Goal: Communication & Community: Share content

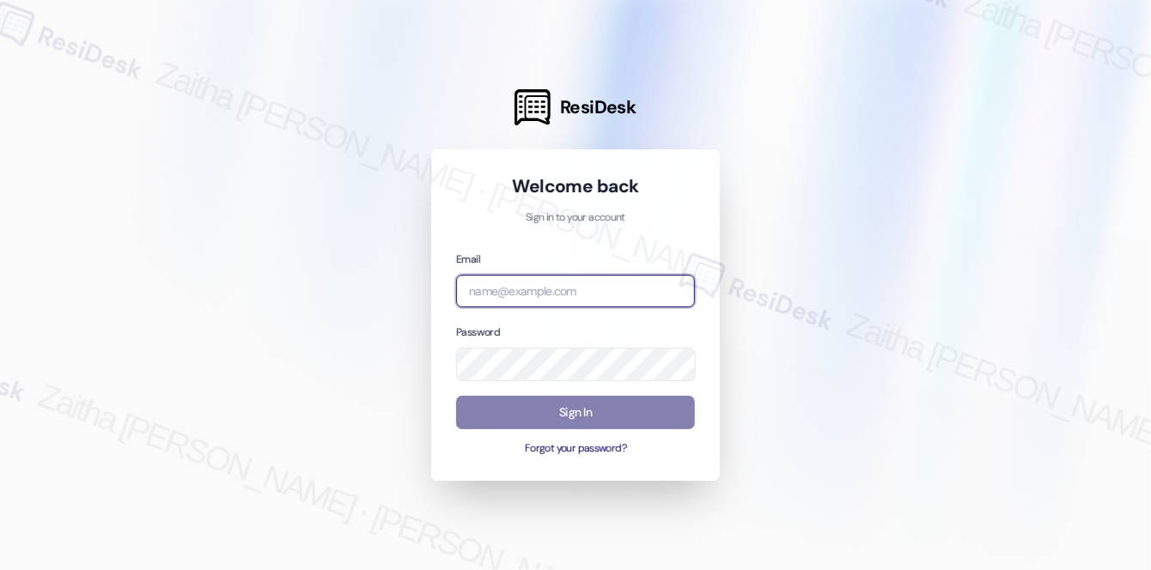
click at [515, 283] on input "email" at bounding box center [575, 291] width 239 height 33
type input "automated-surveys-icarus-zaitha.mae.garcia@icarus.com"
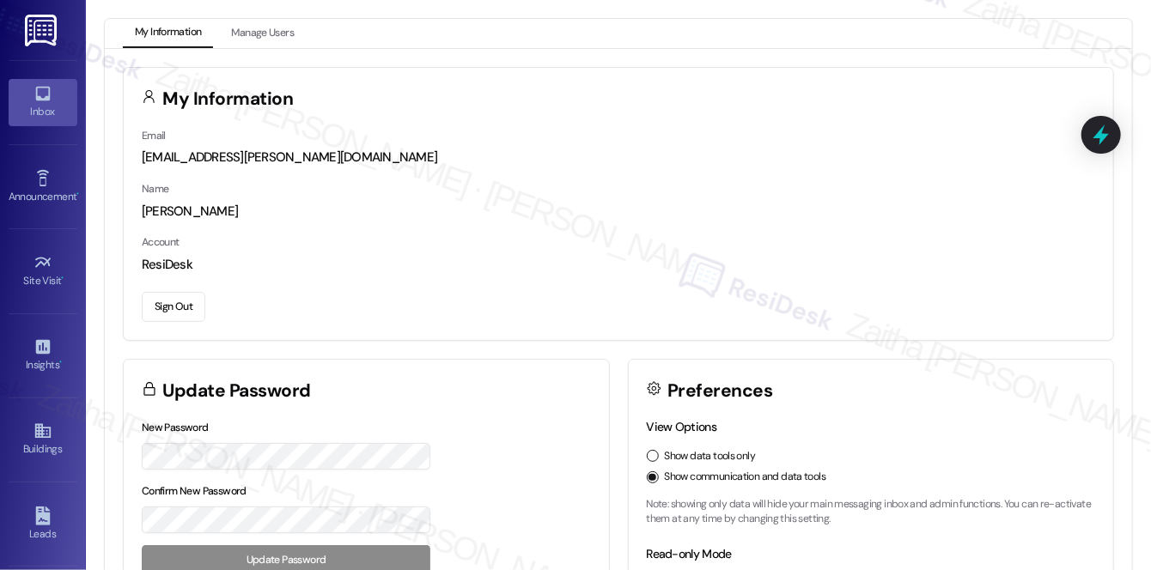
click at [58, 109] on div "Inbox" at bounding box center [43, 111] width 86 height 17
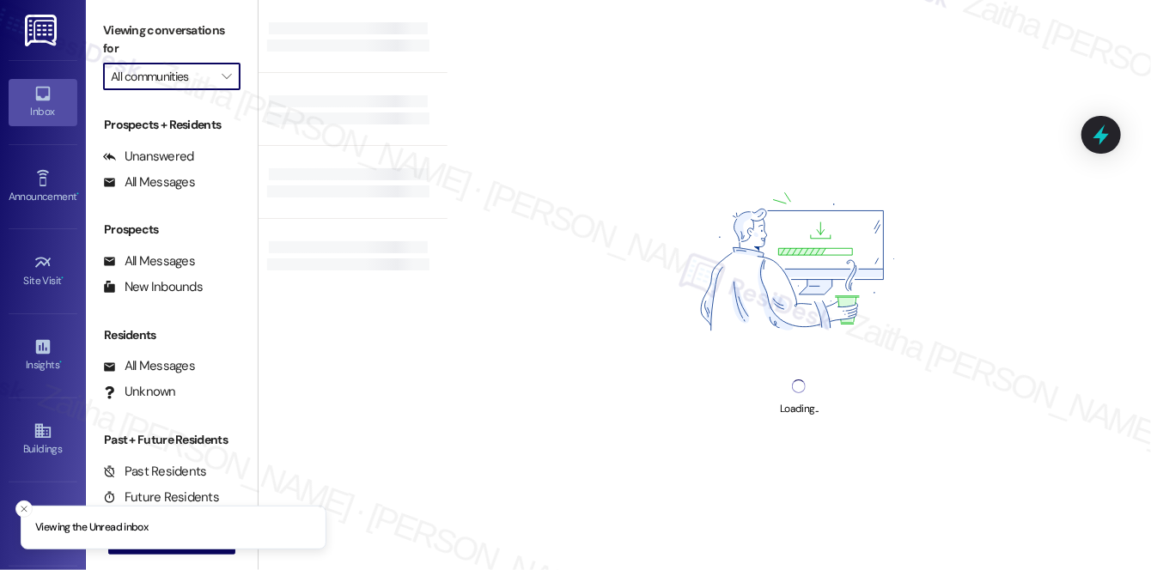
click at [192, 79] on input "All communities" at bounding box center [162, 76] width 102 height 27
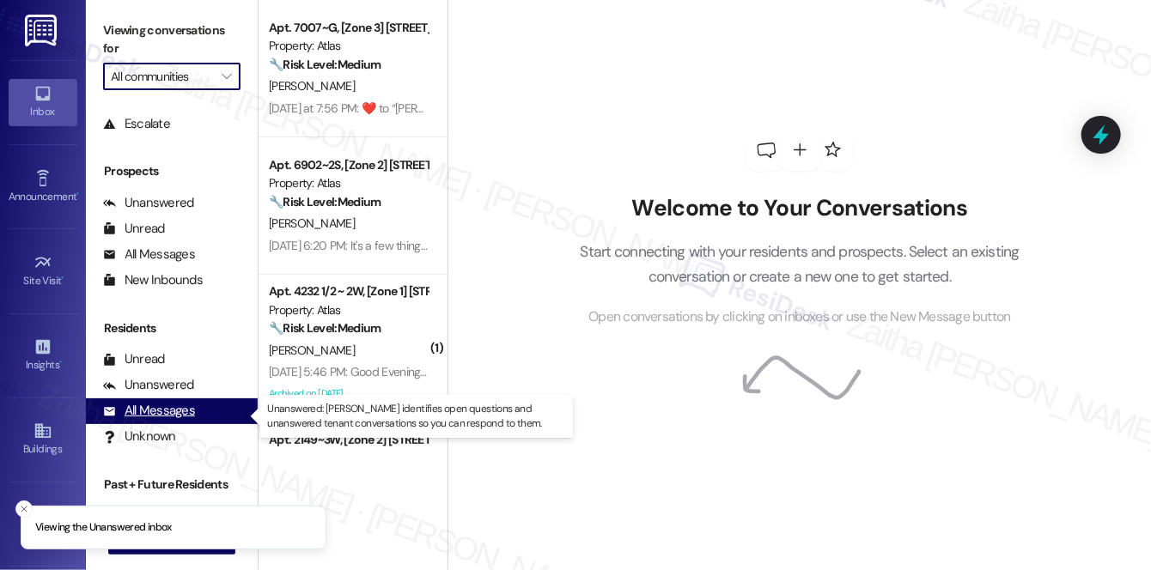
scroll to position [204, 0]
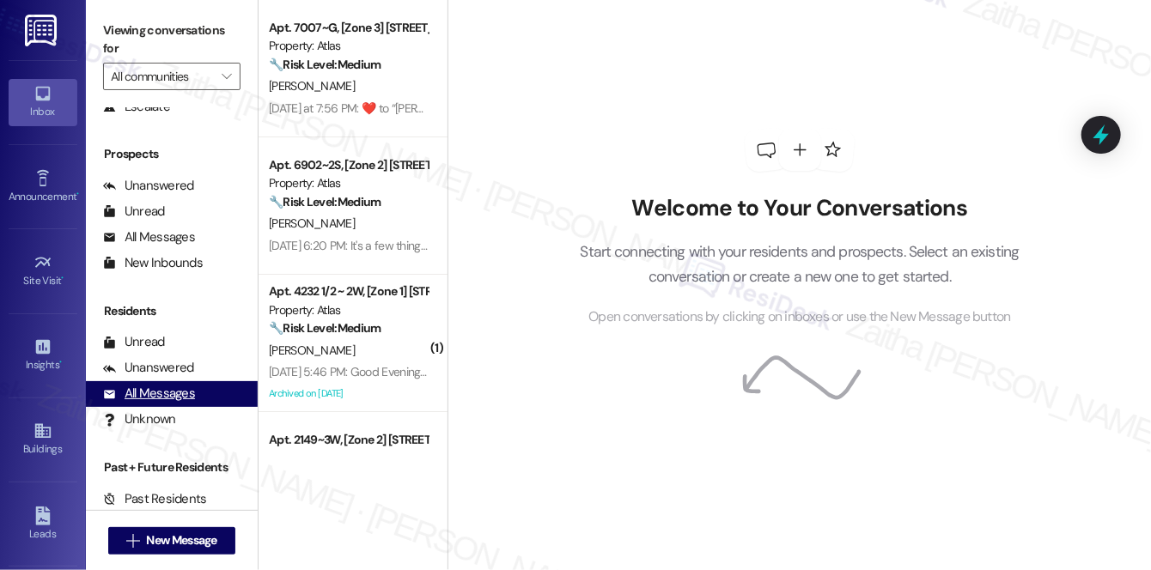
click at [181, 399] on div "All Messages" at bounding box center [149, 394] width 92 height 18
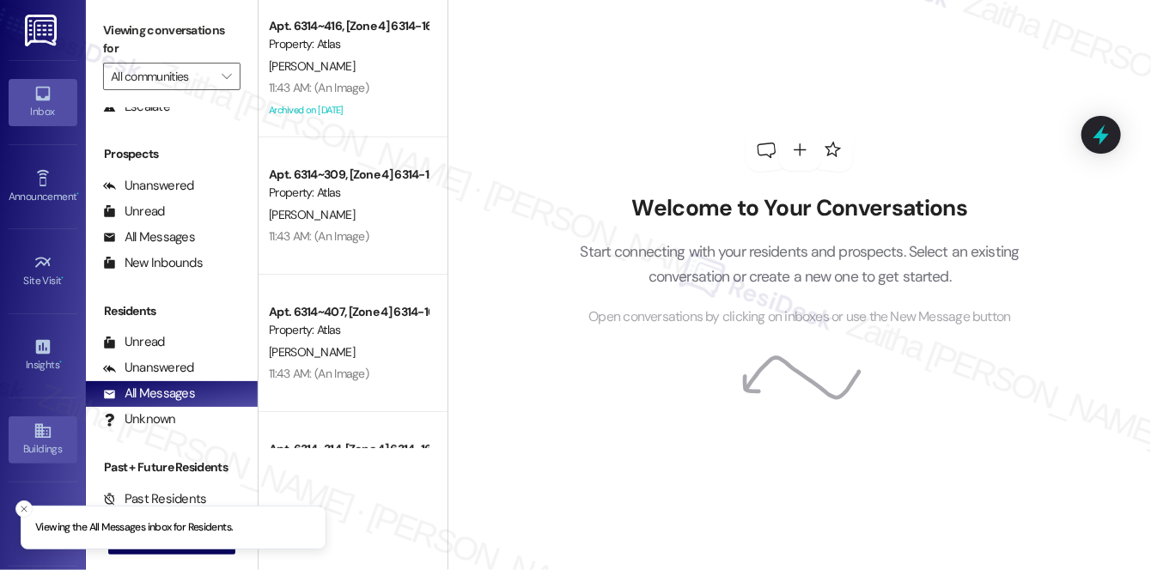
click at [25, 449] on div "Buildings" at bounding box center [43, 449] width 86 height 17
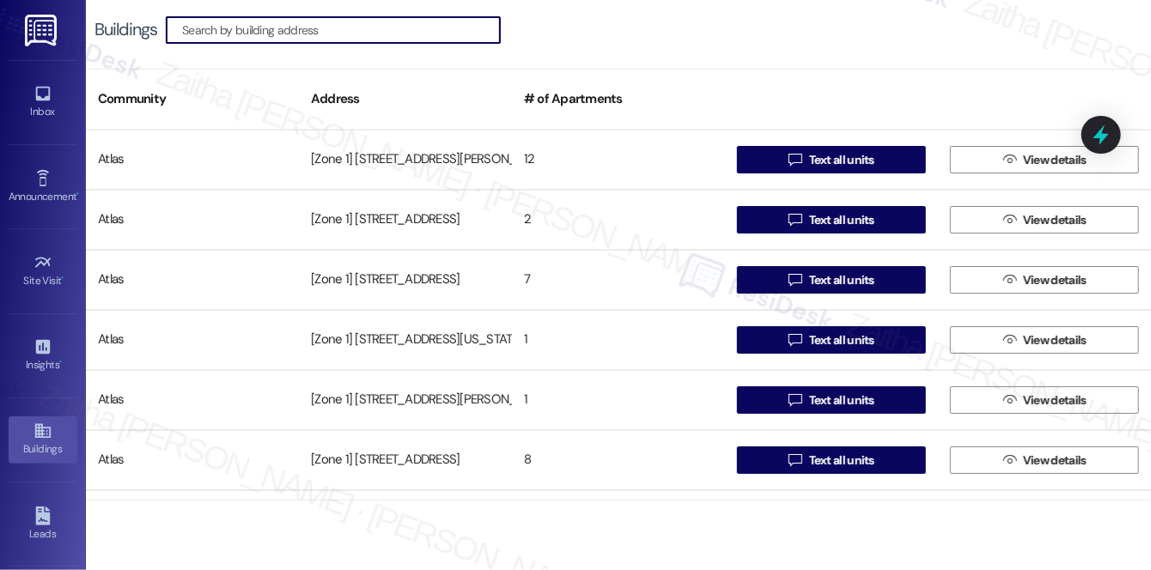
click at [352, 24] on input at bounding box center [341, 30] width 318 height 24
click at [309, 27] on input at bounding box center [341, 30] width 318 height 24
paste input "3639 W 63rd"
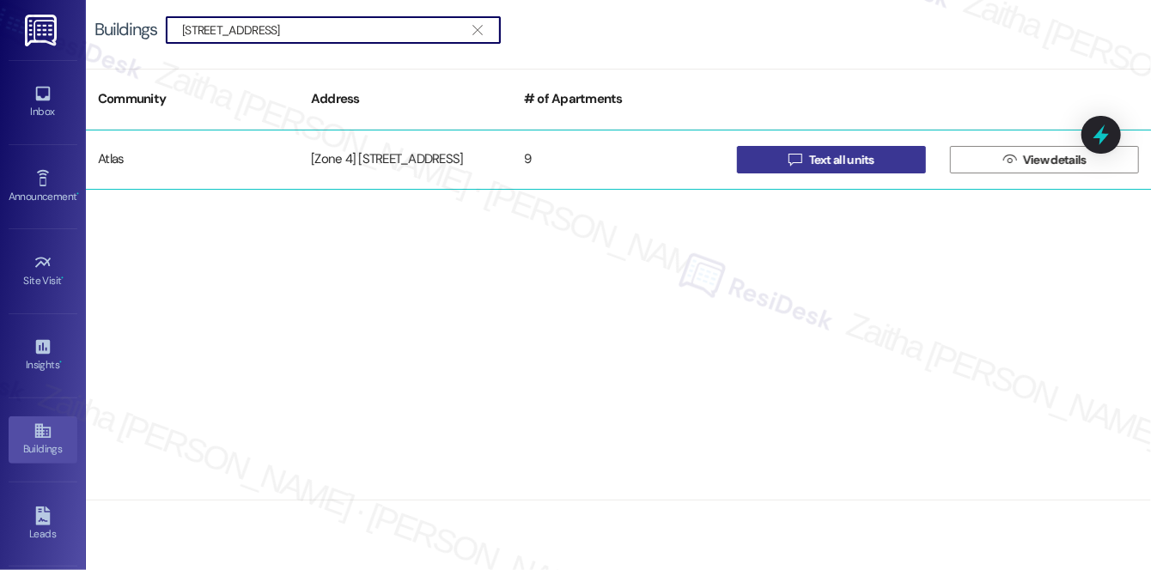
type input "3639 W 63rd"
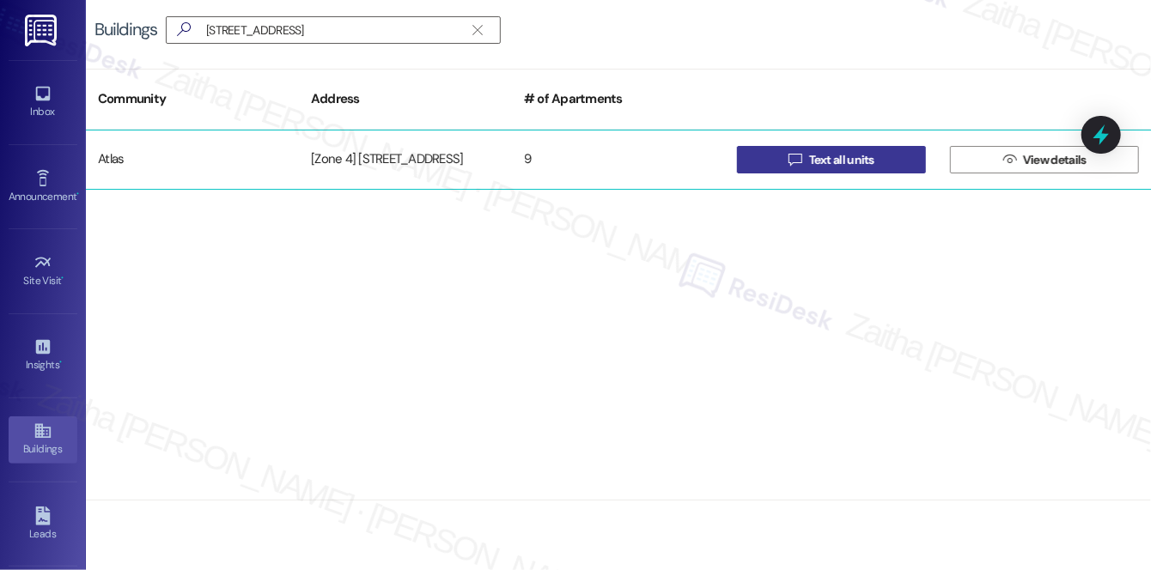
click at [892, 166] on button " Text all units" at bounding box center [831, 159] width 189 height 27
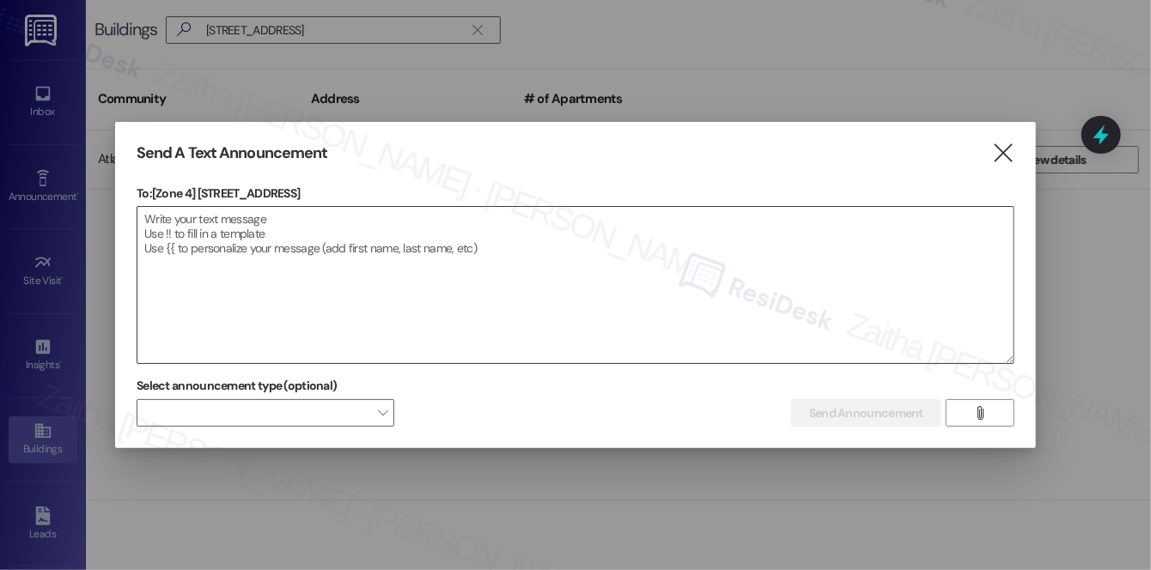
click at [343, 232] on textarea at bounding box center [575, 285] width 876 height 156
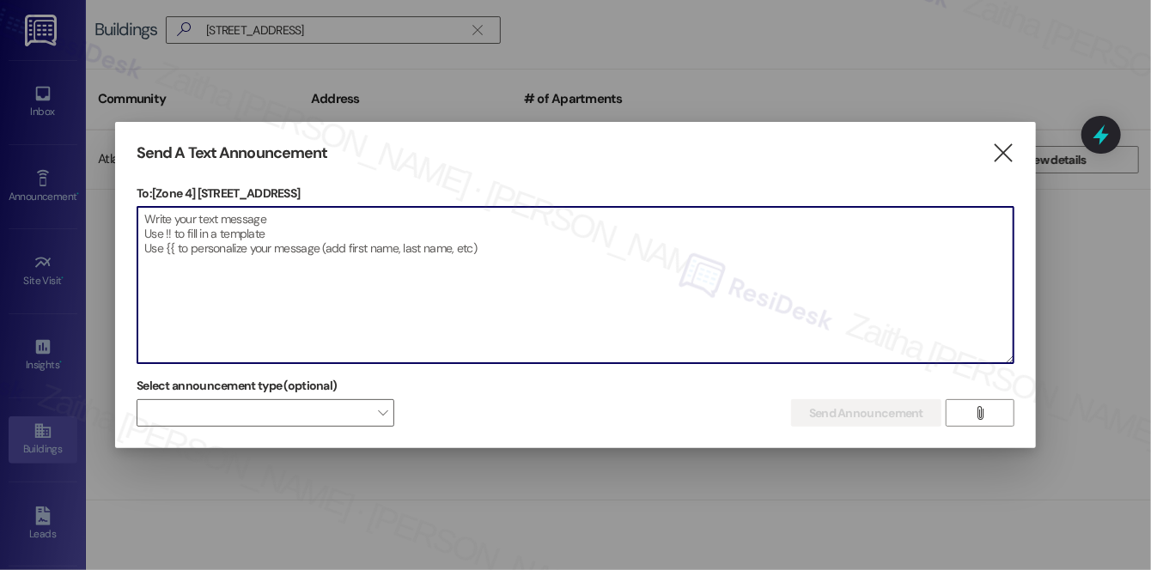
click at [343, 232] on textarea at bounding box center [575, 285] width 876 height 156
paste textarea "Hi {{first_name}}! We have made some changes to our pest control monthly treatm…"
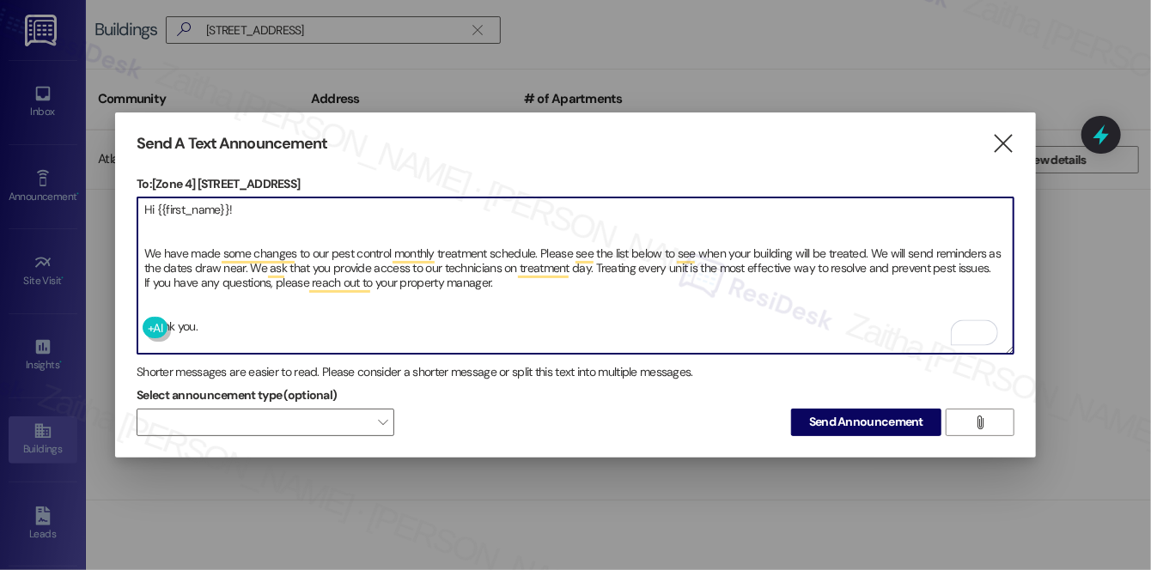
click at [149, 302] on textarea "Hi {{first_name}}! We have made some changes to our pest control monthly treatm…" at bounding box center [575, 276] width 876 height 156
click at [172, 225] on textarea "Hi {{first_name}}! We have made some changes to our pest control monthly treatm…" at bounding box center [575, 276] width 876 height 156
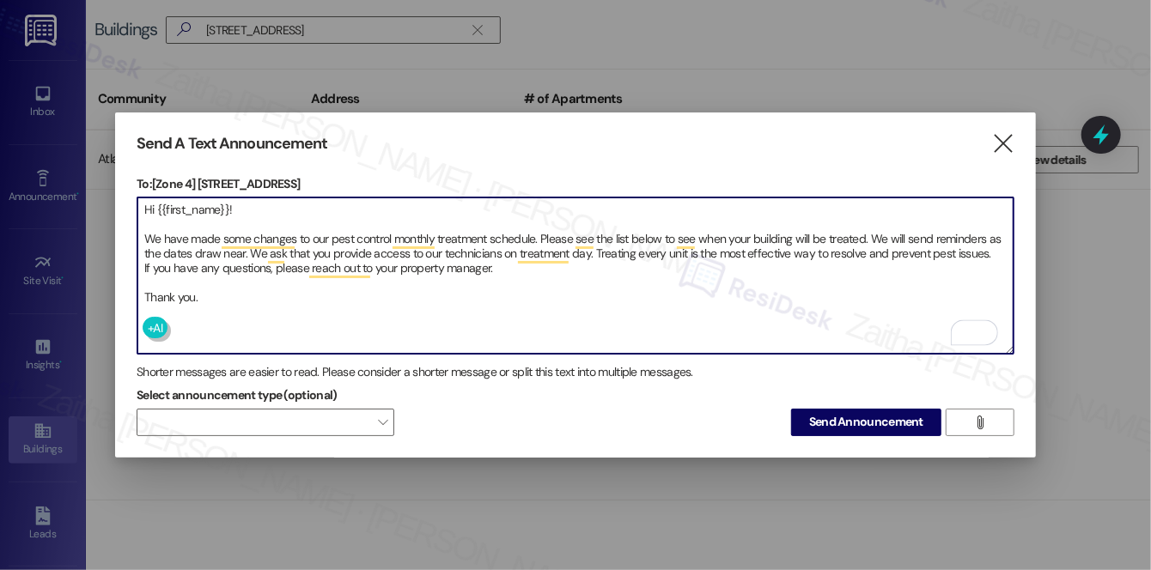
type textarea "Hi {{first_name}}! We have made some changes to our pest control monthly treatm…"
click at [859, 417] on span "Send Announcement" at bounding box center [866, 422] width 114 height 18
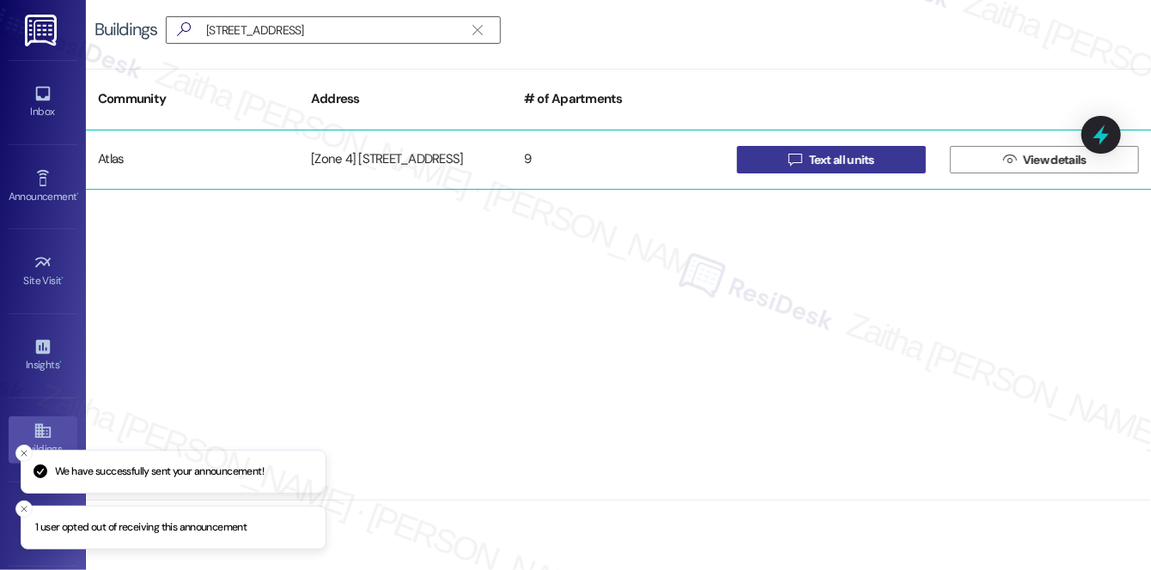
click at [866, 171] on span " Text all units" at bounding box center [831, 160] width 93 height 26
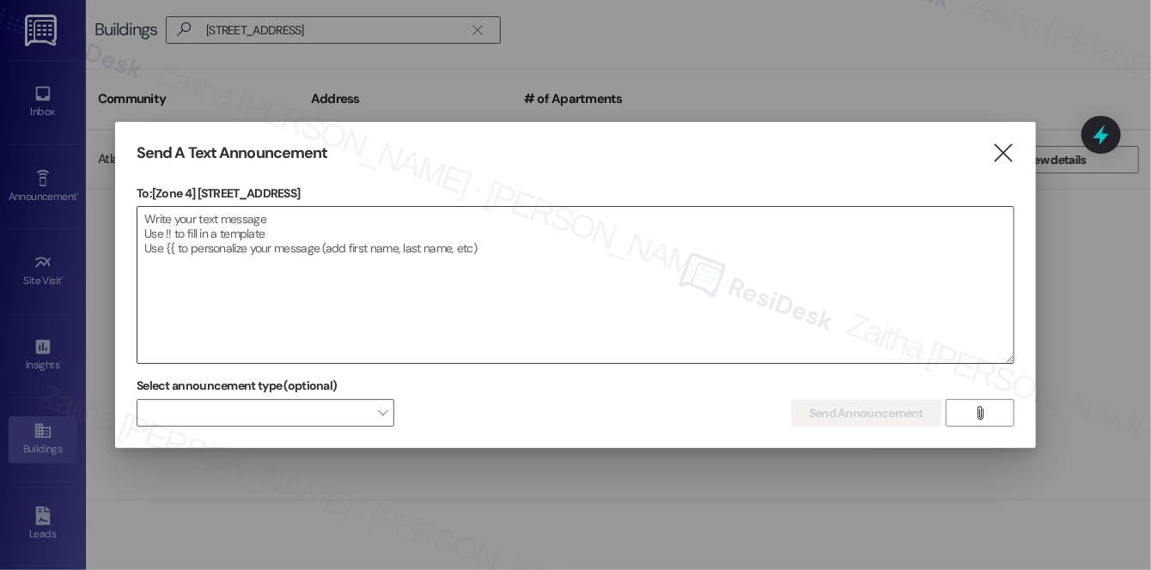
click at [655, 283] on textarea at bounding box center [575, 285] width 876 height 156
click at [983, 420] on span "" at bounding box center [980, 413] width 20 height 26
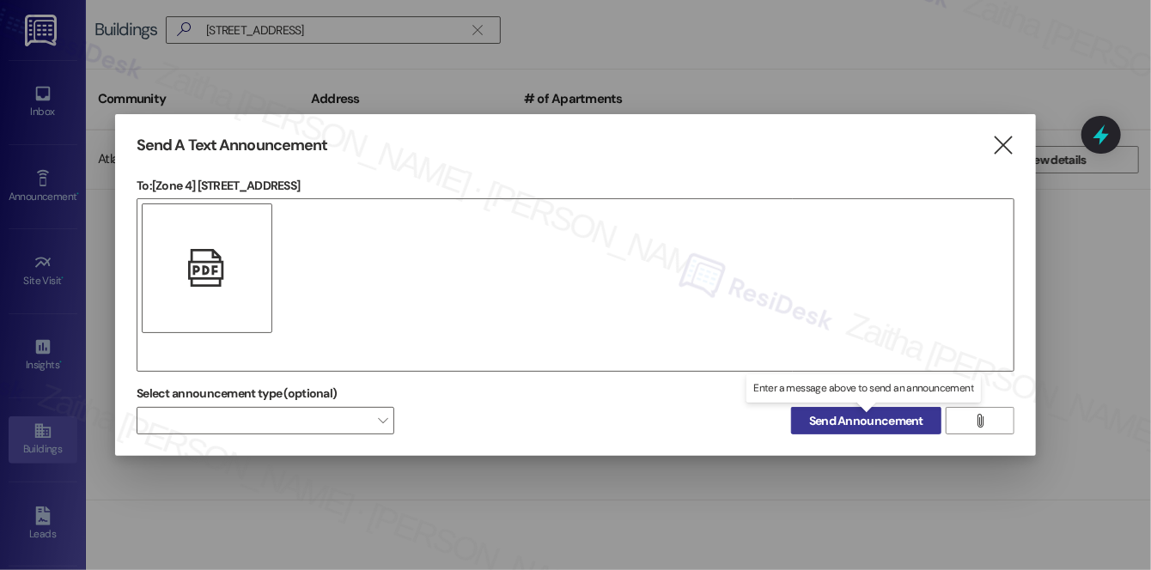
click at [867, 419] on span "Send Announcement" at bounding box center [866, 421] width 114 height 18
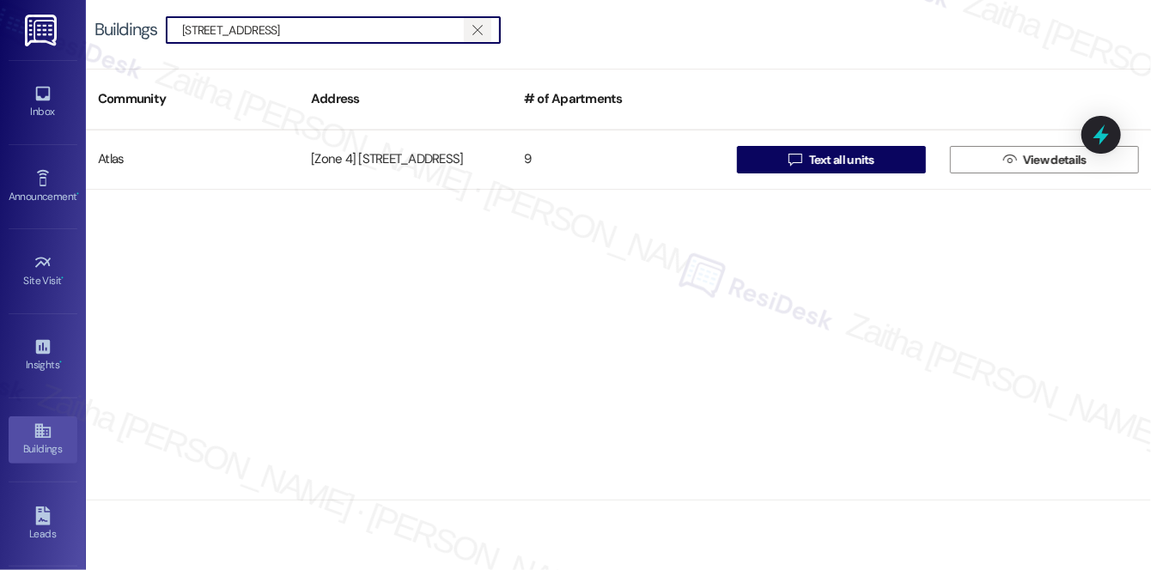
click at [483, 30] on span "" at bounding box center [477, 30] width 16 height 26
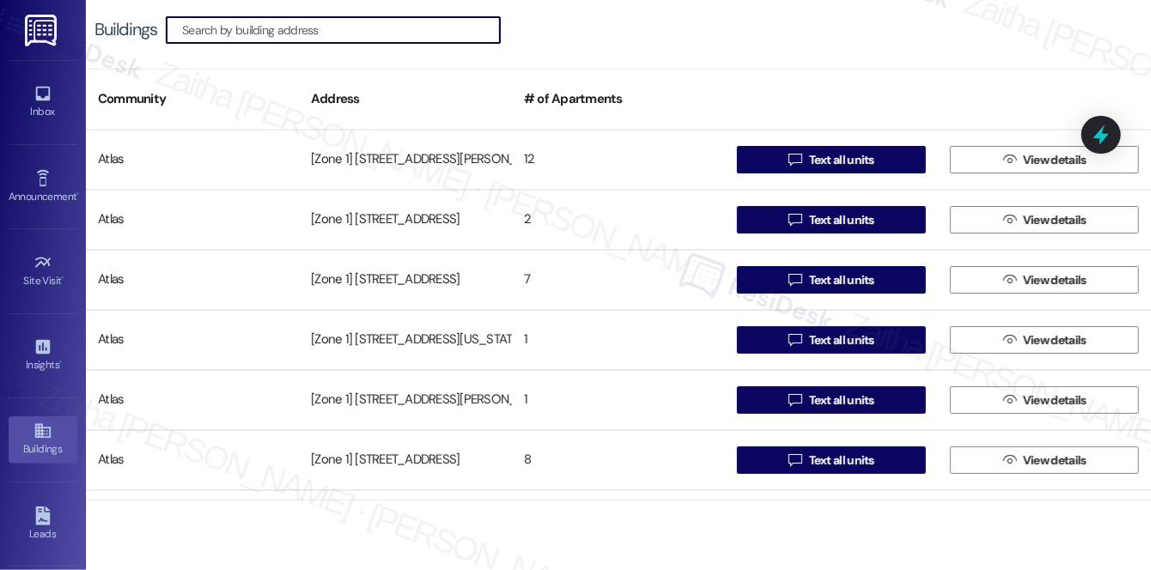
paste input "6343-47 Kedzi"
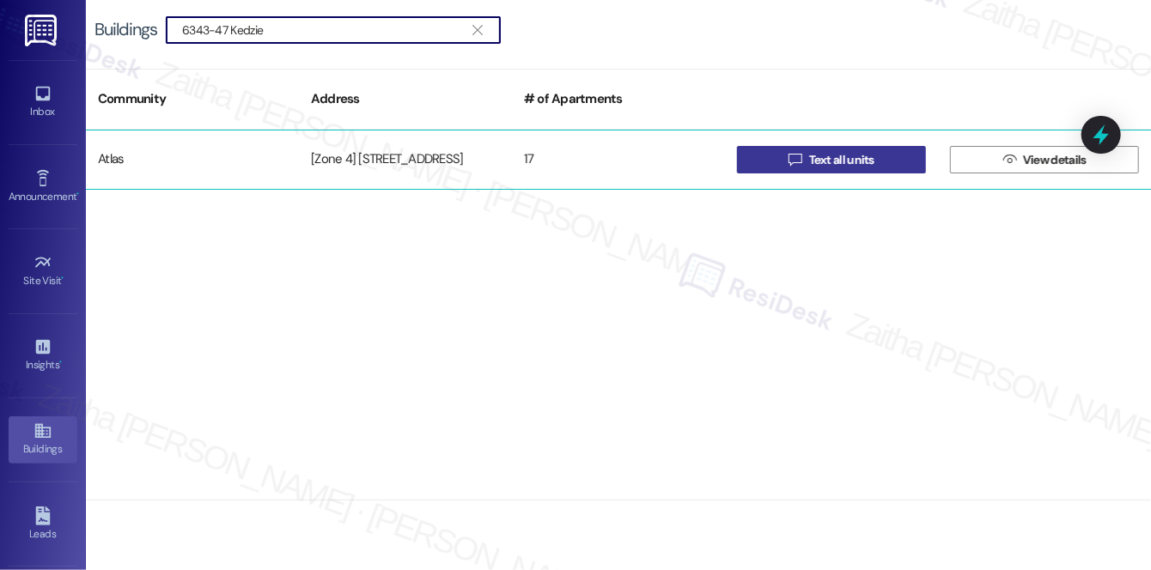
type input "6343-47 Kedzie"
click at [833, 163] on span "Text all units" at bounding box center [841, 160] width 65 height 18
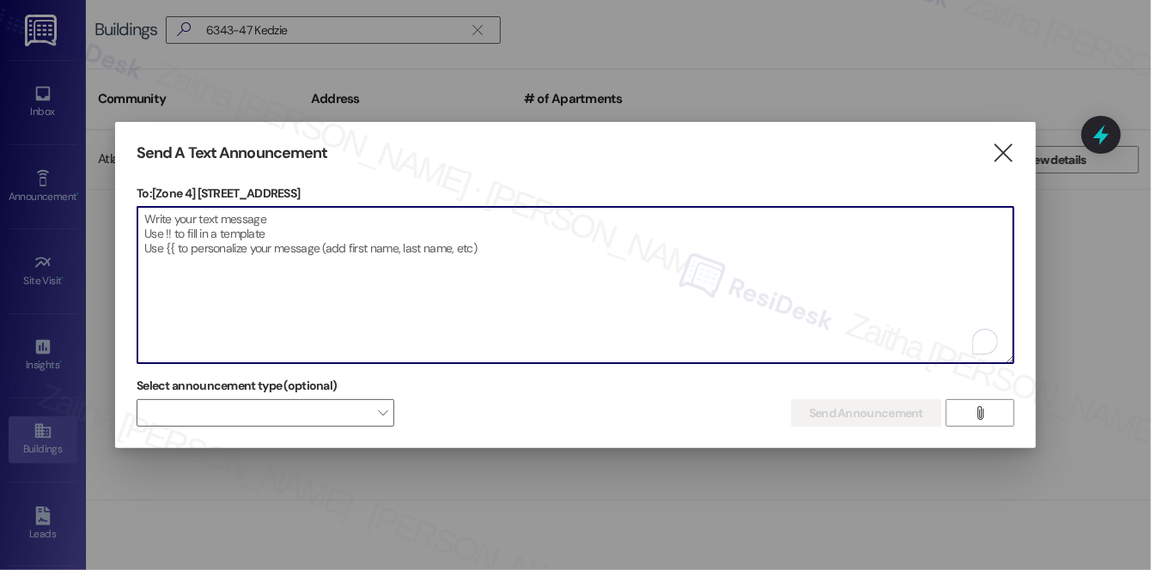
click at [342, 227] on textarea "To enrich screen reader interactions, please activate Accessibility in Grammarl…" at bounding box center [575, 285] width 876 height 156
paste textarea "Hi {{first_name}}! We have made some changes to our pest control monthly treatm…"
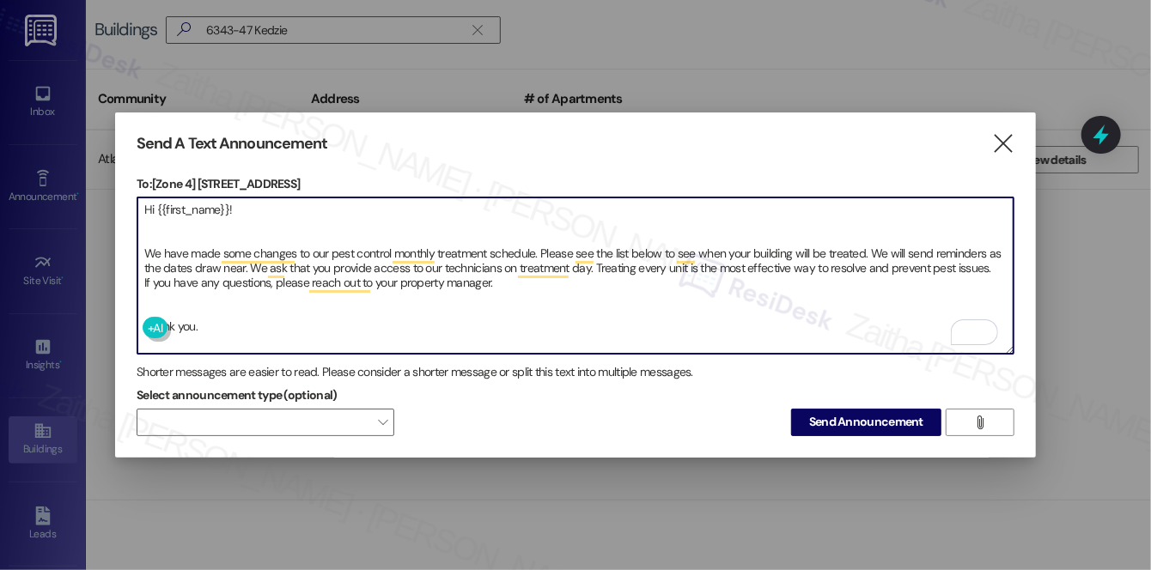
click at [167, 290] on textarea "Hi {{first_name}}! We have made some changes to our pest control monthly treatm…" at bounding box center [575, 276] width 876 height 156
click at [170, 223] on textarea "Hi {{first_name}}! We have made some changes to our pest control monthly treatm…" at bounding box center [575, 276] width 876 height 156
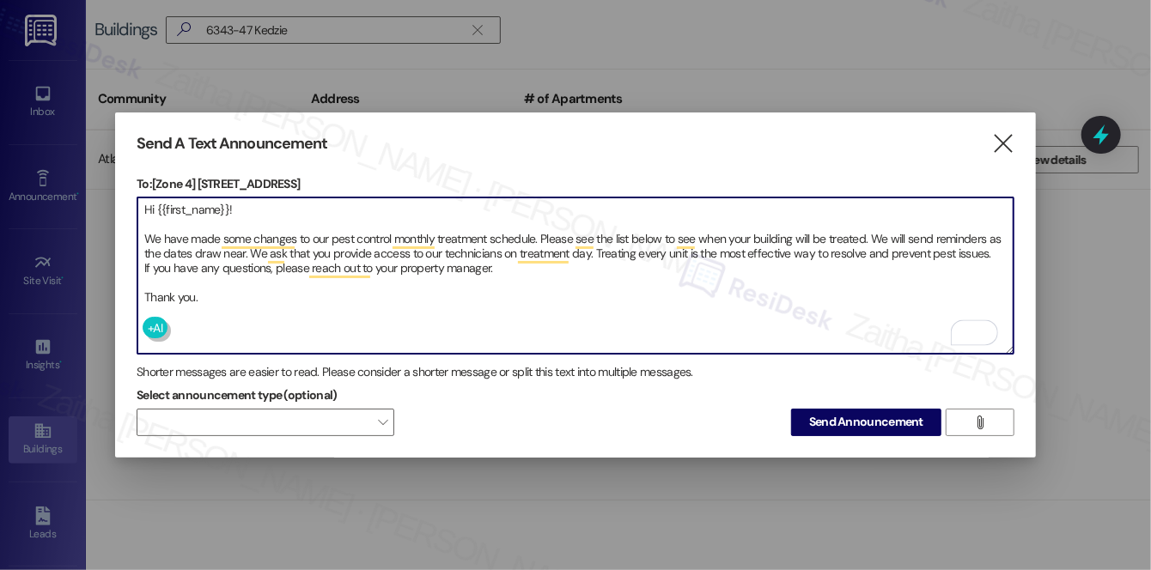
type textarea "Hi {{first_name}}! We have made some changes to our pest control monthly treatm…"
click at [873, 413] on span "Send Announcement" at bounding box center [866, 422] width 114 height 18
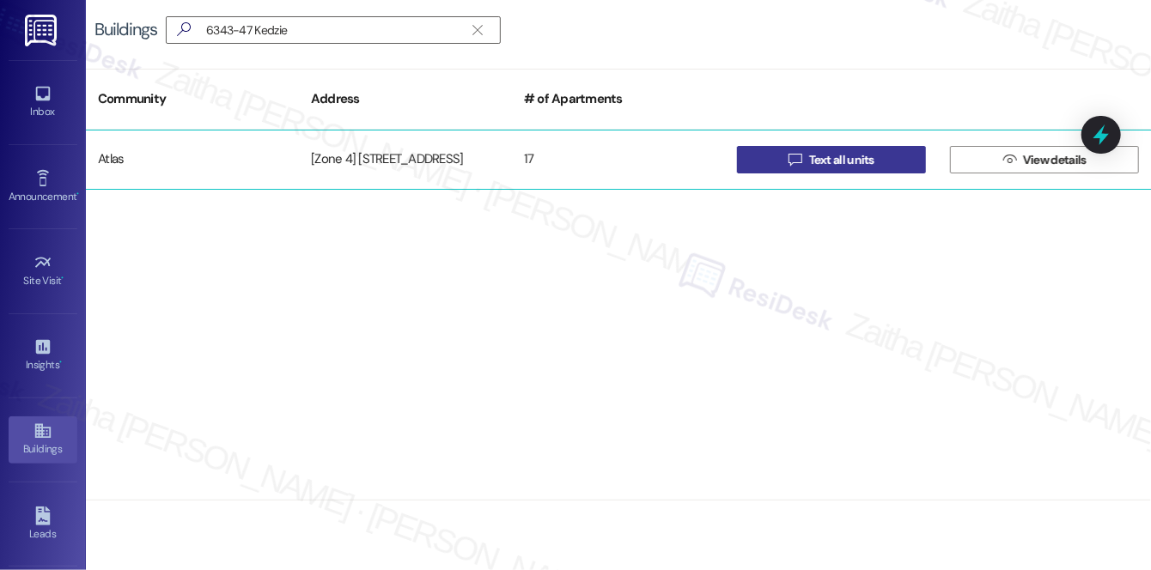
click at [831, 156] on span "Text all units" at bounding box center [841, 160] width 65 height 18
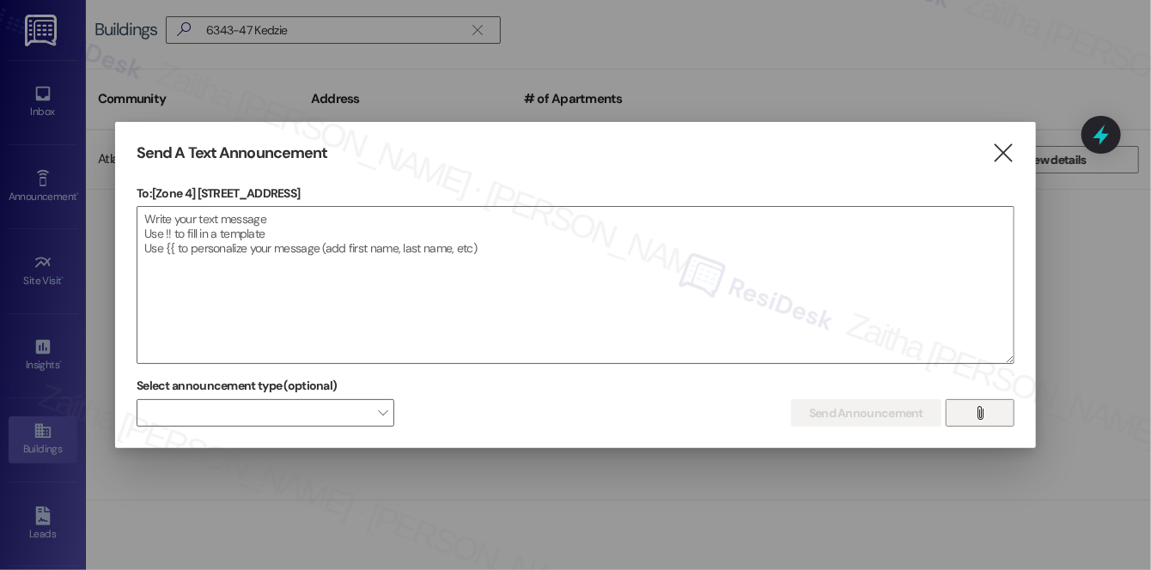
click at [987, 412] on span "" at bounding box center [980, 413] width 20 height 26
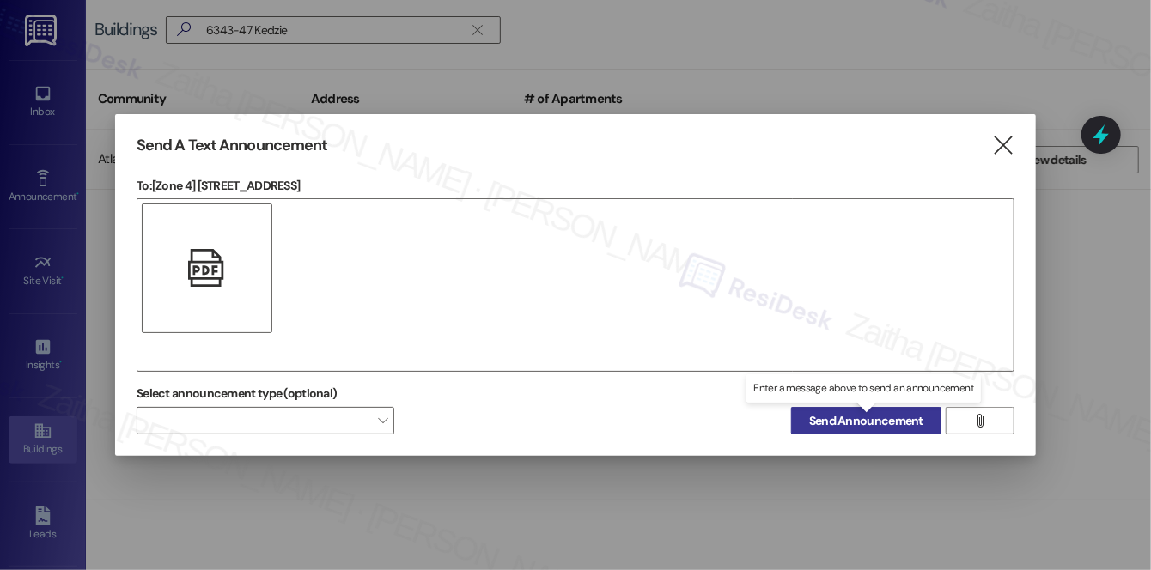
click at [862, 421] on span "Send Announcement" at bounding box center [866, 421] width 114 height 18
click at [862, 421] on button "Send Announcement" at bounding box center [866, 420] width 150 height 27
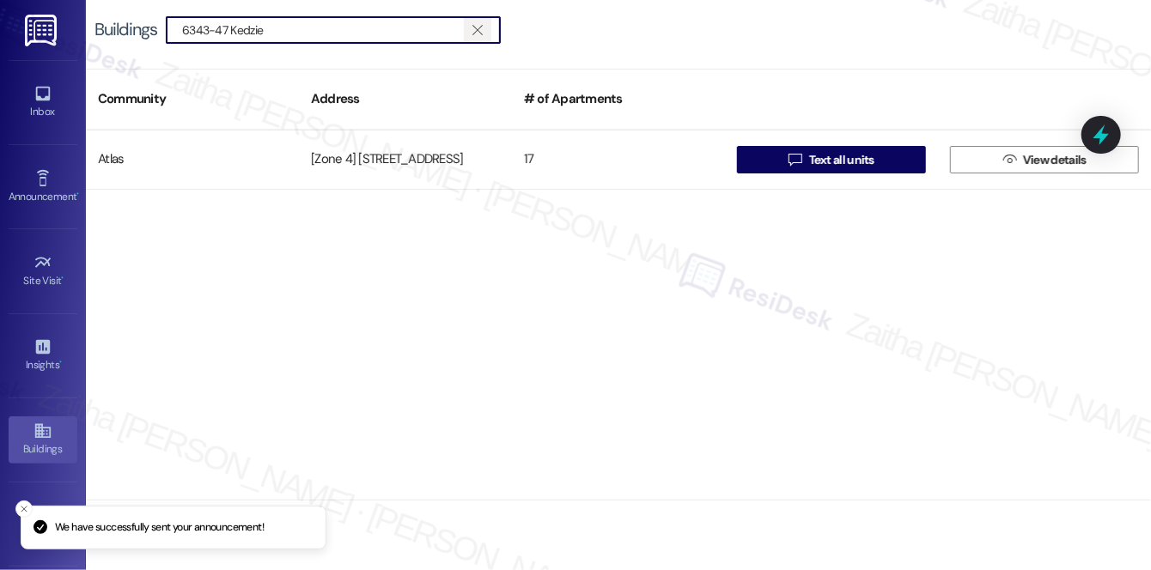
click at [479, 27] on icon "" at bounding box center [476, 30] width 9 height 14
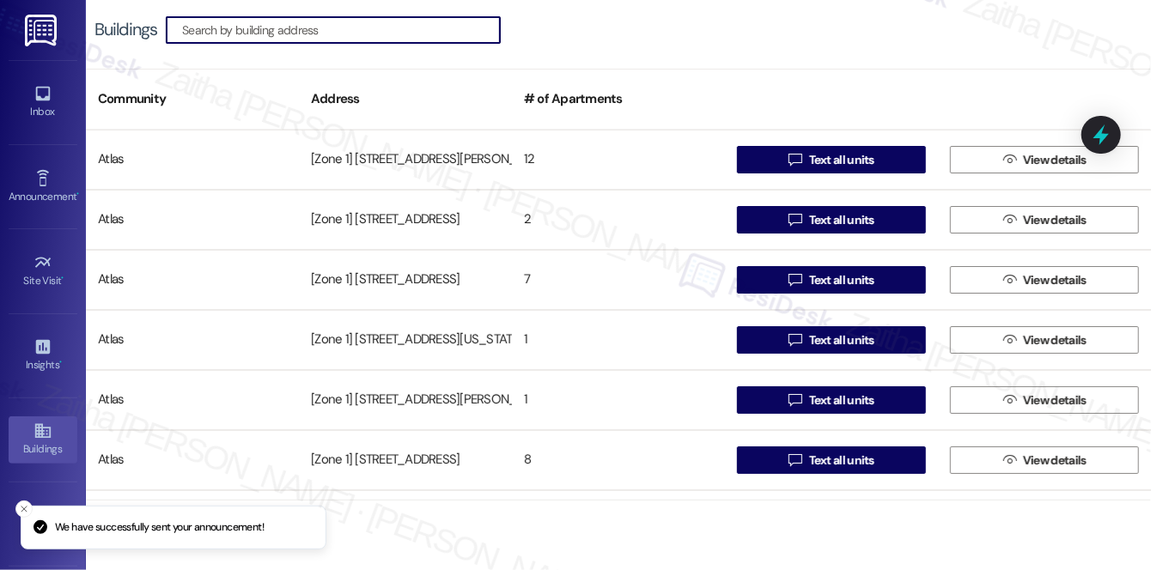
paste input "6349-53 Kedzi"
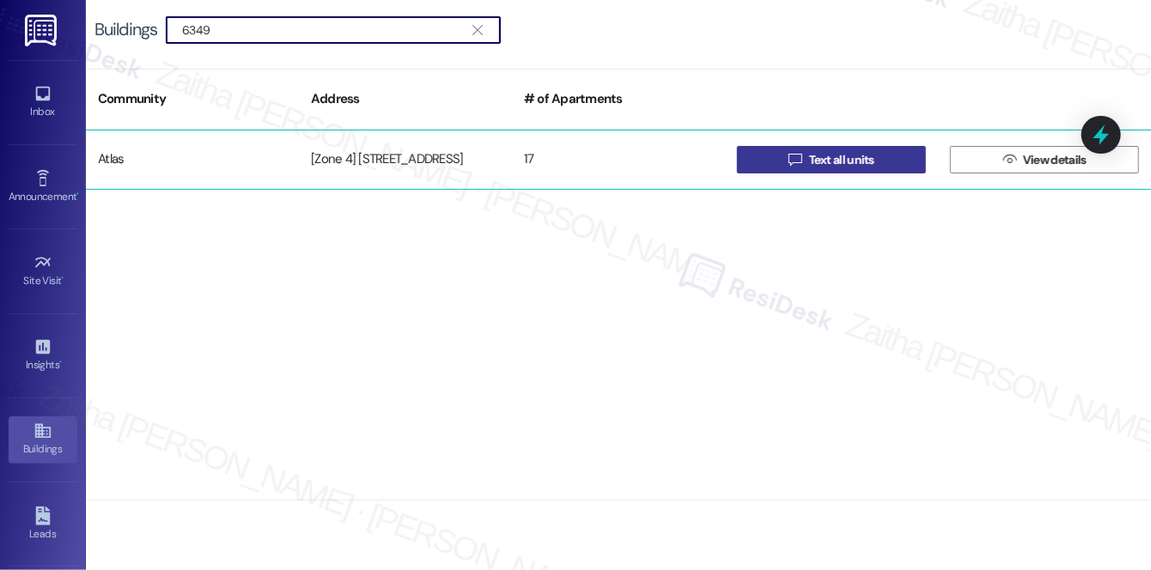
type input "6349"
click at [828, 158] on span "Text all units" at bounding box center [841, 160] width 65 height 18
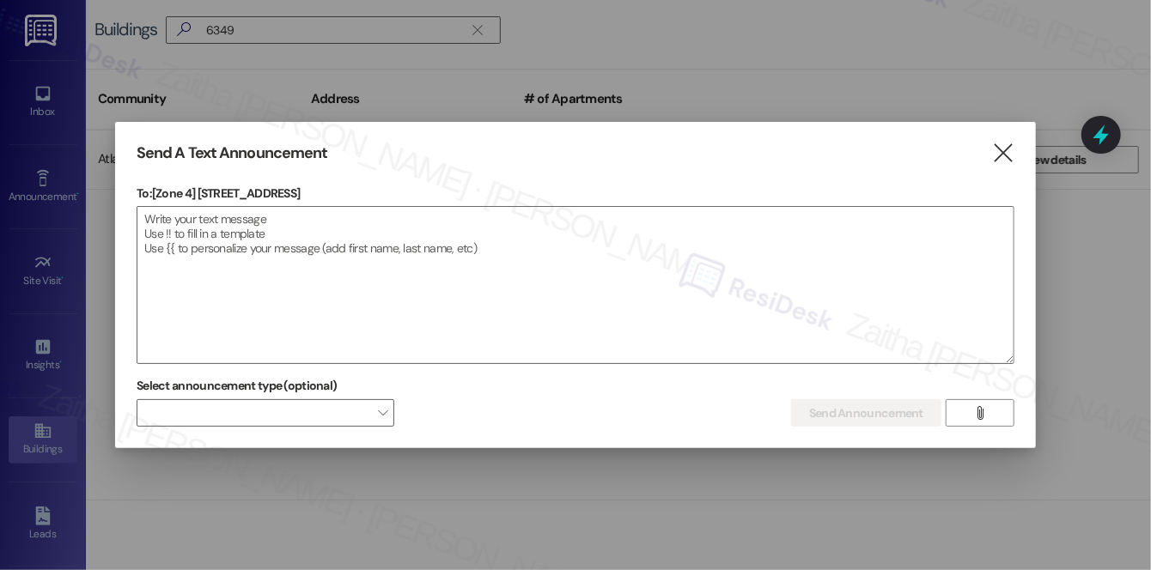
click at [1097, 289] on div at bounding box center [575, 285] width 1151 height 570
click at [1009, 156] on icon "" at bounding box center [1002, 153] width 23 height 18
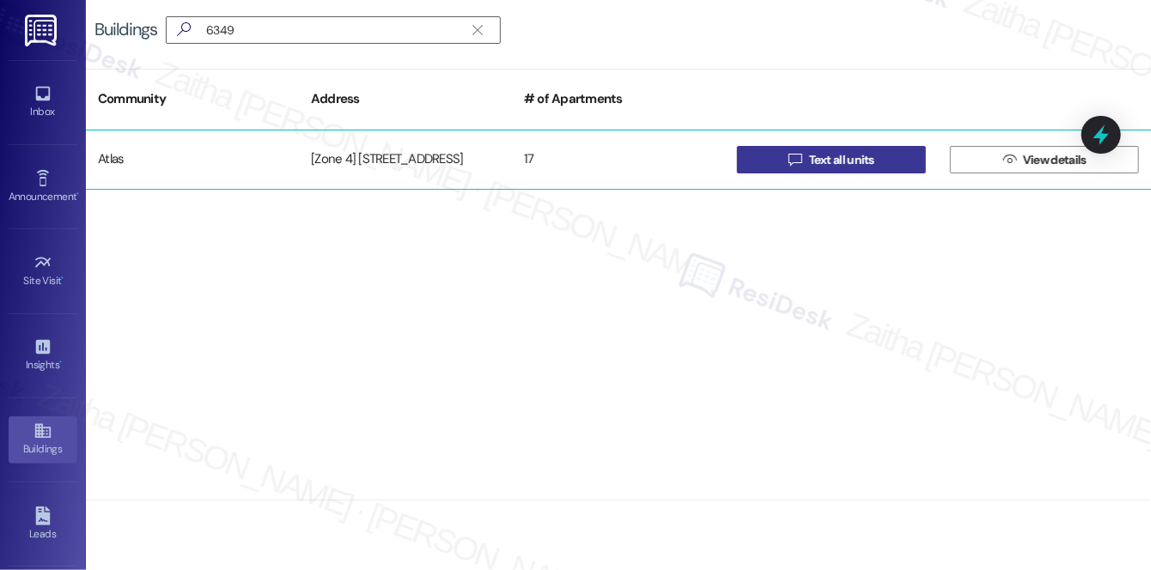
click at [840, 155] on span "Text all units" at bounding box center [841, 160] width 65 height 18
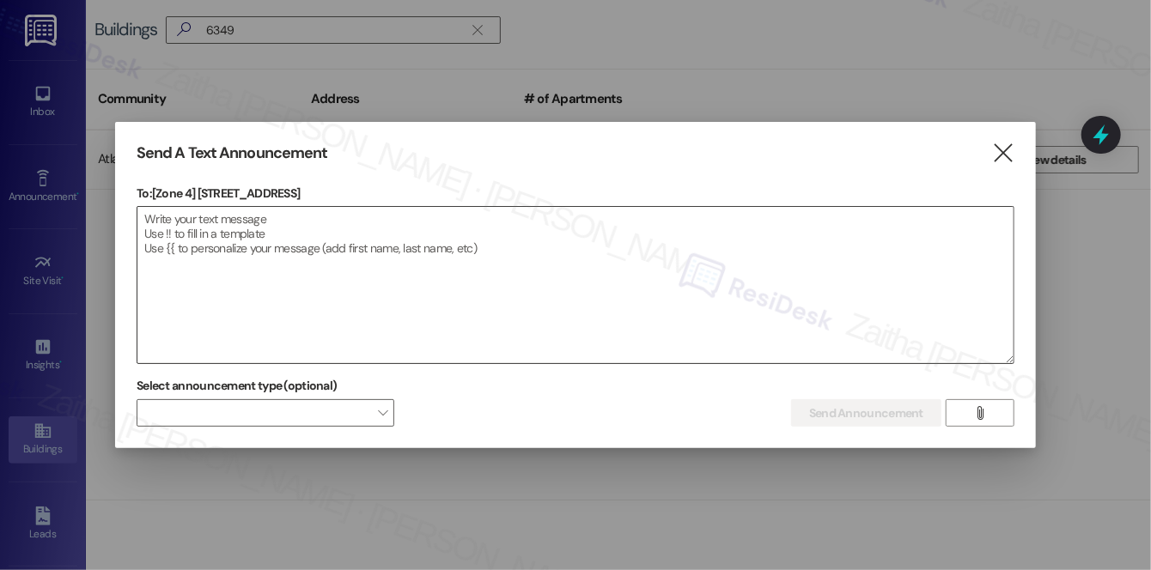
click at [369, 243] on textarea at bounding box center [575, 285] width 876 height 156
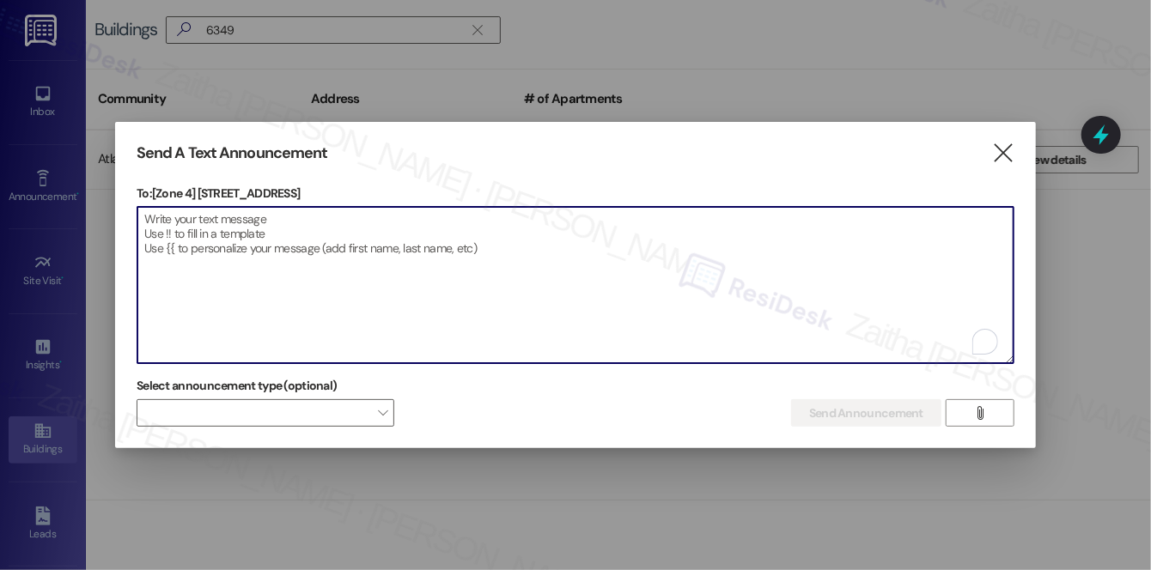
paste textarea "Hi {{first_name}}! We have made some changes to our pest control monthly treatm…"
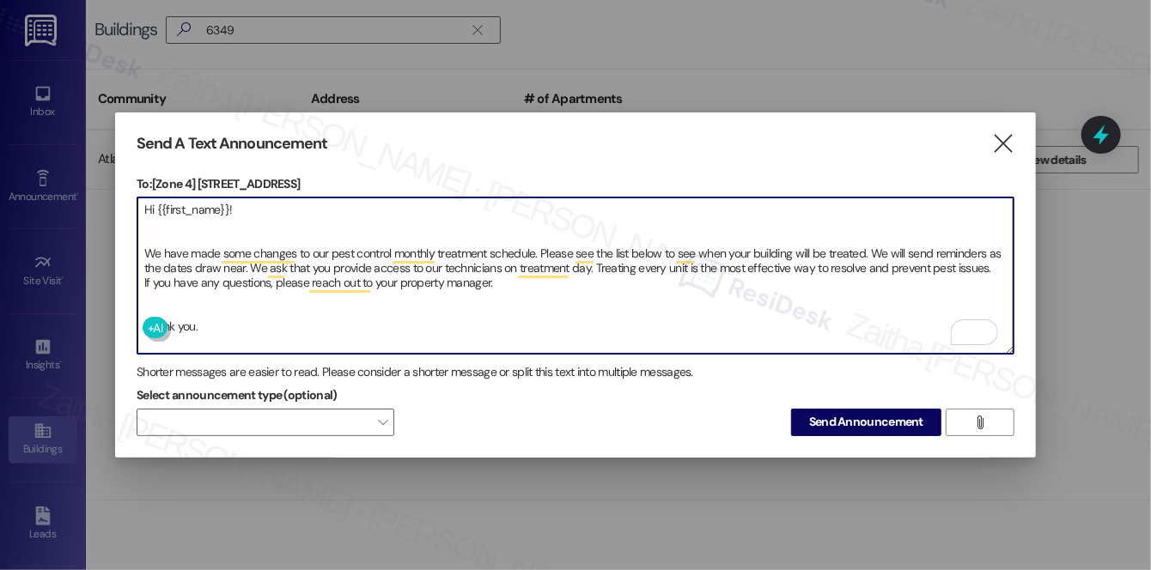
click at [180, 280] on textarea "Hi {{first_name}}! We have made some changes to our pest control monthly treatm…" at bounding box center [575, 276] width 876 height 156
click at [169, 222] on textarea "Hi {{first_name}}! We have made some changes to our pest control monthly treatm…" at bounding box center [575, 276] width 876 height 156
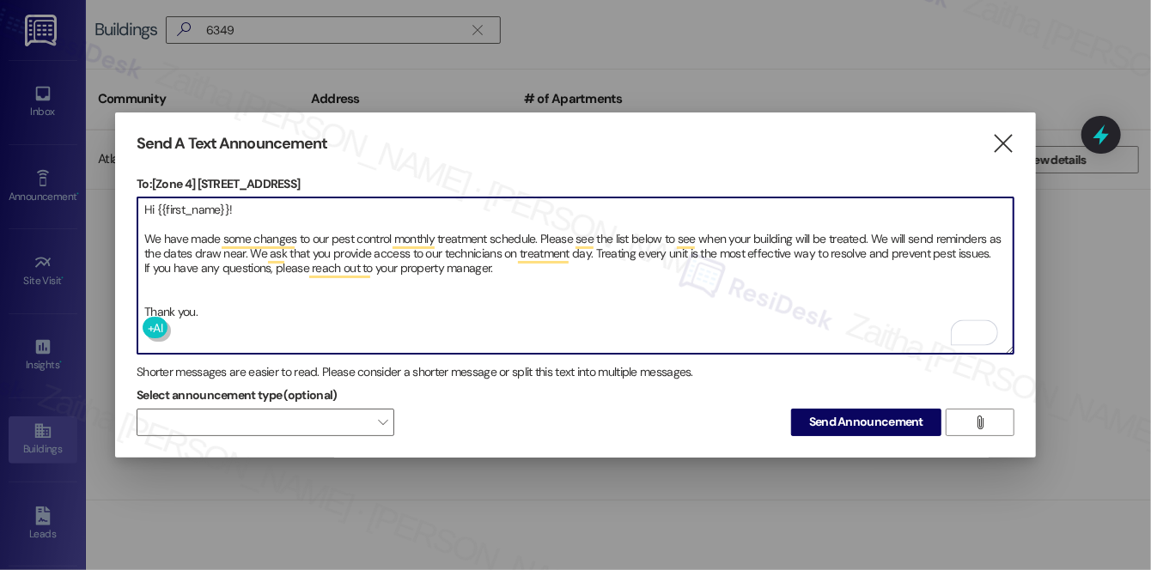
click at [173, 295] on textarea "Hi {{first_name}}! We have made some changes to our pest control monthly treatm…" at bounding box center [575, 276] width 876 height 156
type textarea "Hi {{first_name}}! We have made some changes to our pest control monthly treatm…"
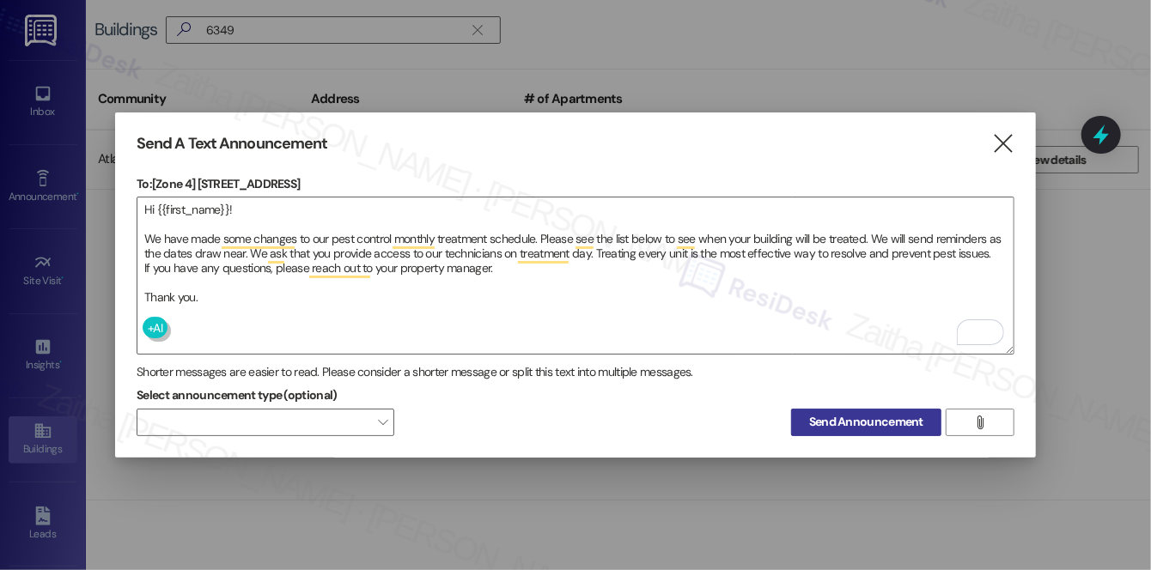
click at [870, 422] on span "Send Announcement" at bounding box center [866, 422] width 114 height 18
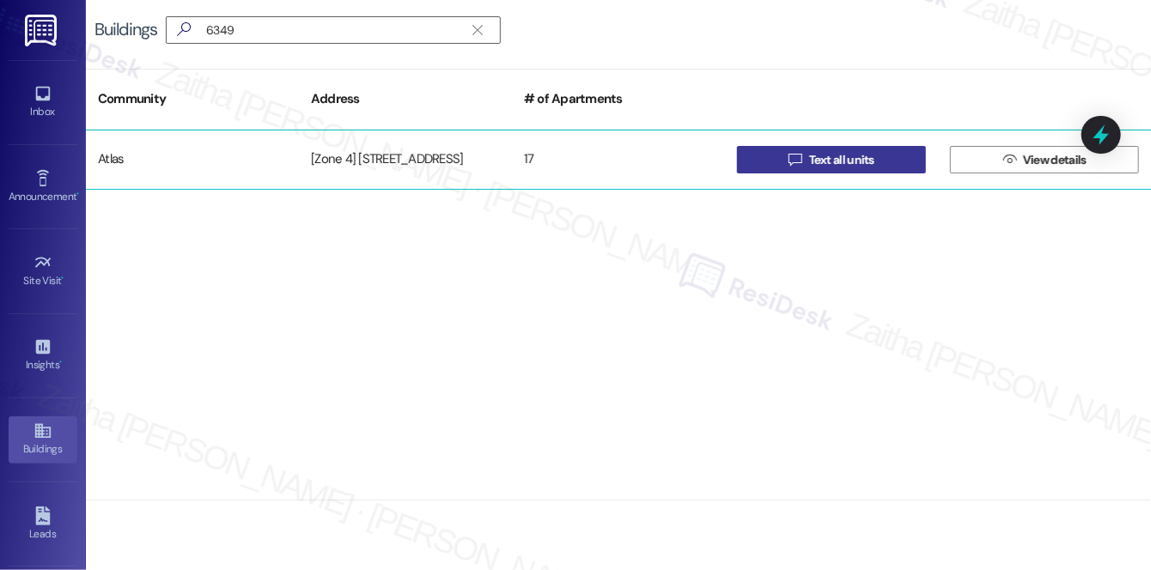
click at [873, 170] on span " Text all units" at bounding box center [831, 160] width 93 height 26
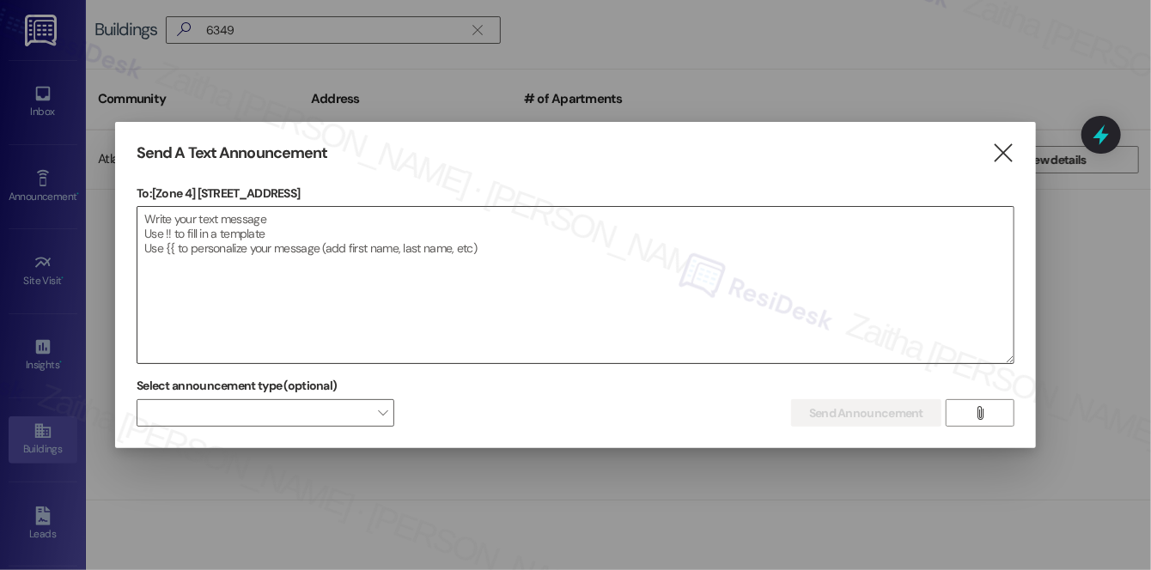
click at [703, 309] on textarea at bounding box center [575, 285] width 876 height 156
click at [982, 417] on icon "" at bounding box center [979, 413] width 13 height 14
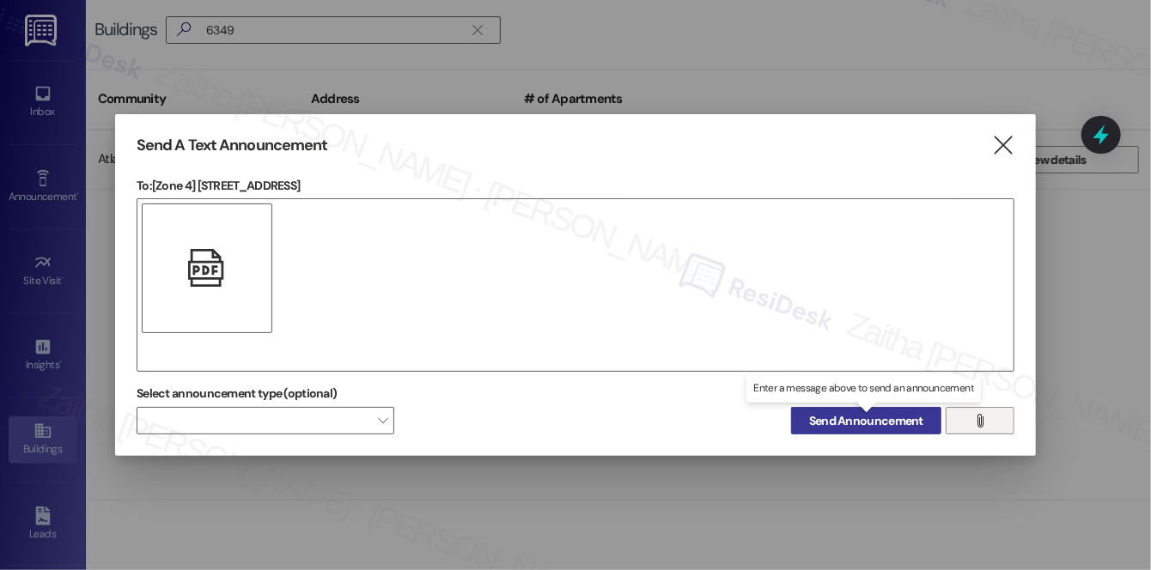
click at [871, 419] on span "Send Announcement" at bounding box center [866, 421] width 114 height 18
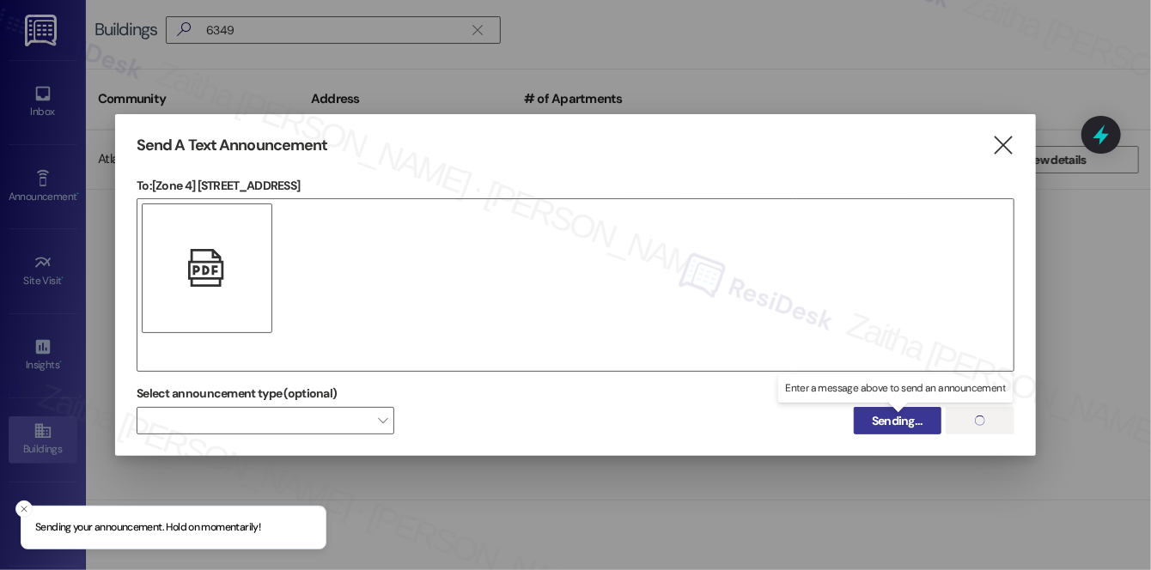
click at [871, 419] on span "Sending..." at bounding box center [897, 421] width 58 height 18
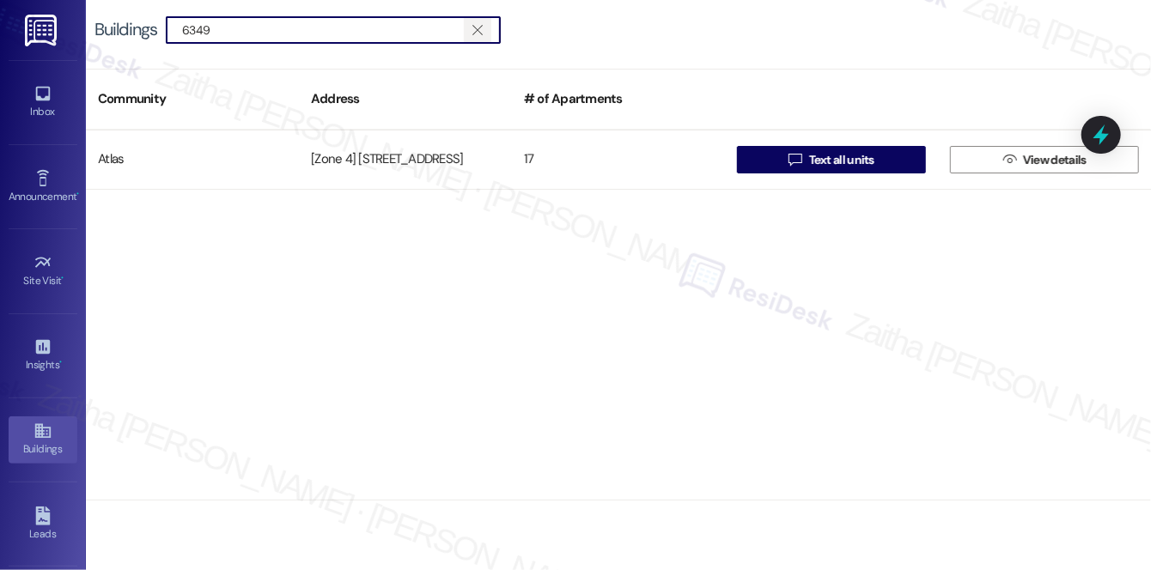
click at [482, 30] on icon "" at bounding box center [476, 30] width 9 height 14
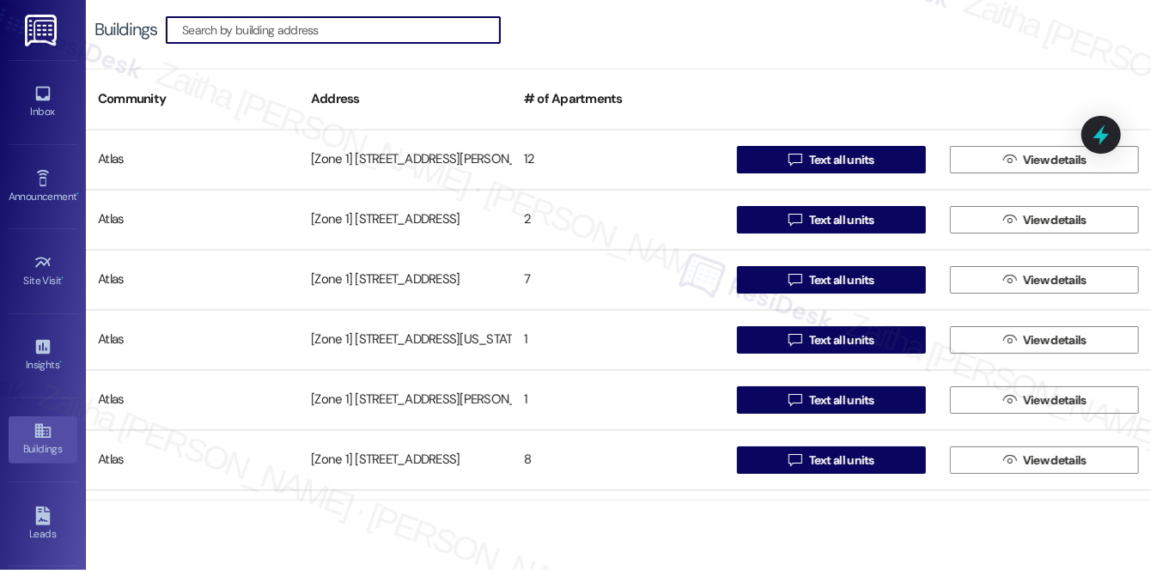
paste input "6401 S Washtenaw Ave"
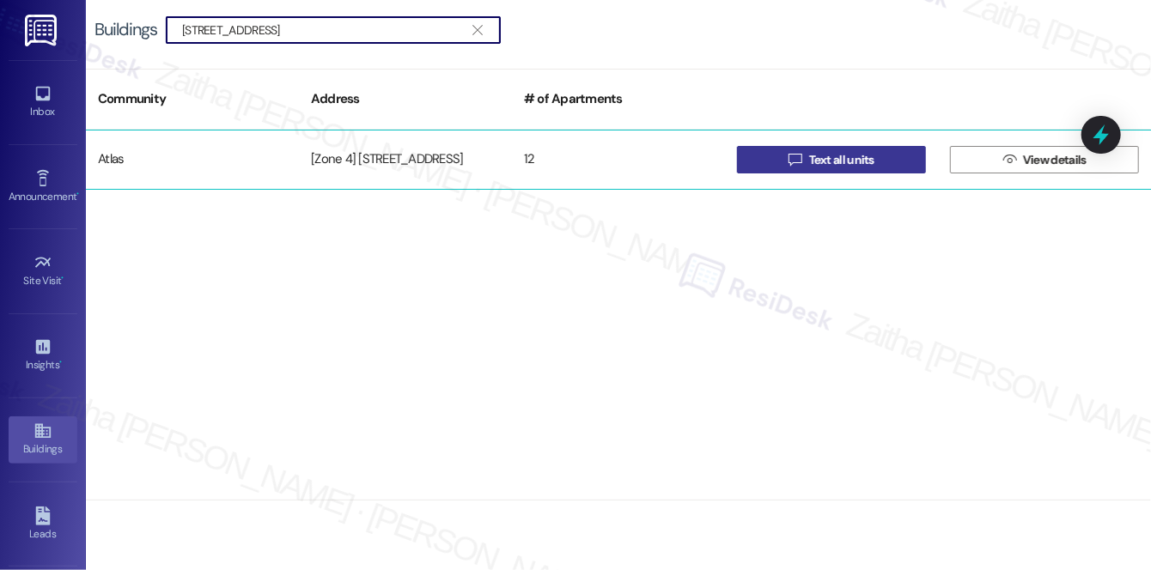
type input "6401 S Washtenaw Ave"
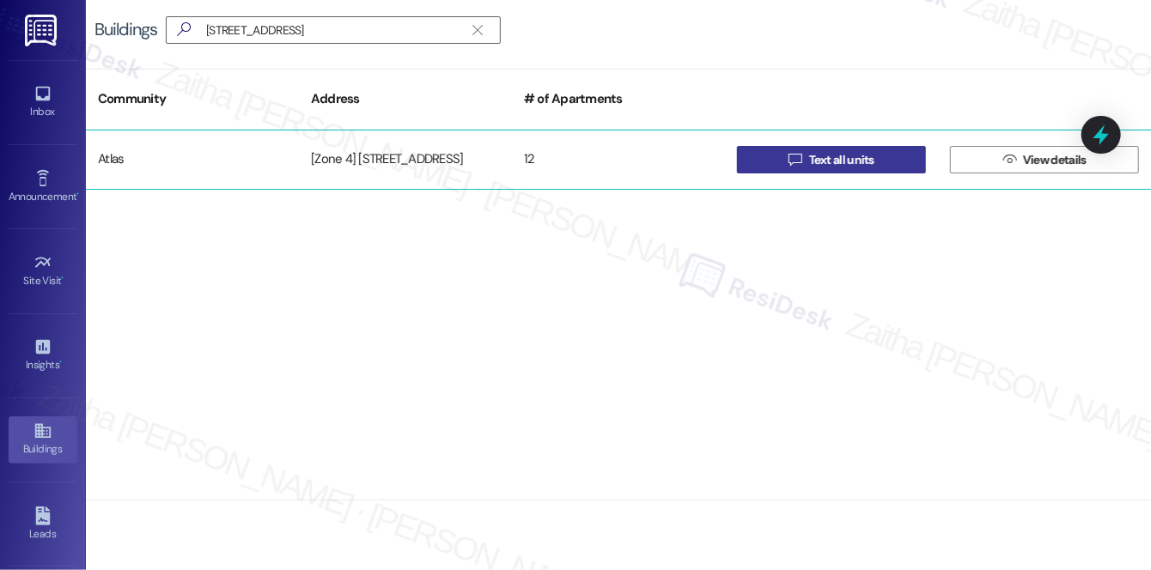
click at [819, 155] on span "Text all units" at bounding box center [841, 160] width 65 height 18
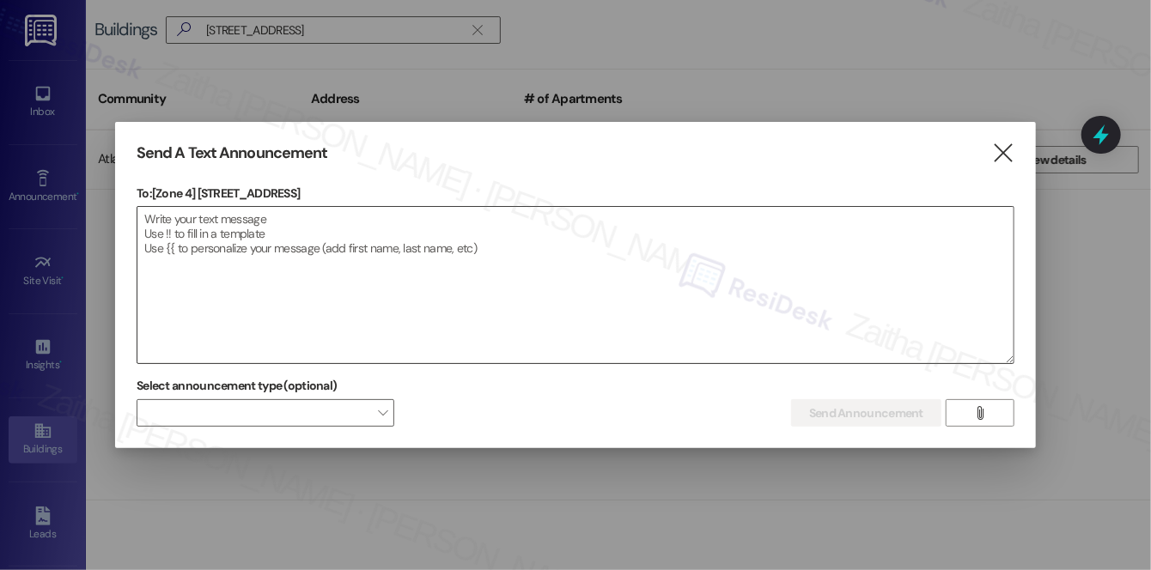
click at [371, 238] on textarea at bounding box center [575, 285] width 876 height 156
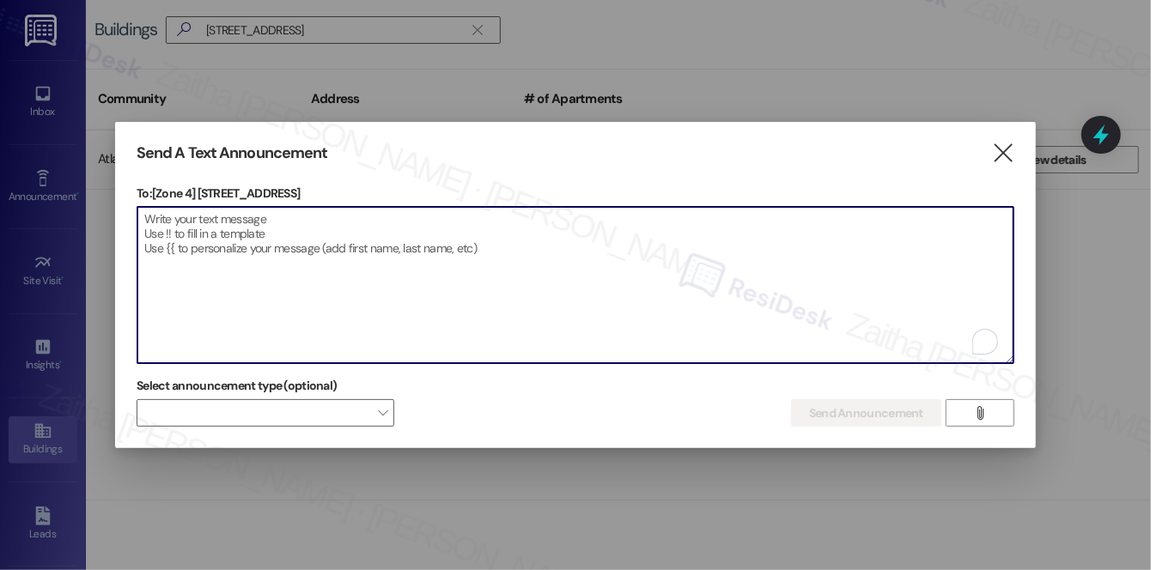
paste textarea "Hi {{first_name}}! We have made some changes to our pest control monthly treatm…"
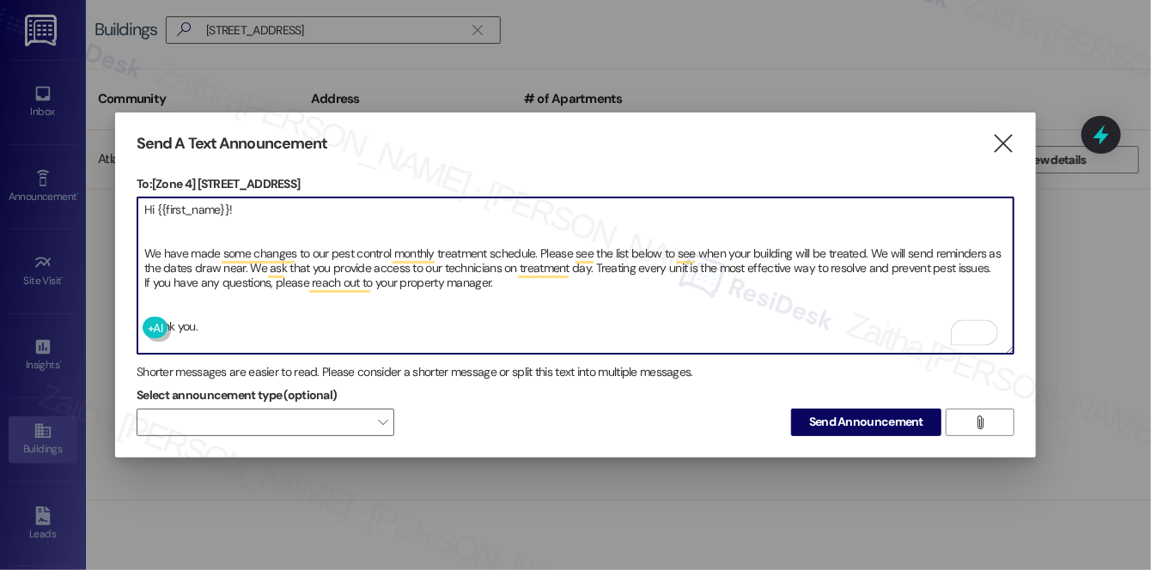
click at [169, 307] on textarea "Hi {{first_name}}! We have made some changes to our pest control monthly treatm…" at bounding box center [575, 276] width 876 height 156
click at [149, 229] on textarea "Hi {{first_name}}! We have made some changes to our pest control monthly treatm…" at bounding box center [575, 276] width 876 height 156
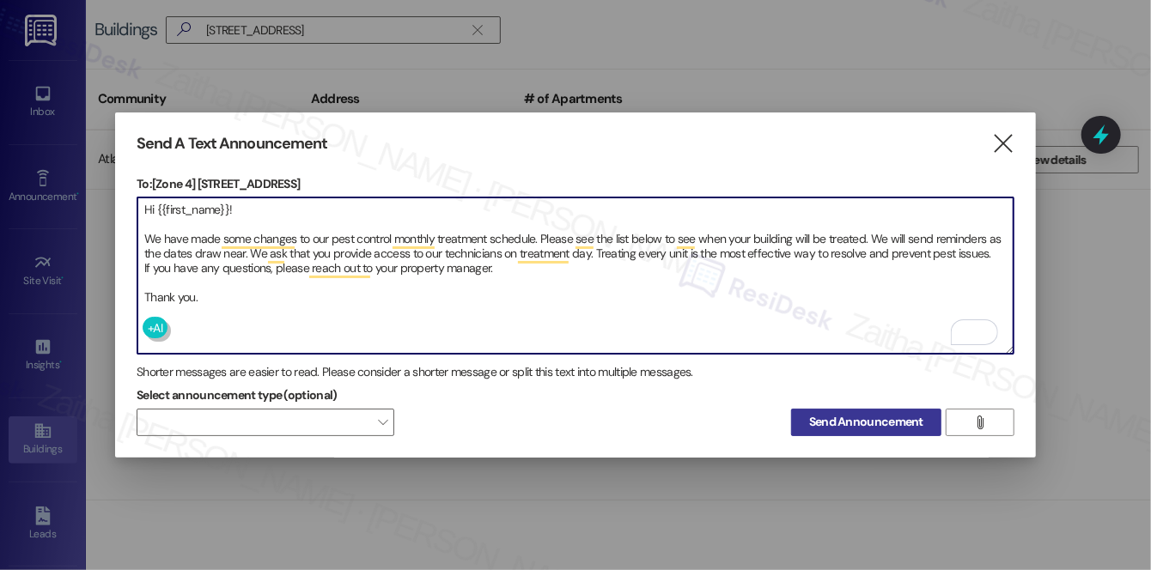
type textarea "Hi {{first_name}}! We have made some changes to our pest control monthly treatm…"
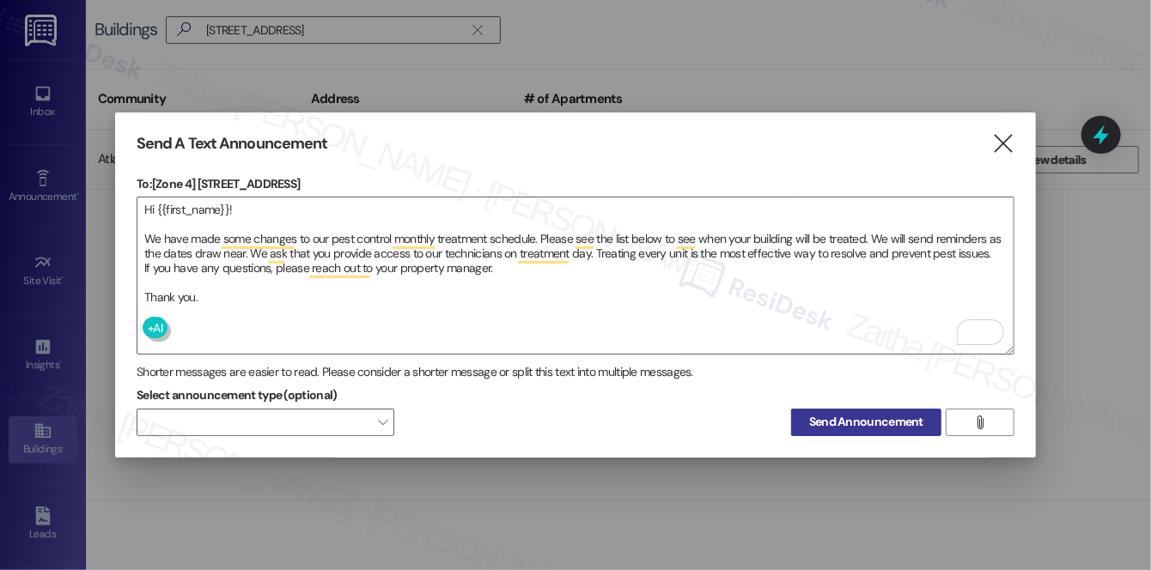
click at [847, 417] on span "Send Announcement" at bounding box center [866, 422] width 114 height 18
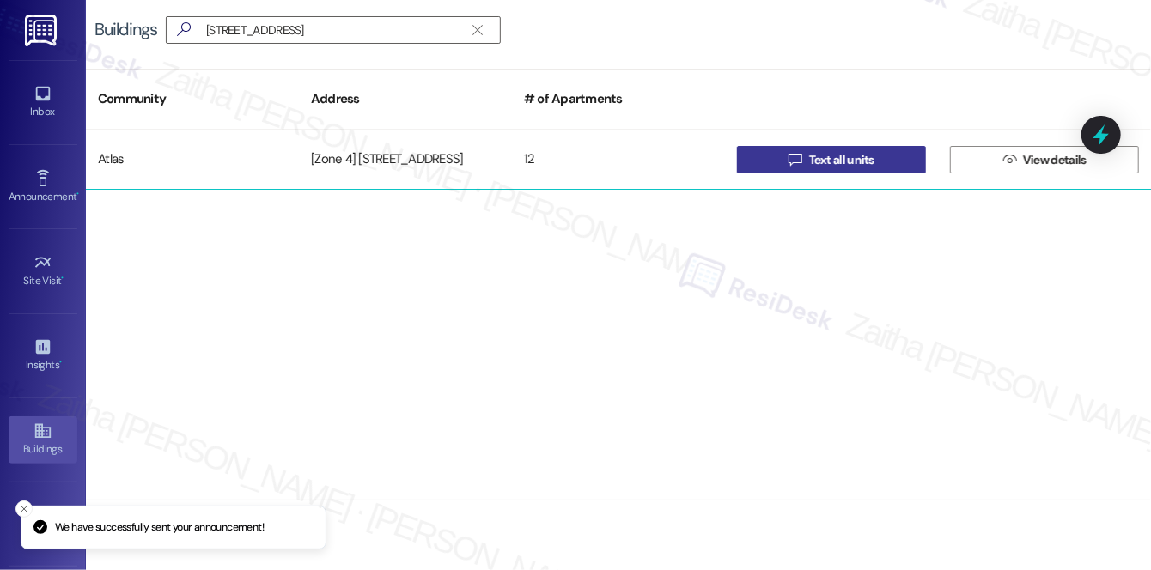
click at [840, 166] on span "Text all units" at bounding box center [841, 160] width 65 height 18
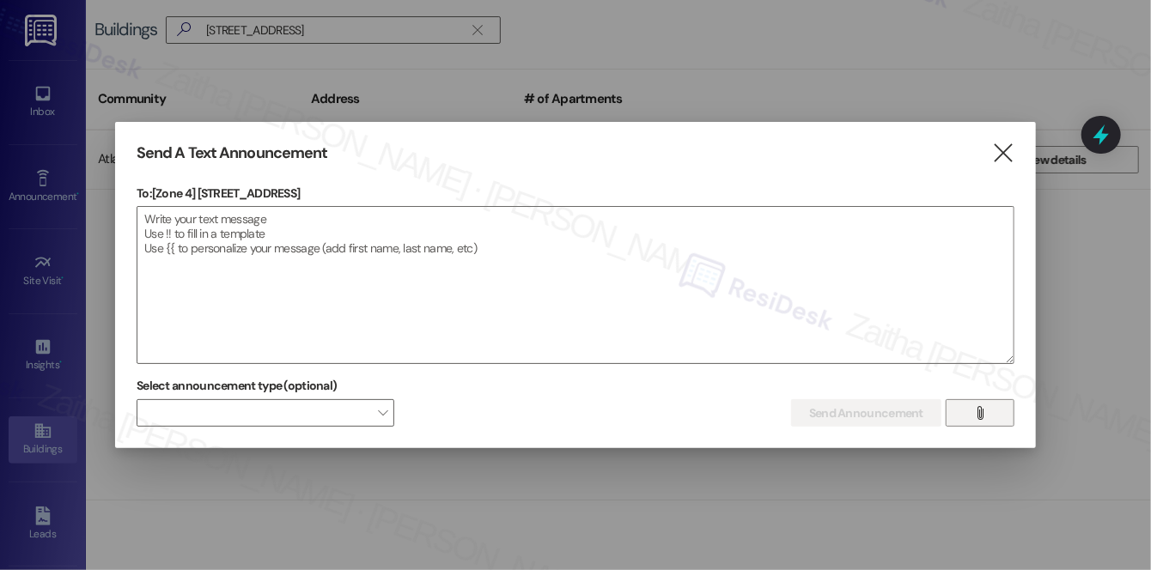
click at [976, 412] on icon "" at bounding box center [979, 413] width 13 height 14
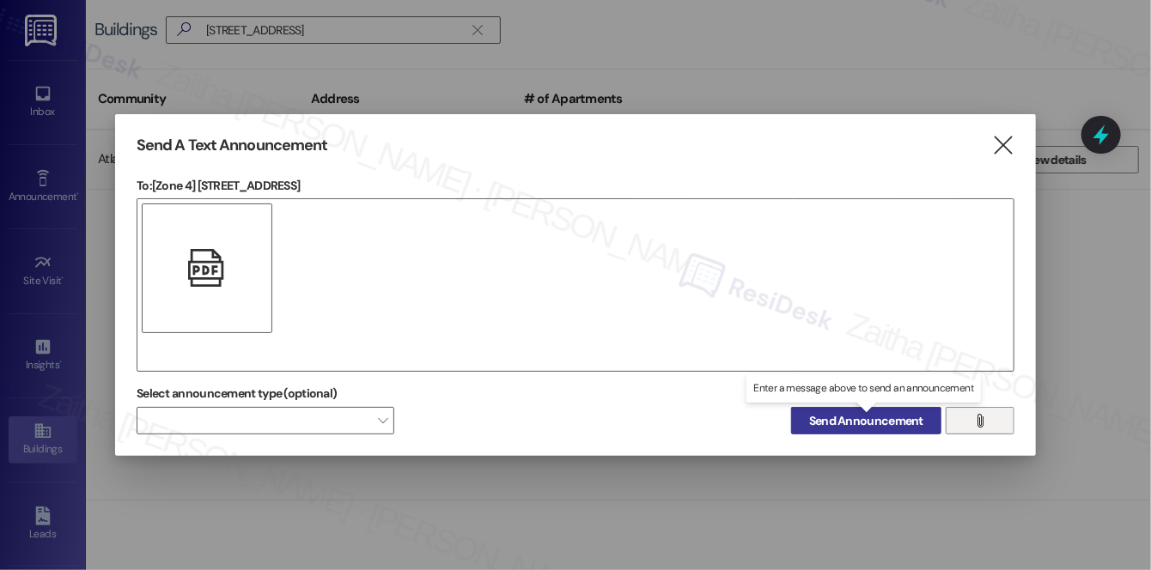
click at [873, 417] on span "Send Announcement" at bounding box center [866, 421] width 114 height 18
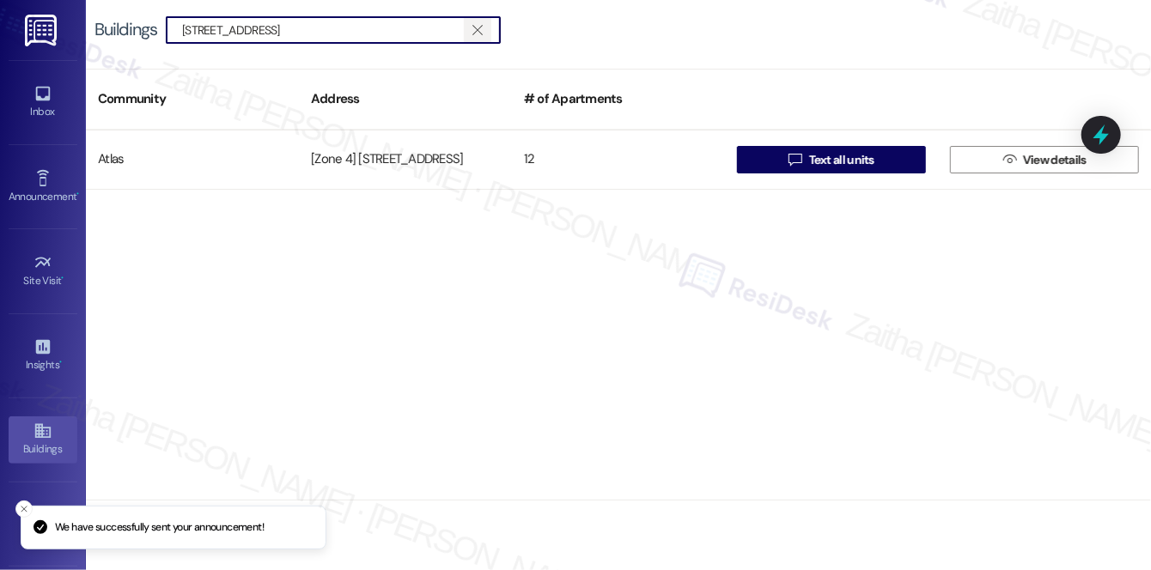
click at [479, 33] on icon "" at bounding box center [476, 30] width 9 height 14
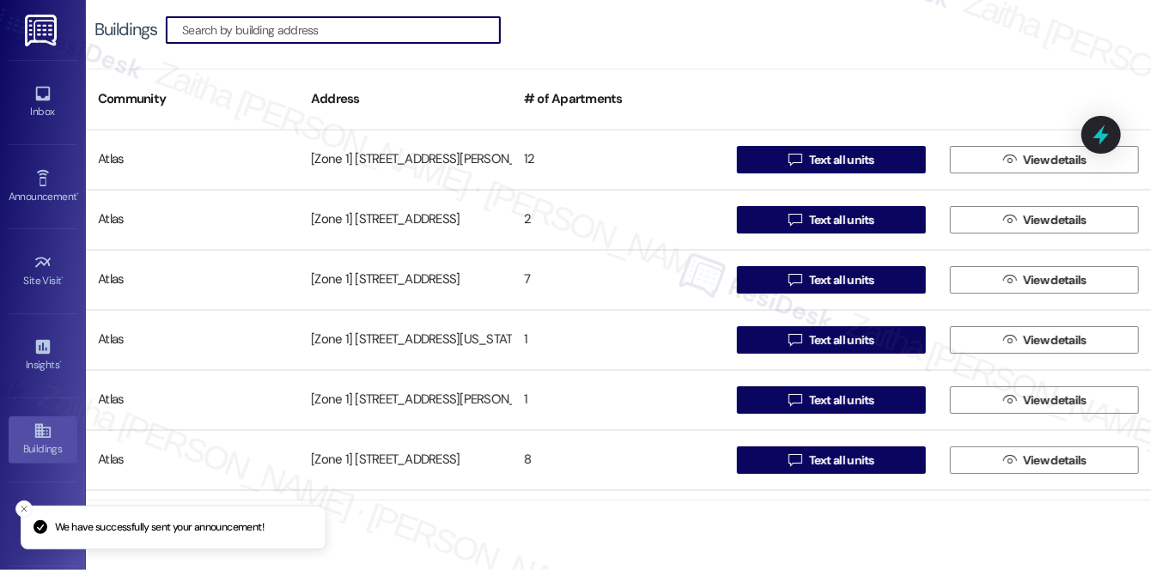
paste input "64th/Kedzie (6401-05)"
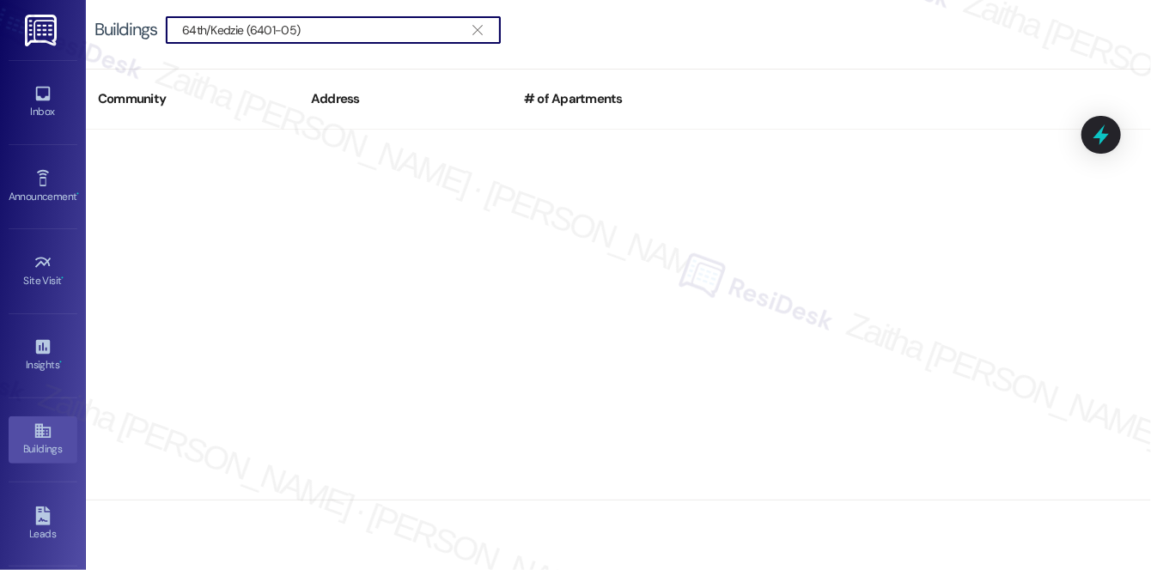
drag, startPoint x: 244, startPoint y: 30, endPoint x: 153, endPoint y: 22, distance: 91.4
click at [153, 22] on div "Buildings  64th/Kedzie (6401-05) " at bounding box center [305, 29] width 423 height 27
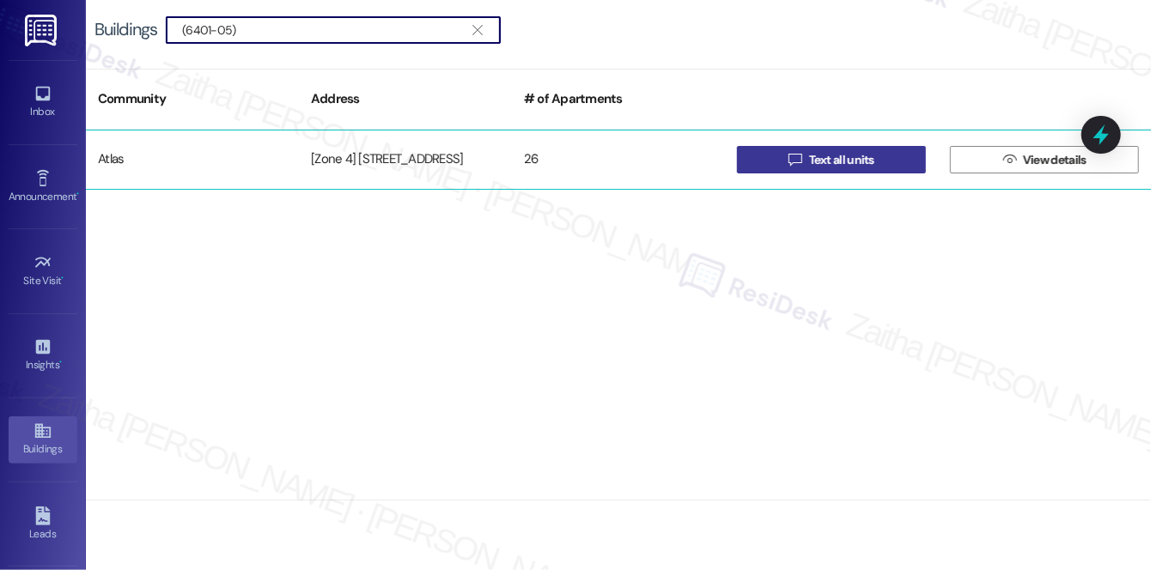
type input "(6401-05)"
click at [838, 163] on span "Text all units" at bounding box center [841, 160] width 65 height 18
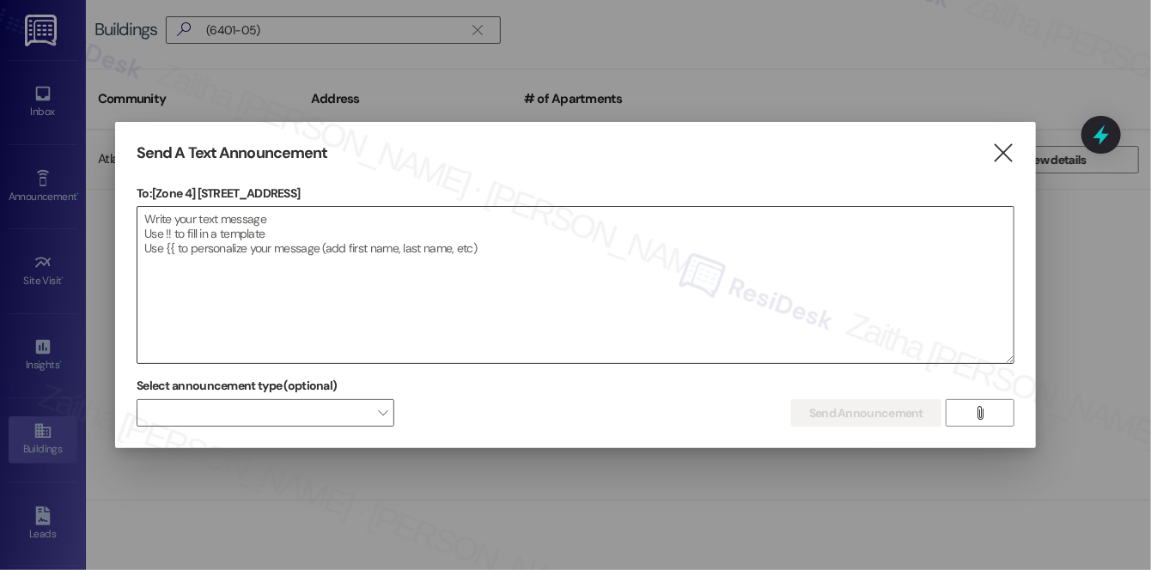
click at [361, 241] on textarea at bounding box center [575, 285] width 876 height 156
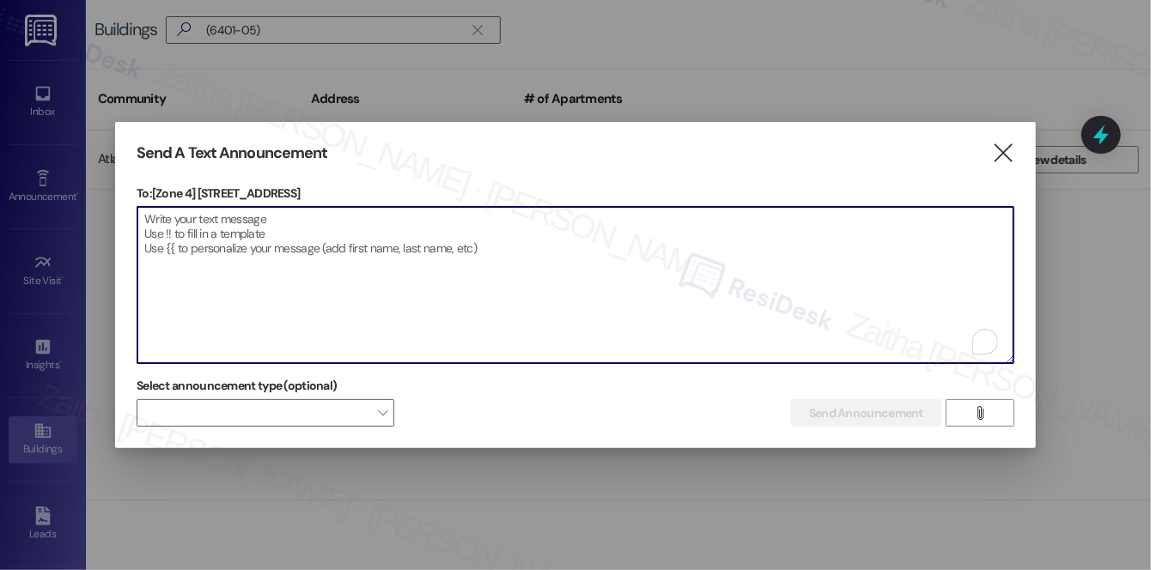
paste textarea "Hi {{first_name}}! We have made some changes to our pest control monthly treatm…"
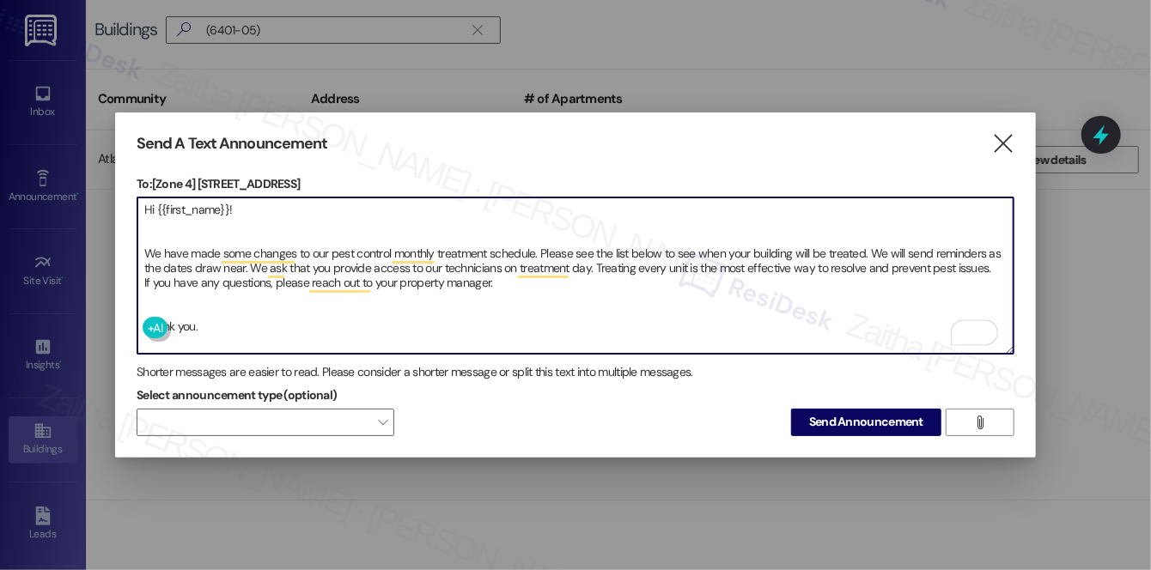
click at [158, 302] on textarea "Hi {{first_name}}! We have made some changes to our pest control monthly treatm…" at bounding box center [575, 276] width 876 height 156
click at [164, 232] on textarea "Hi {{first_name}}! We have made some changes to our pest control monthly treatm…" at bounding box center [575, 276] width 876 height 156
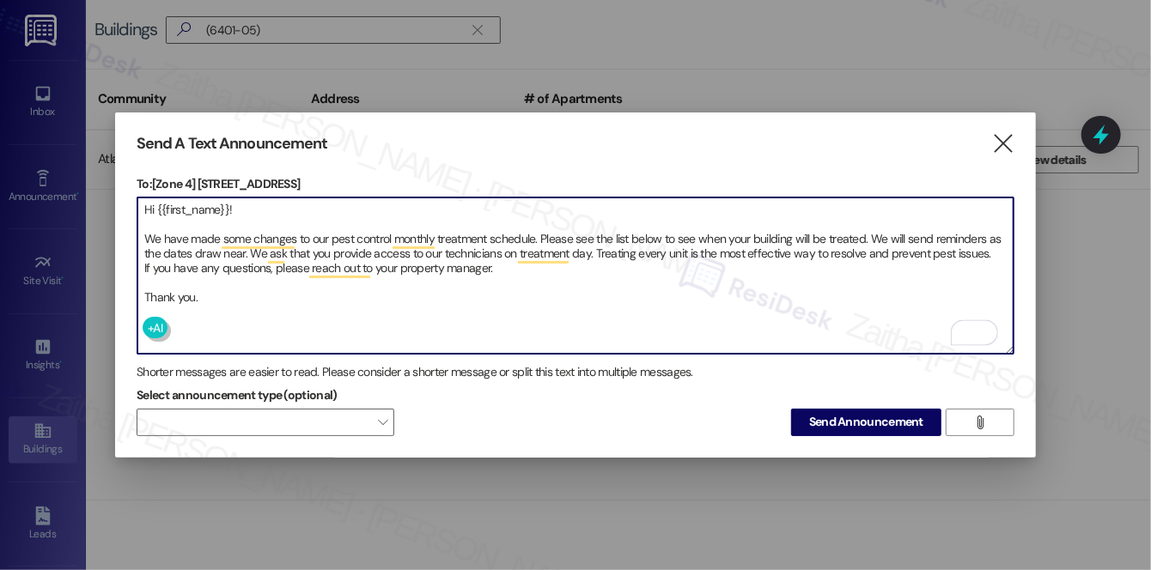
type textarea "Hi {{first_name}}! We have made some changes to our pest control monthly treatm…"
click at [846, 416] on span "Send Announcement" at bounding box center [866, 422] width 114 height 18
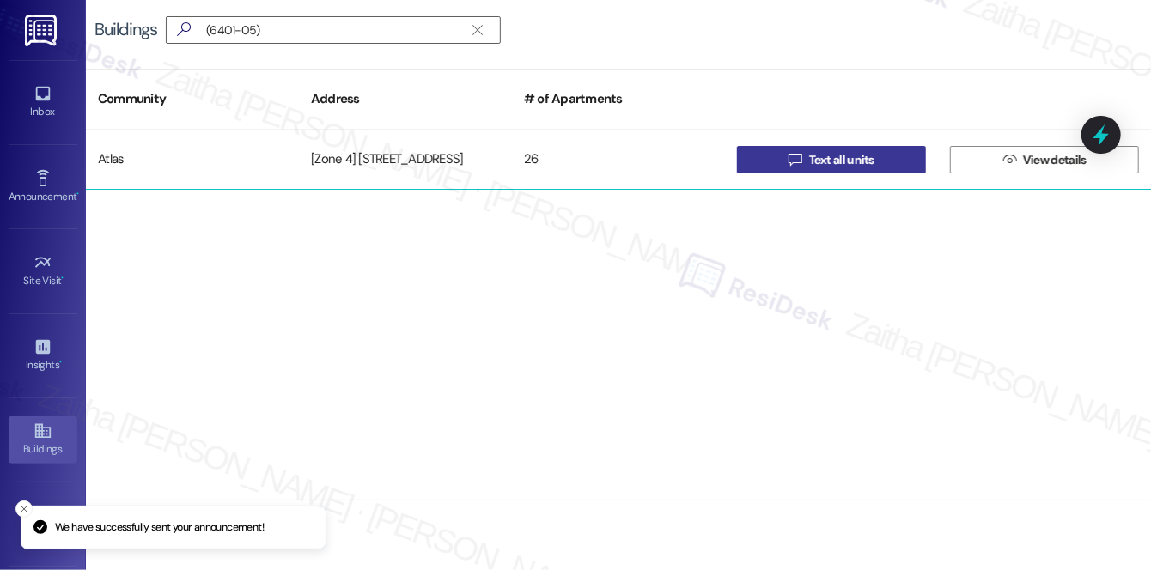
click at [842, 163] on span "Text all units" at bounding box center [841, 160] width 65 height 18
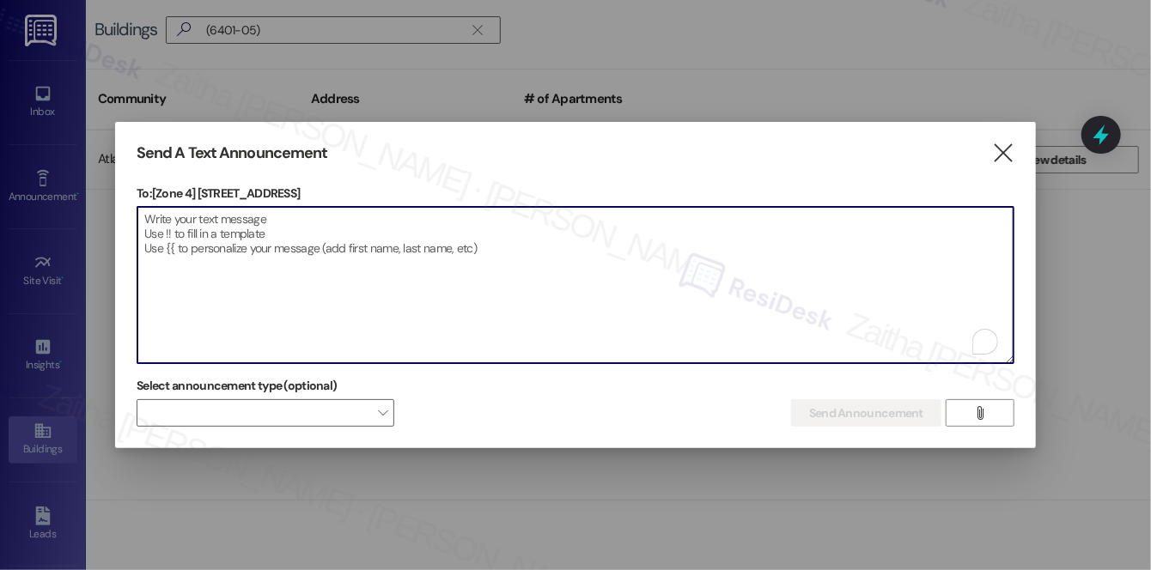
click at [698, 226] on textarea "To enrich screen reader interactions, please activate Accessibility in Grammarl…" at bounding box center [575, 285] width 876 height 156
click at [976, 417] on icon "" at bounding box center [979, 413] width 13 height 14
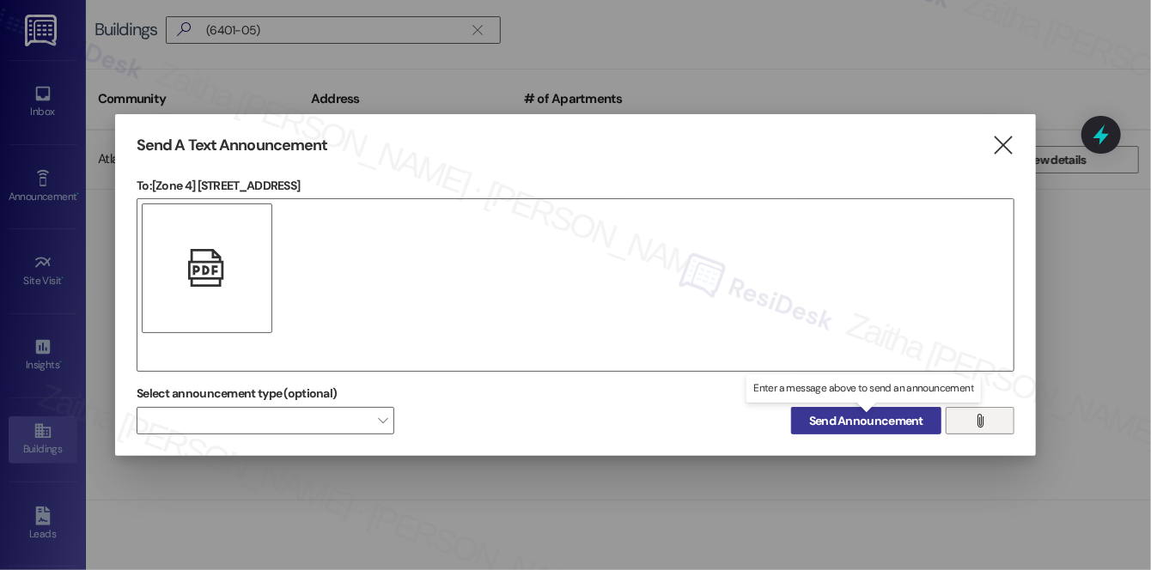
click at [819, 412] on span "Send Announcement" at bounding box center [866, 421] width 114 height 18
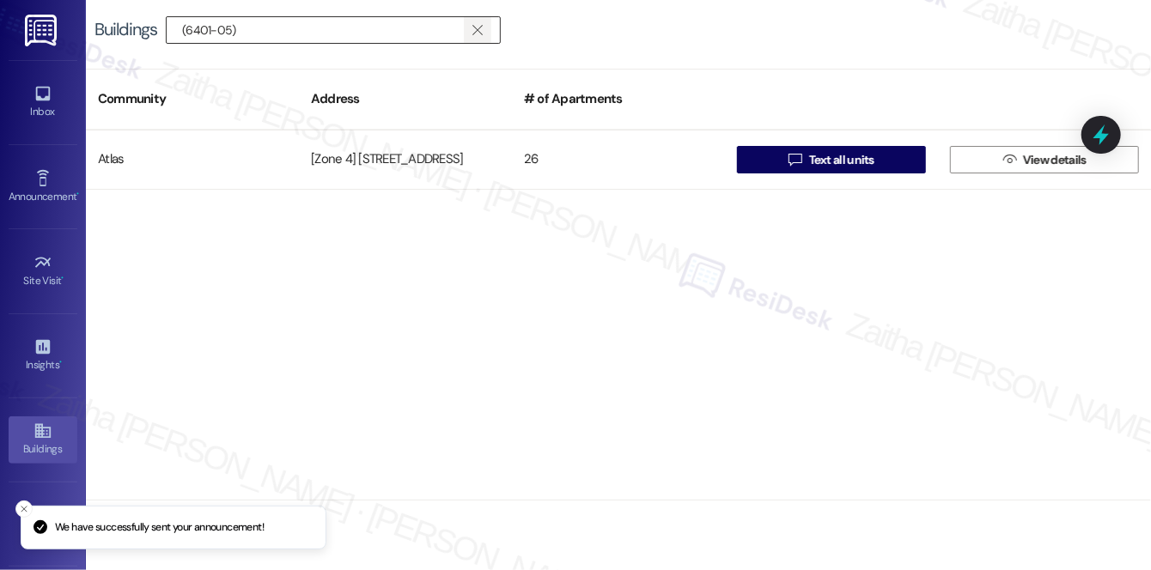
click at [481, 23] on icon "" at bounding box center [476, 30] width 9 height 14
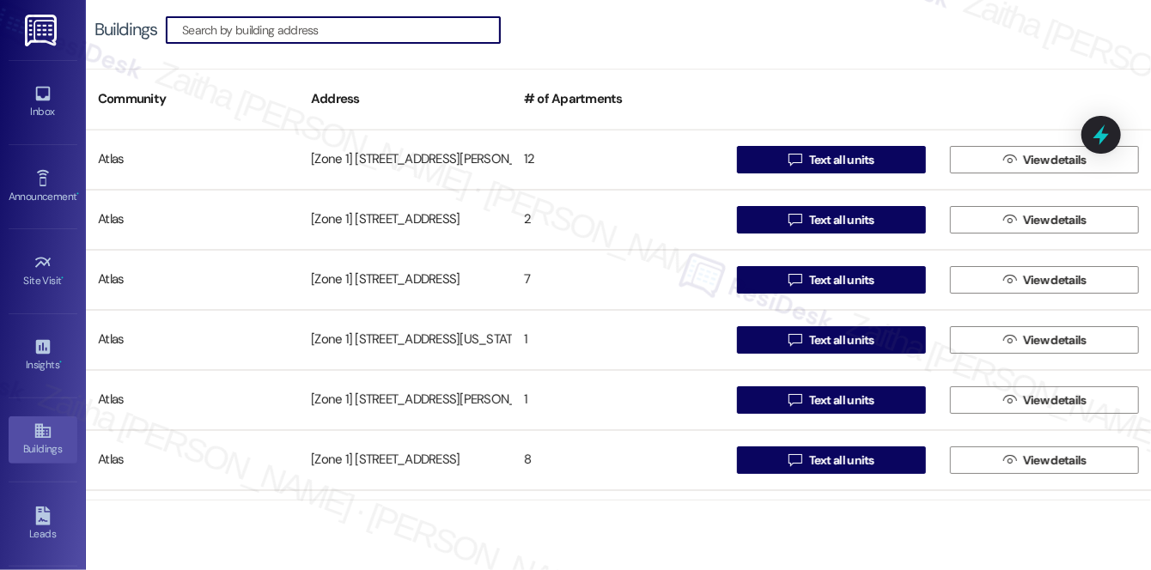
click at [363, 30] on input at bounding box center [341, 30] width 318 height 24
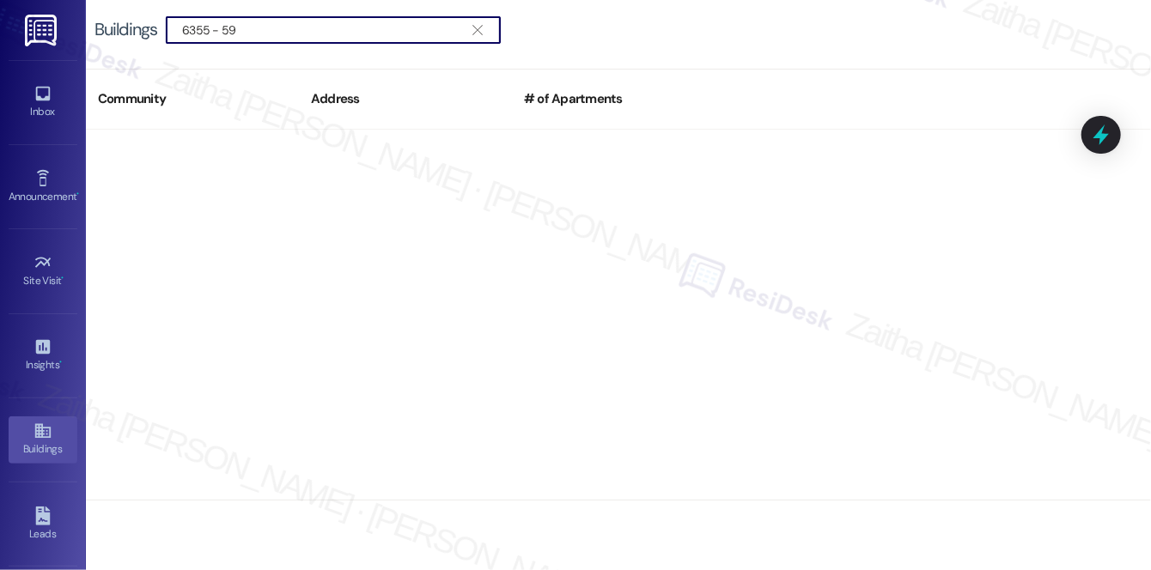
type input "6355 - 59"
click at [477, 29] on icon "" at bounding box center [476, 30] width 9 height 14
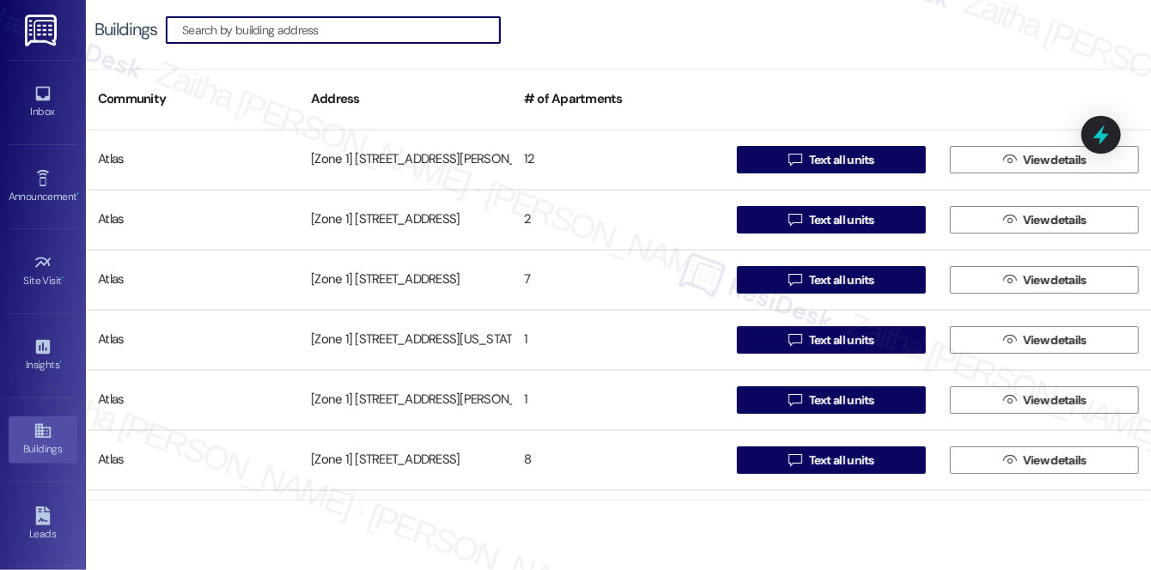
paste input "6356 S California Ave"
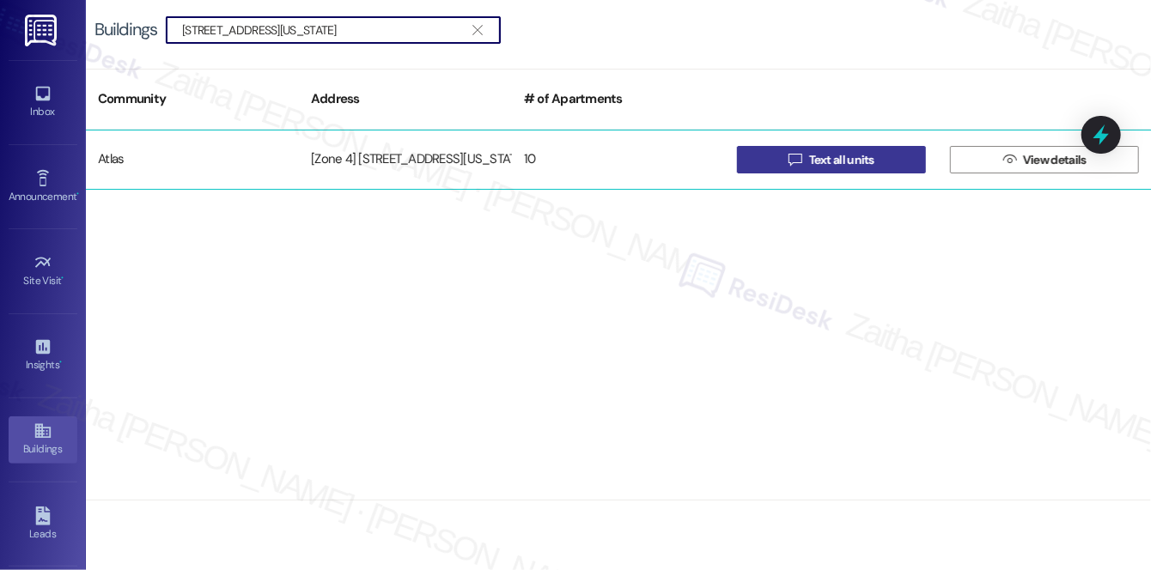
type input "6356 S California Ave"
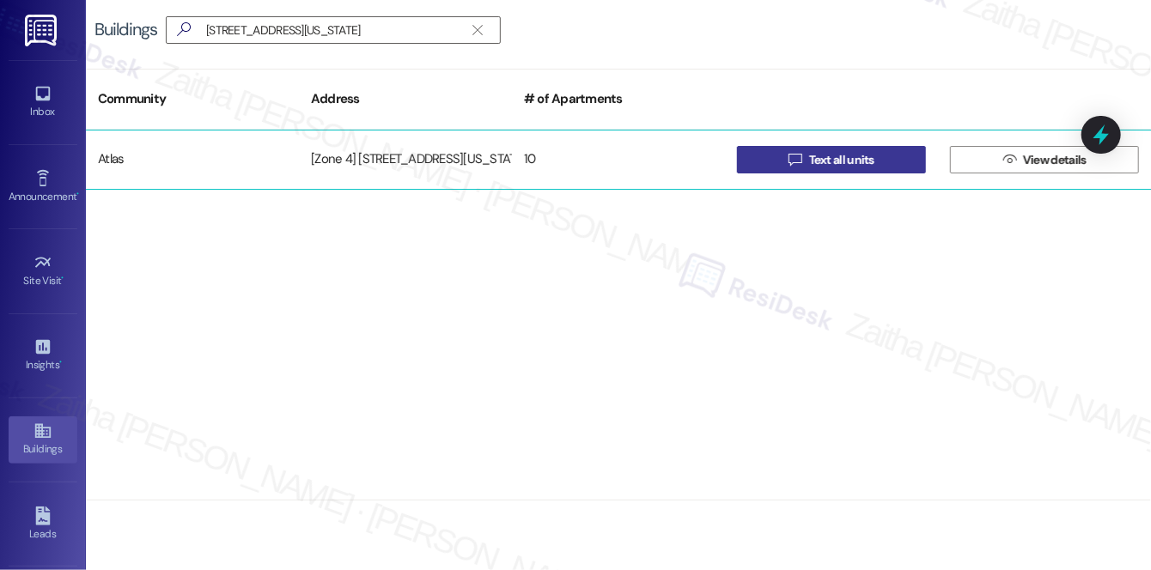
click at [843, 155] on span "Text all units" at bounding box center [841, 160] width 65 height 18
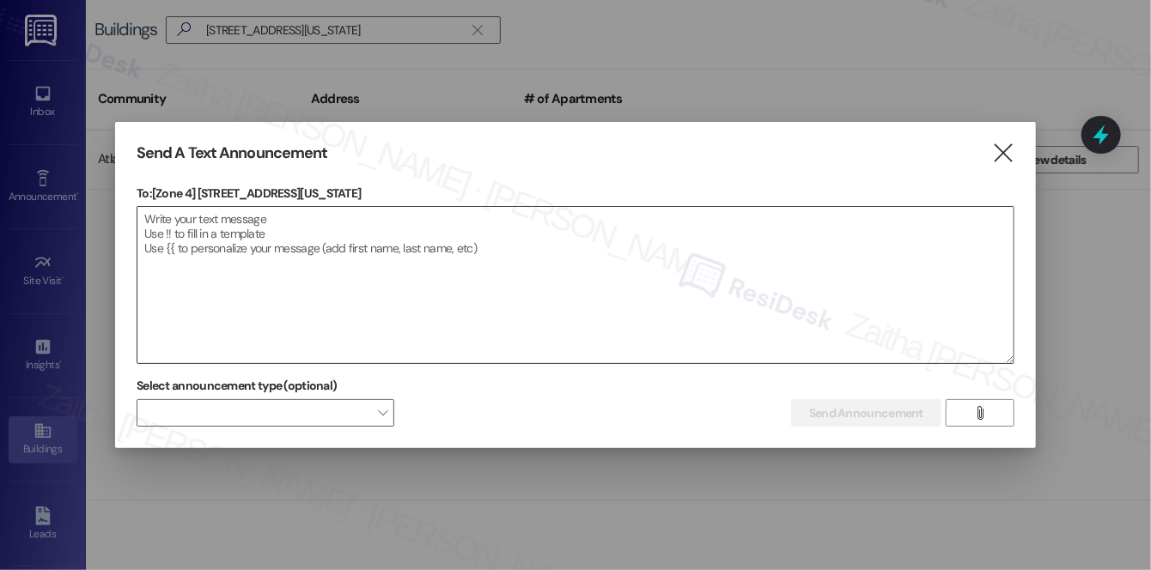
click at [365, 247] on textarea at bounding box center [575, 285] width 876 height 156
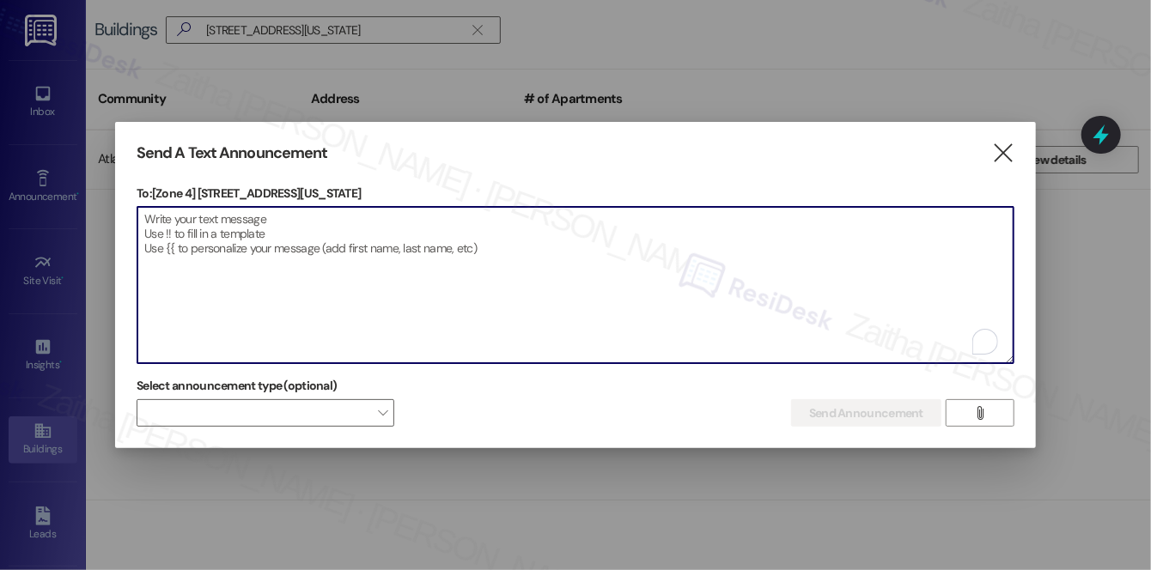
paste textarea "Hi {{first_name}}! We have made some changes to our pest control monthly treatm…"
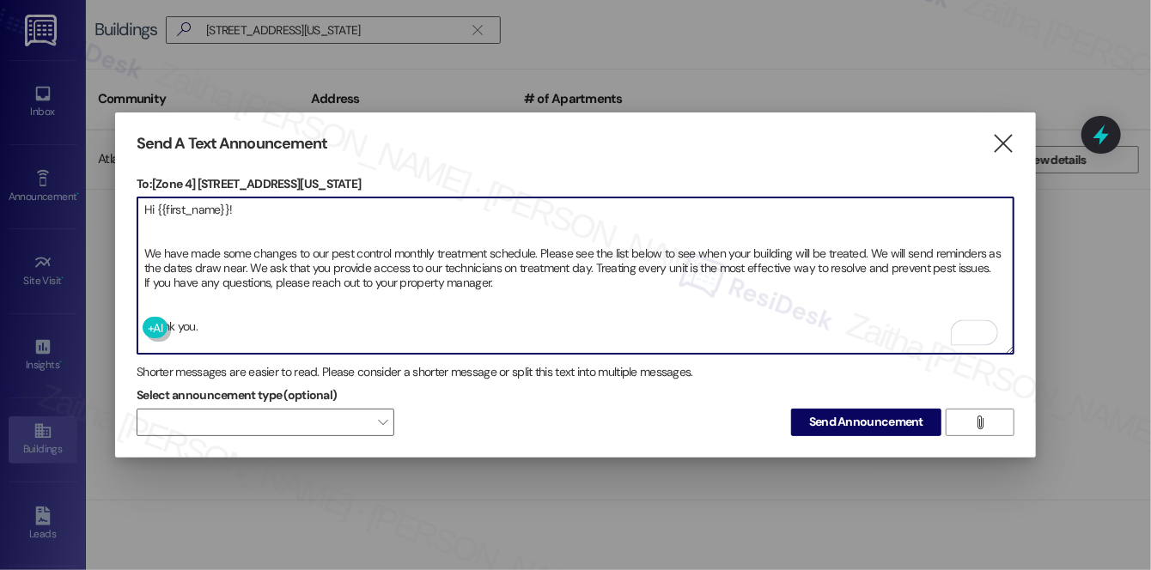
click at [169, 312] on textarea "Hi {{first_name}}! We have made some changes to our pest control monthly treatm…" at bounding box center [575, 276] width 876 height 156
click at [170, 232] on textarea "Hi {{first_name}}! We have made some changes to our pest control monthly treatm…" at bounding box center [575, 276] width 876 height 156
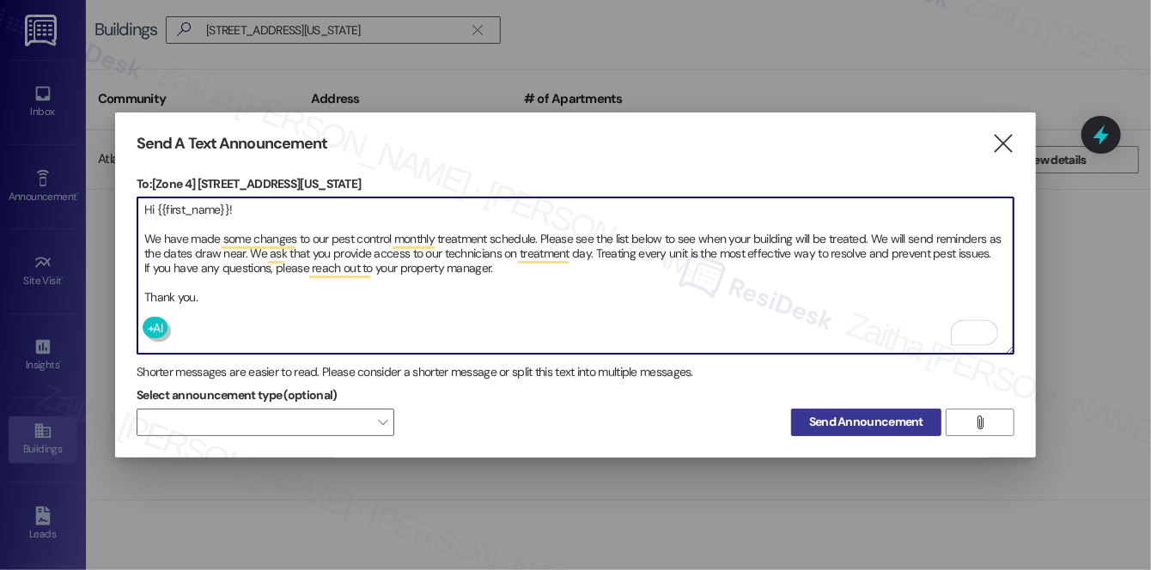
type textarea "Hi {{first_name}}! We have made some changes to our pest control monthly treatm…"
click at [848, 419] on span "Send Announcement" at bounding box center [866, 422] width 114 height 18
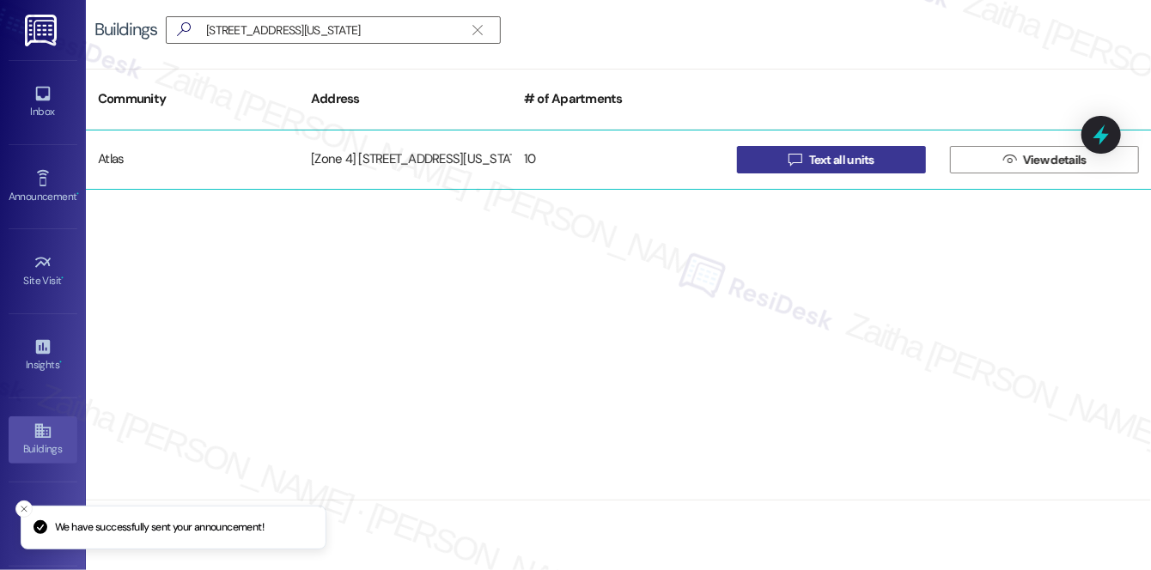
click at [873, 167] on span "Text all units" at bounding box center [841, 160] width 65 height 18
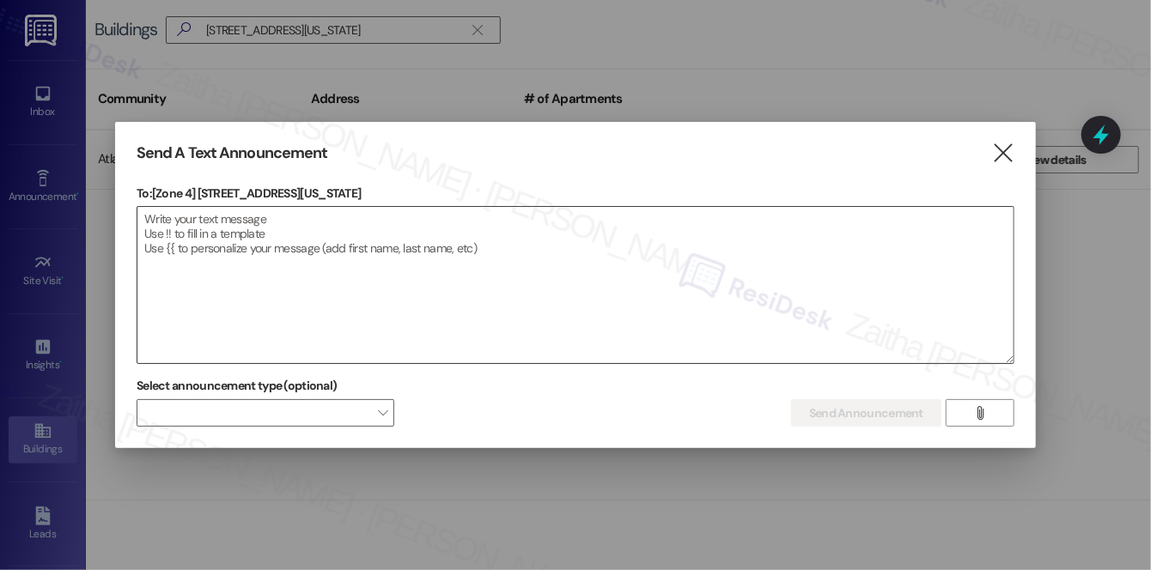
click at [852, 306] on textarea at bounding box center [575, 285] width 876 height 156
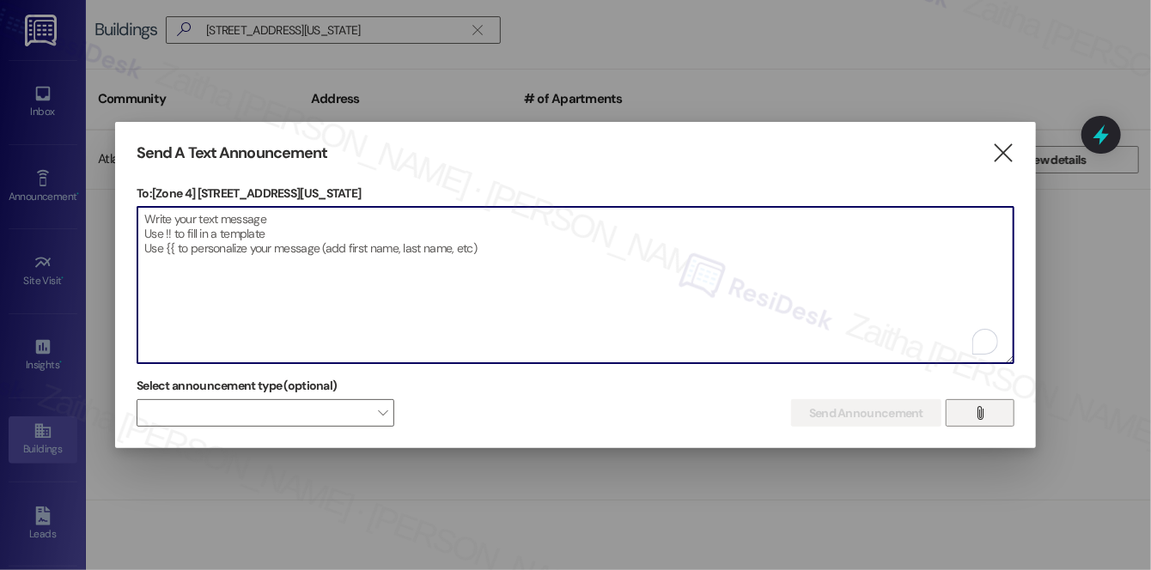
click at [981, 422] on span "" at bounding box center [980, 413] width 20 height 26
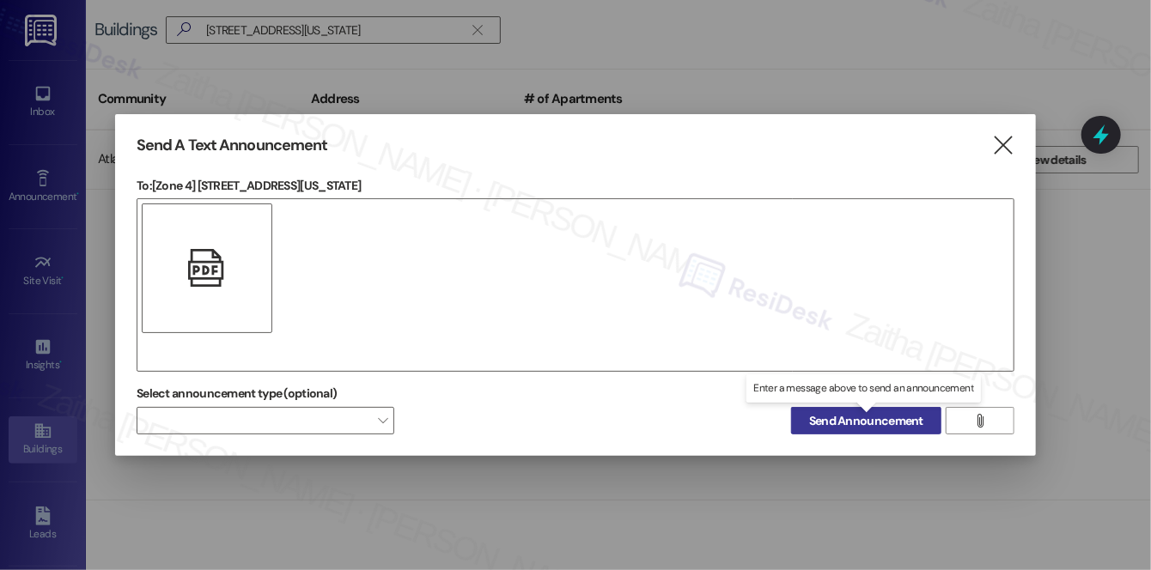
click at [874, 422] on span "Send Announcement" at bounding box center [866, 421] width 114 height 18
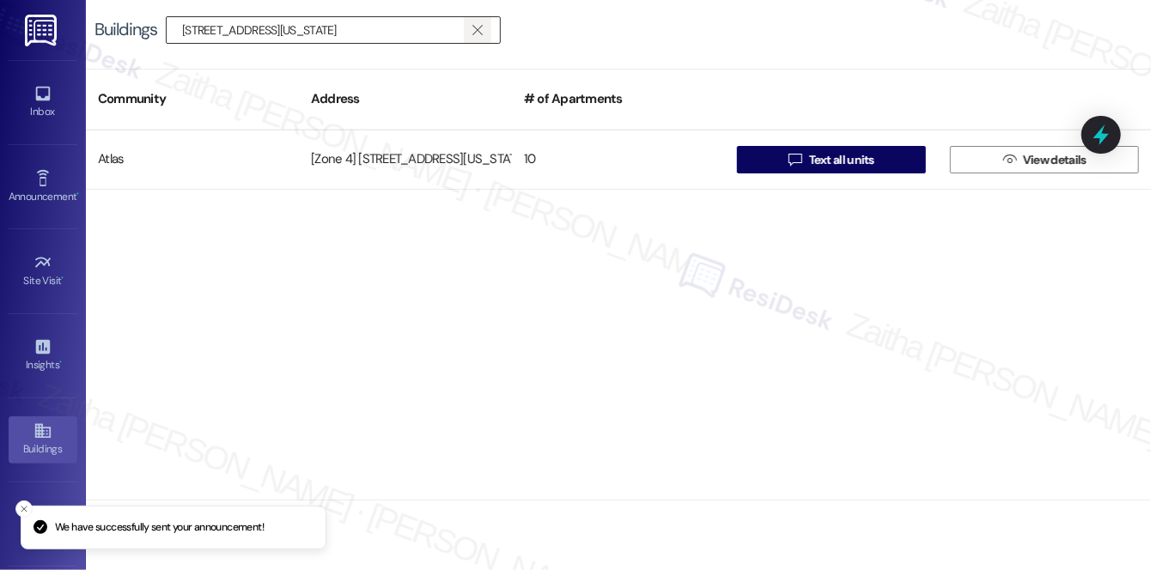
click at [484, 30] on span "" at bounding box center [477, 30] width 16 height 26
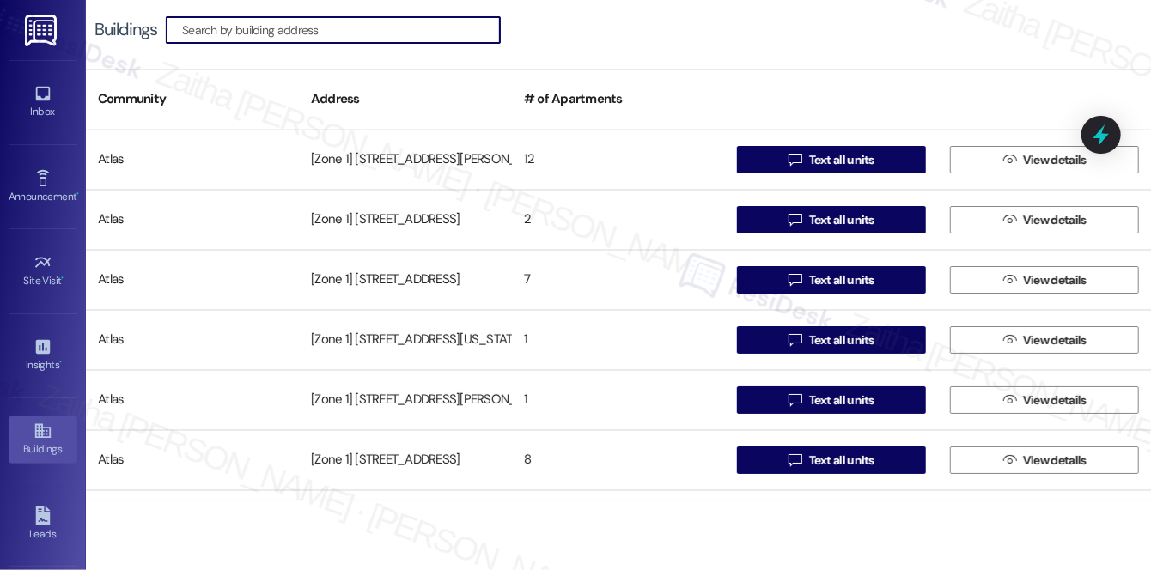
click at [361, 30] on input at bounding box center [341, 30] width 318 height 24
paste input "6407-09 Kedzi"
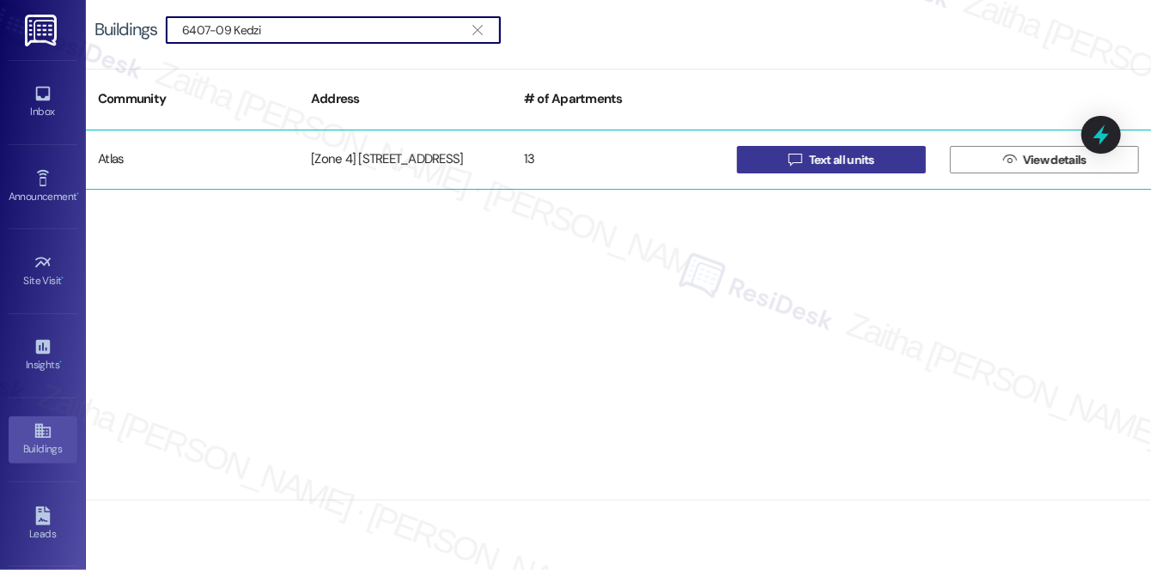
type input "6407-09 Kedzi"
click at [809, 167] on span "Text all units" at bounding box center [841, 160] width 65 height 18
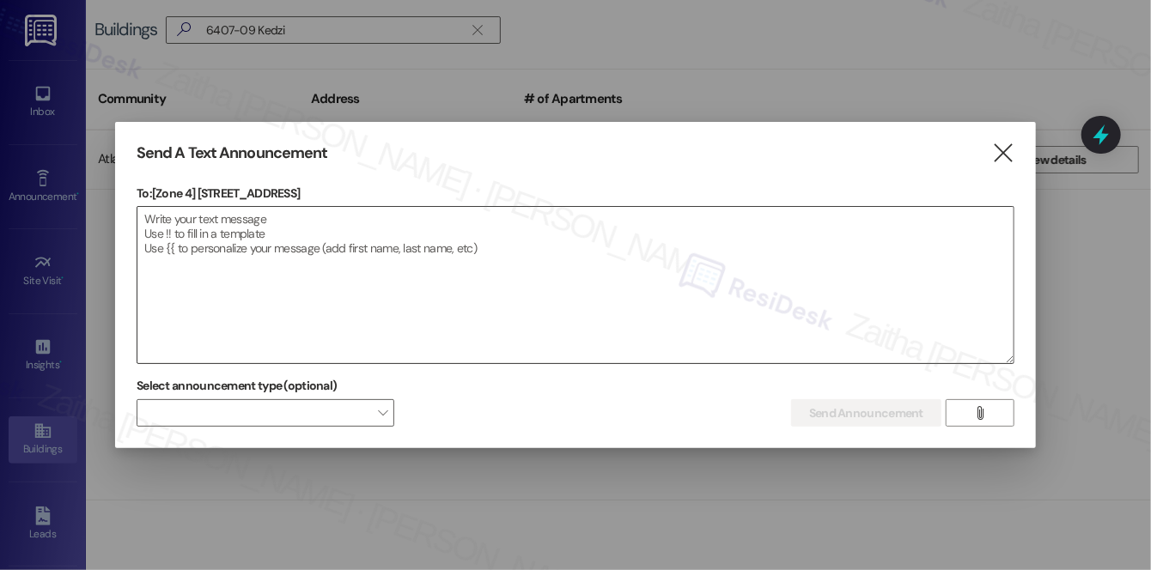
click at [307, 228] on textarea at bounding box center [575, 285] width 876 height 156
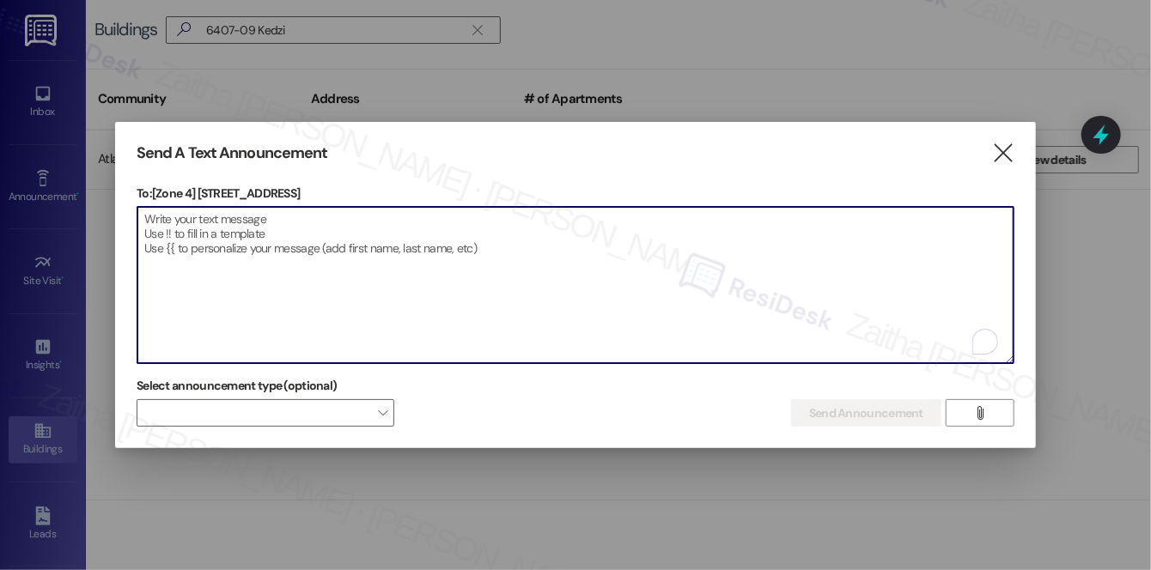
paste textarea "Hi {{first_name}}! We have made some changes to our pest control monthly treatm…"
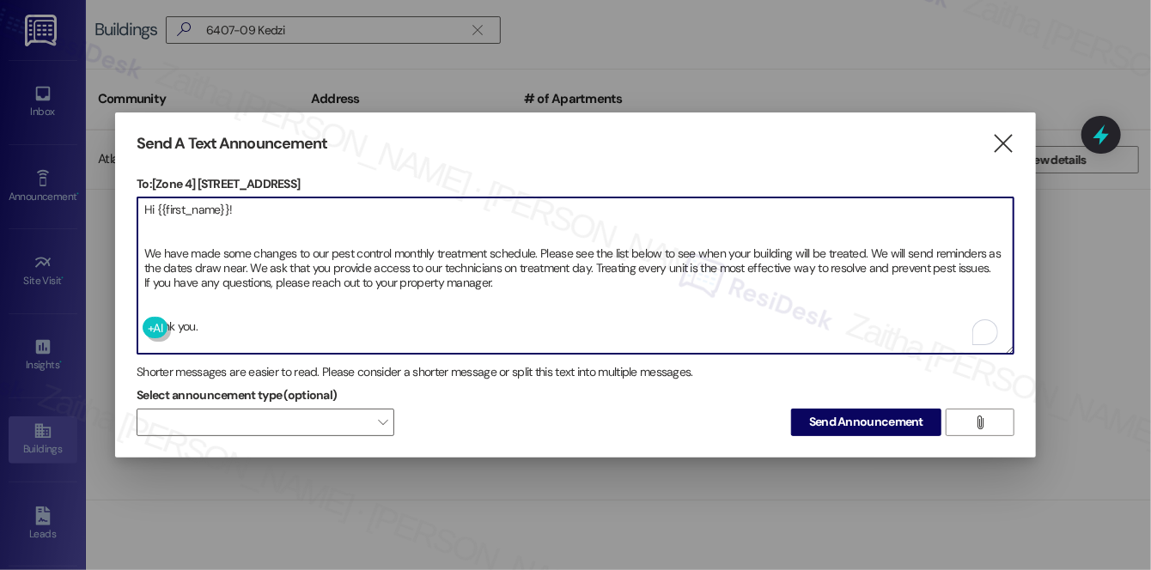
click at [169, 301] on textarea "Hi {{first_name}}! We have made some changes to our pest control monthly treatm…" at bounding box center [575, 276] width 876 height 156
click at [172, 234] on textarea "Hi {{first_name}}! We have made some changes to our pest control monthly treatm…" at bounding box center [575, 276] width 876 height 156
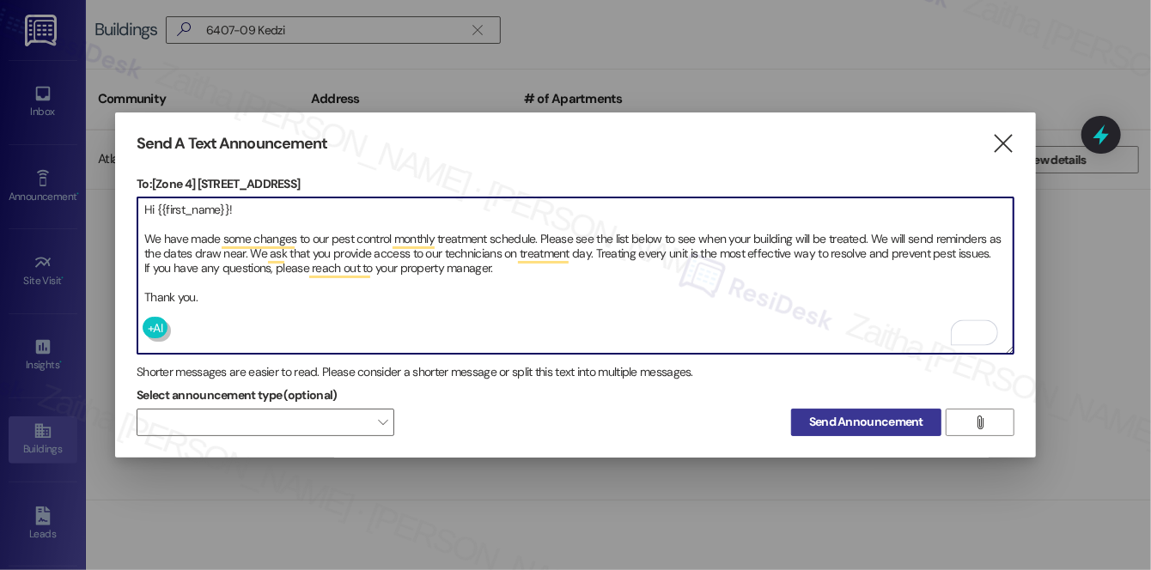
type textarea "Hi {{first_name}}! We have made some changes to our pest control monthly treatm…"
click at [867, 414] on span "Send Announcement" at bounding box center [866, 422] width 114 height 18
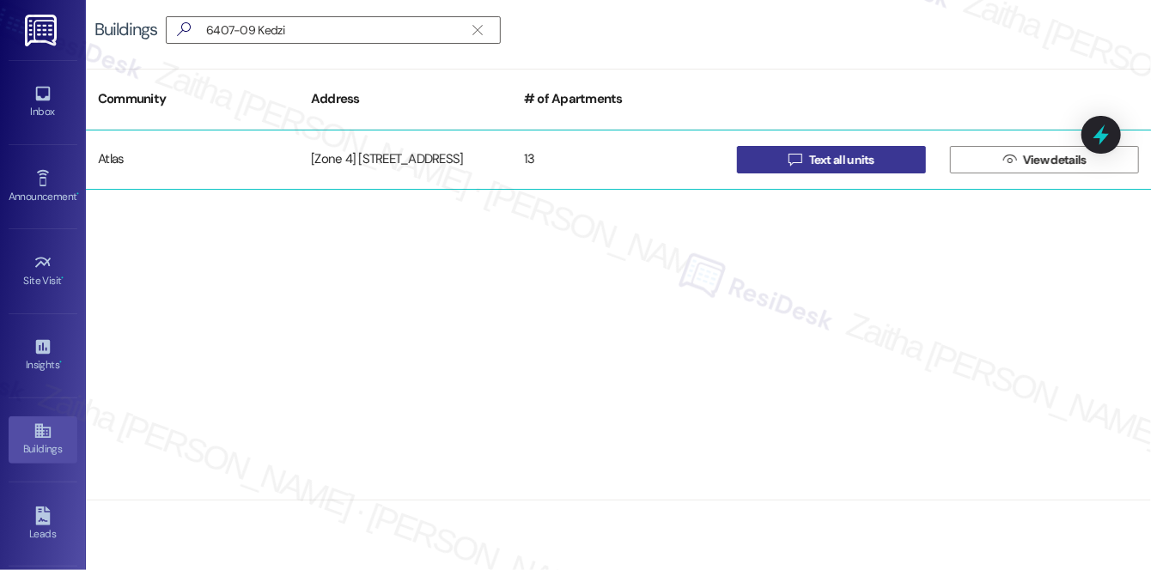
click at [834, 158] on span "Text all units" at bounding box center [841, 160] width 65 height 18
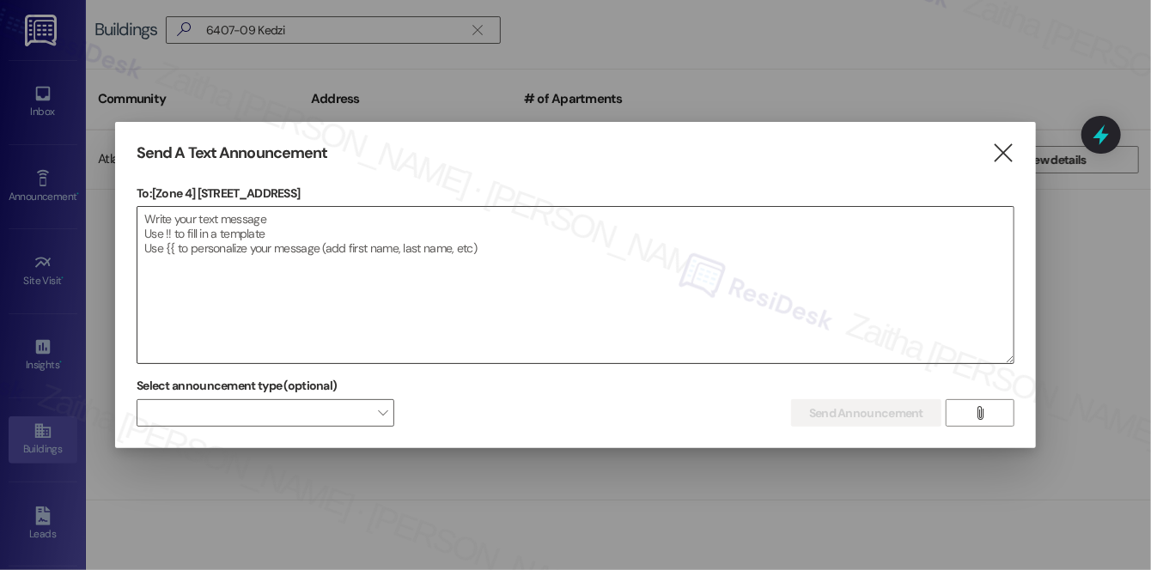
click at [727, 312] on textarea at bounding box center [575, 285] width 876 height 156
click at [980, 411] on icon "" at bounding box center [979, 413] width 13 height 14
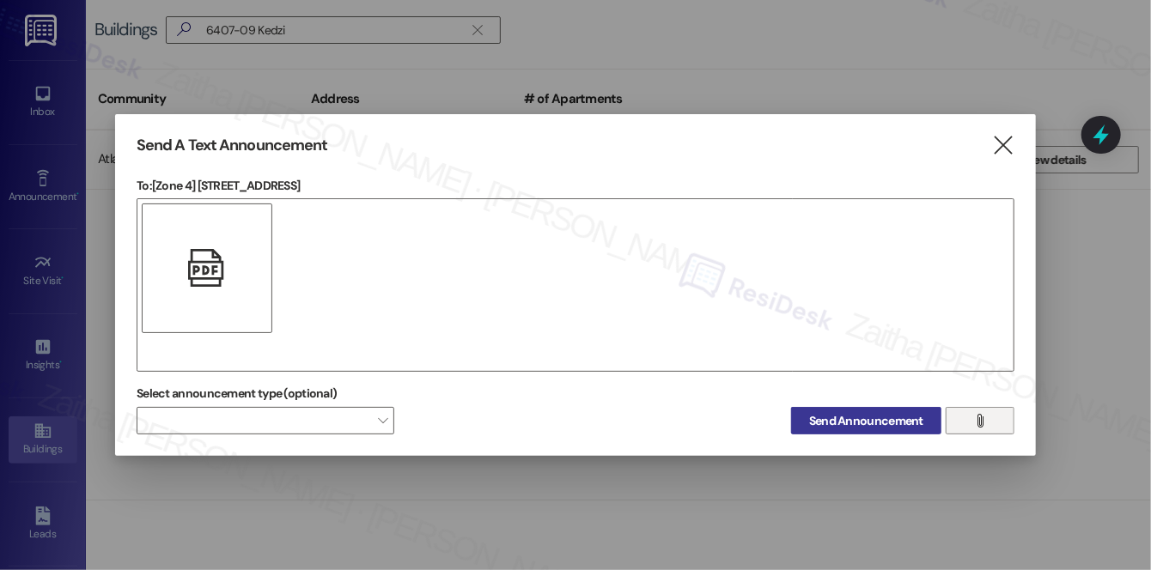
click at [860, 417] on span "Send Announcement" at bounding box center [866, 421] width 114 height 18
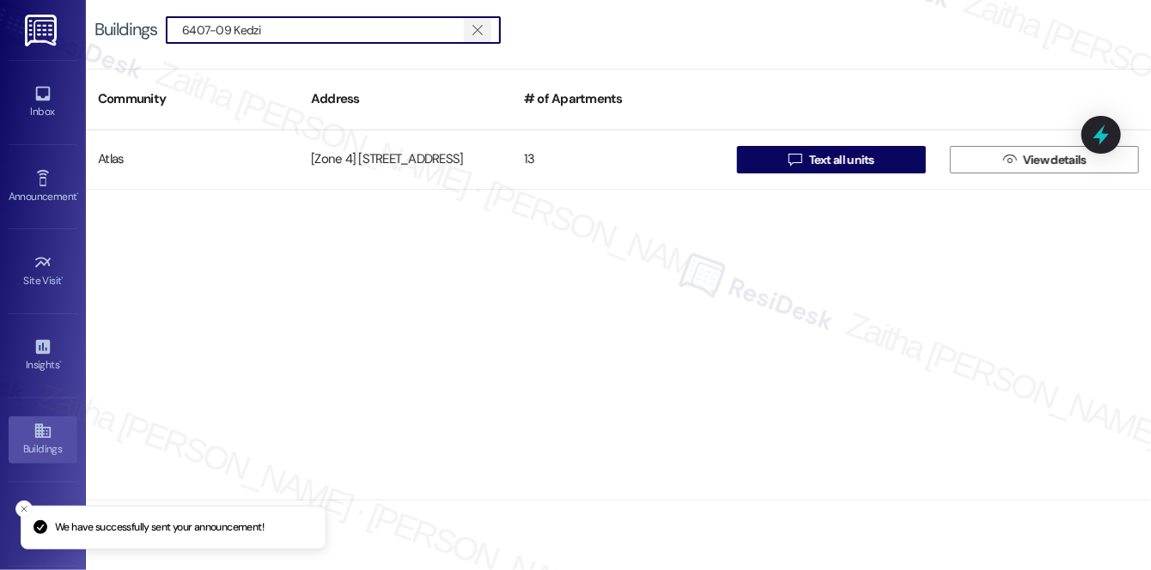
click at [474, 34] on icon "" at bounding box center [476, 30] width 9 height 14
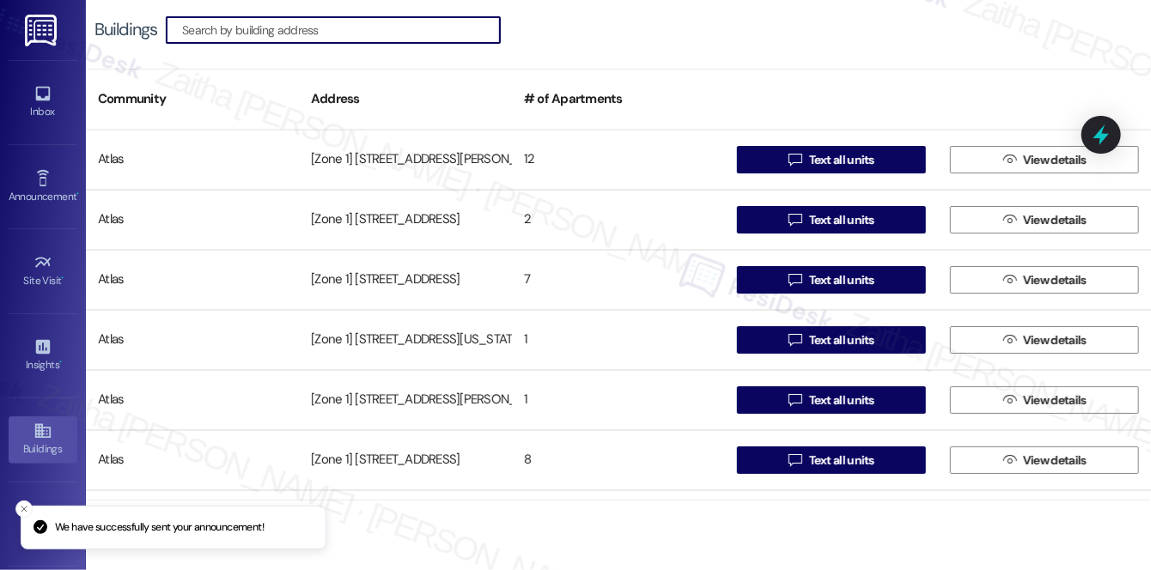
paste input "6057-59 S. California"
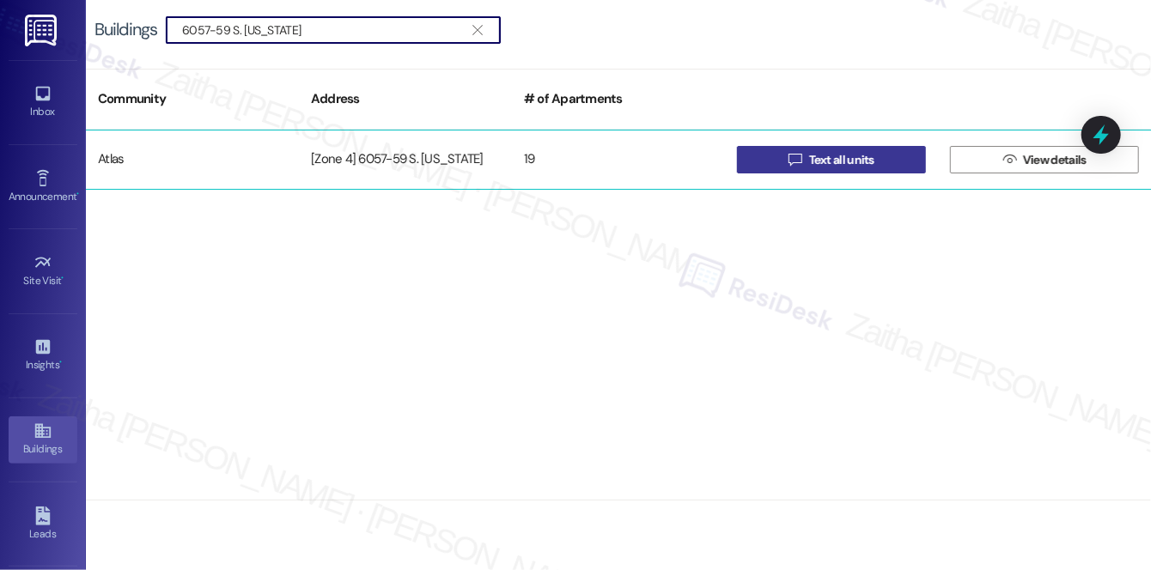
type input "6057-59 S. California"
click at [808, 157] on span "Text all units" at bounding box center [842, 160] width 72 height 18
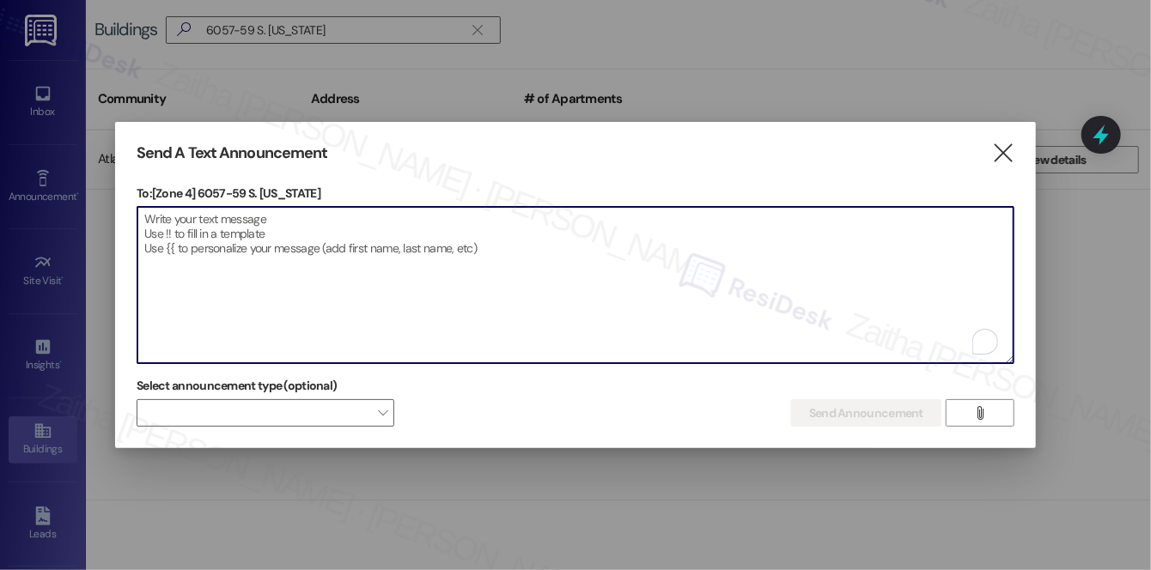
click at [236, 237] on textarea "To enrich screen reader interactions, please activate Accessibility in Grammarl…" at bounding box center [575, 285] width 876 height 156
paste textarea "Hi {{first_name}}! We have made some changes to our pest control monthly treatm…"
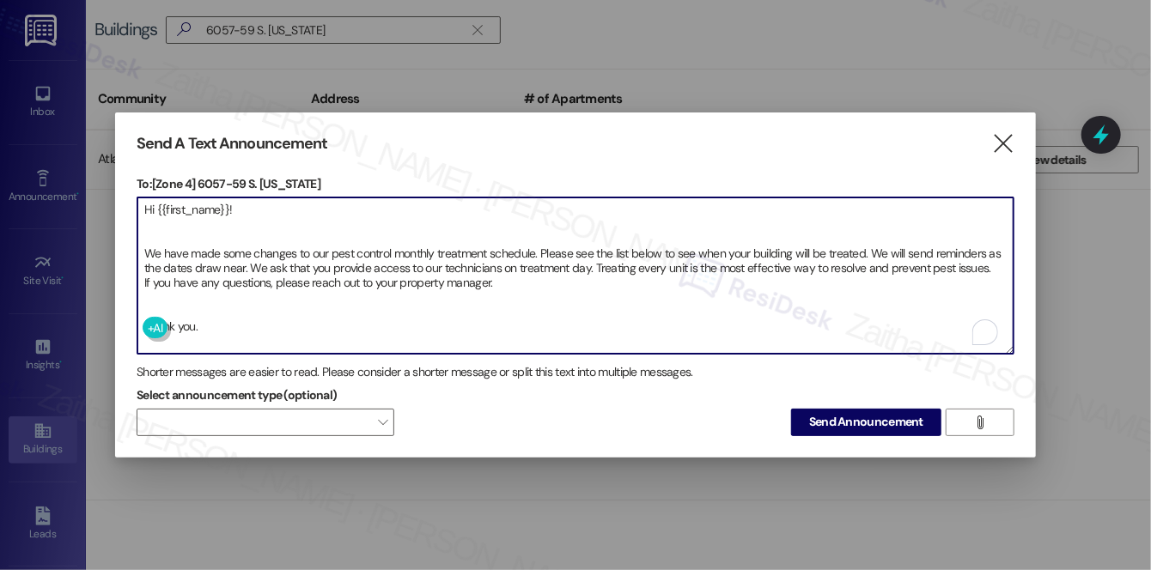
click at [131, 307] on div "Send A Text Announcement  To: [Zone 4] 6057-59 S. California  Drop image file…" at bounding box center [575, 285] width 921 height 345
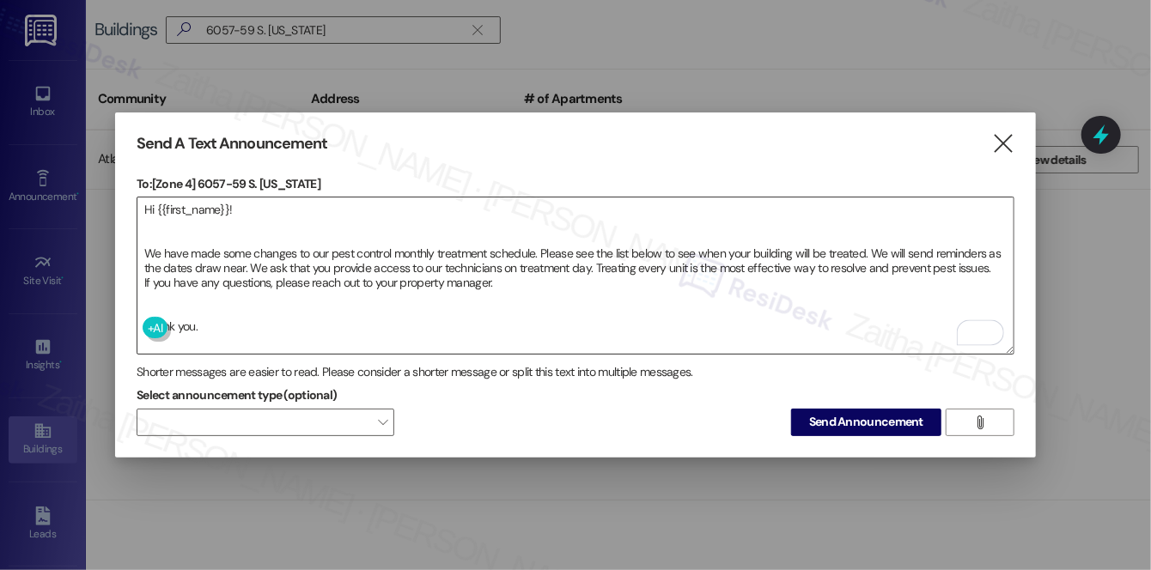
click at [167, 306] on textarea "Hi {{first_name}}! We have made some changes to our pest control monthly treatm…" at bounding box center [575, 276] width 876 height 156
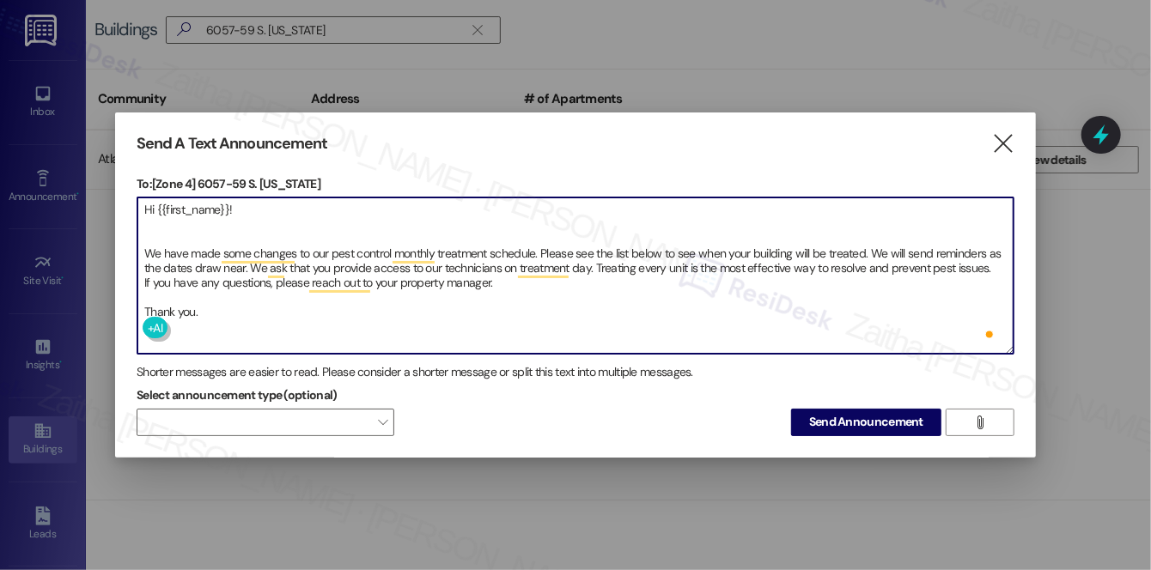
click at [193, 222] on textarea "Hi {{first_name}}! We have made some changes to our pest control monthly treatm…" at bounding box center [575, 276] width 876 height 156
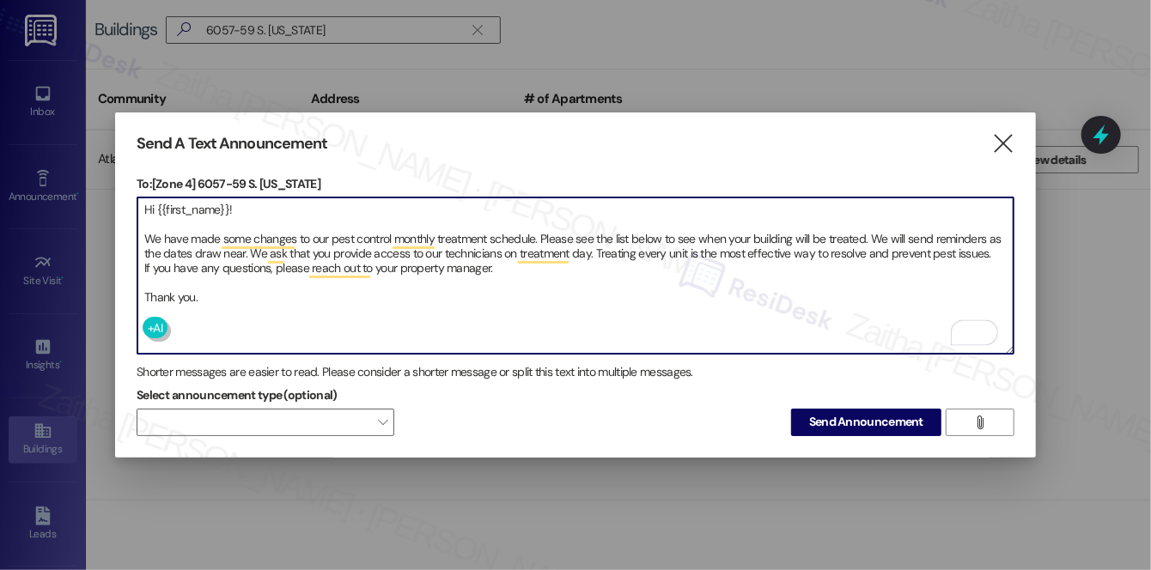
type textarea "Hi {{first_name}}! We have made some changes to our pest control monthly treatm…"
click at [859, 414] on span "Send Announcement" at bounding box center [866, 422] width 114 height 18
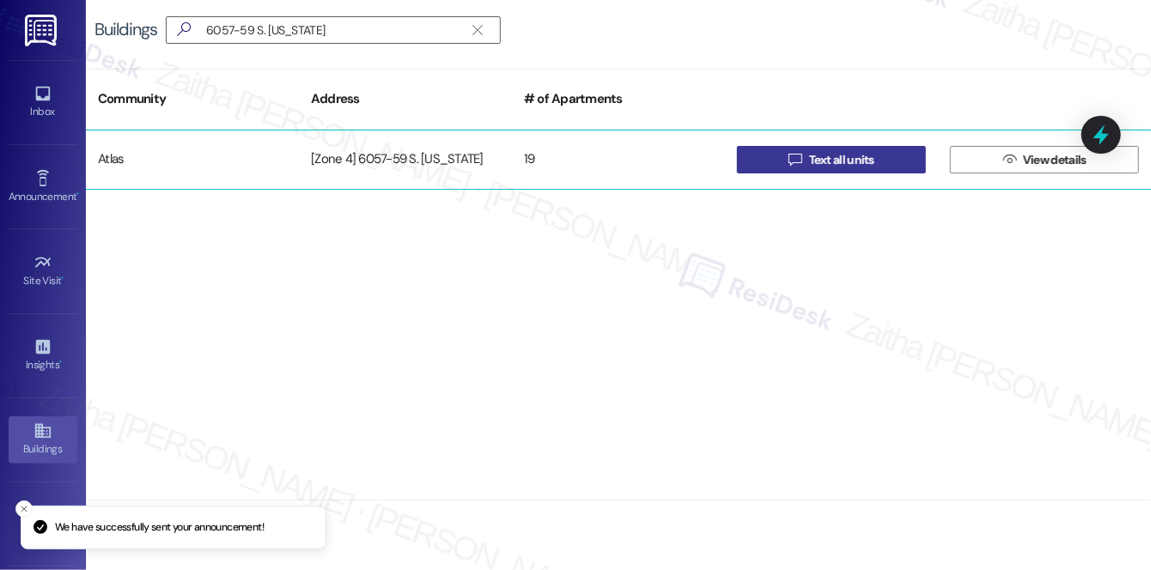
click at [843, 155] on span "Text all units" at bounding box center [841, 160] width 65 height 18
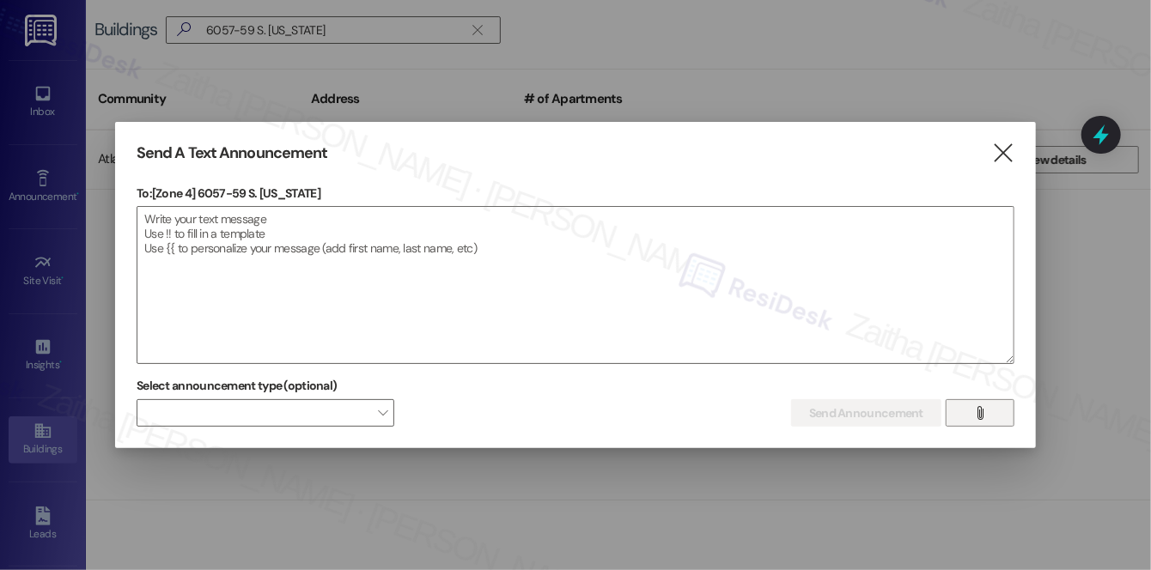
click at [983, 415] on icon "" at bounding box center [979, 413] width 13 height 14
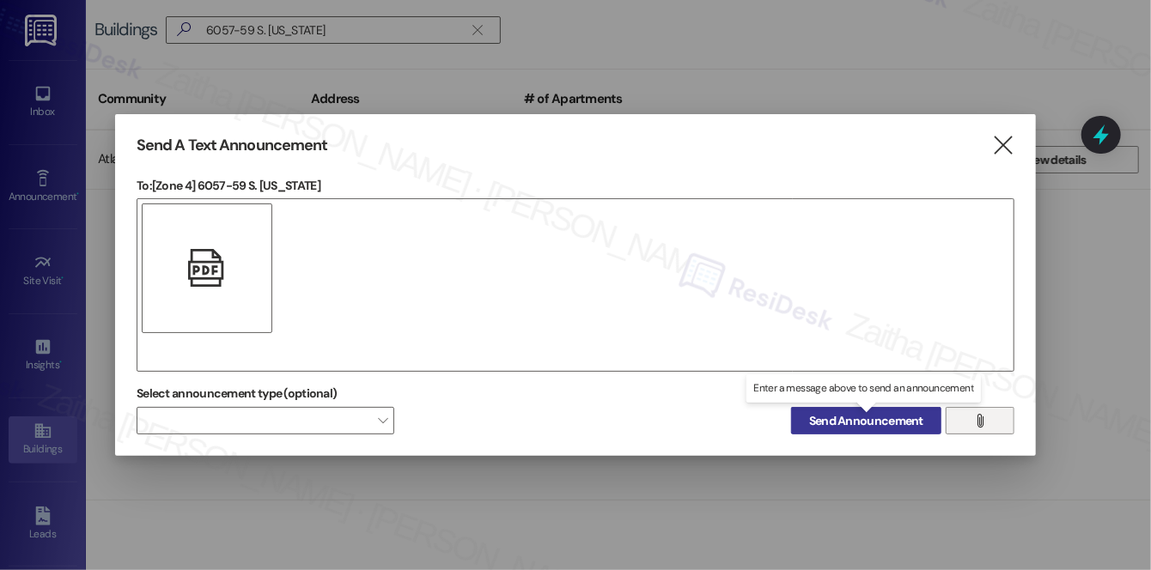
click at [885, 424] on span "Send Announcement" at bounding box center [866, 421] width 114 height 18
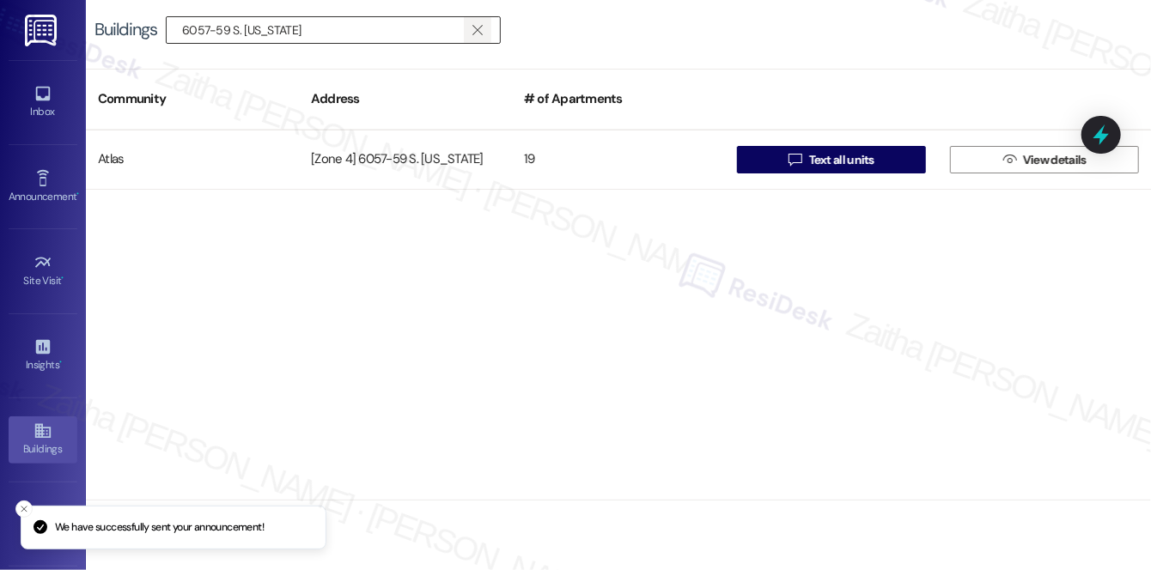
click at [479, 25] on icon "" at bounding box center [476, 30] width 9 height 14
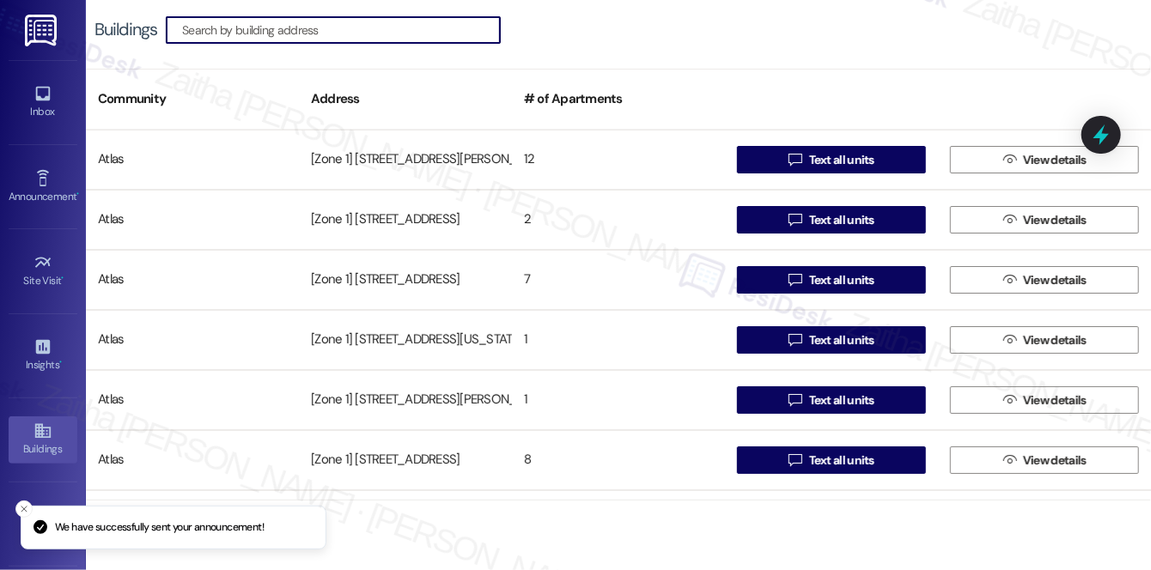
paste input "4040 W 63rd MOBILITY ZONE"
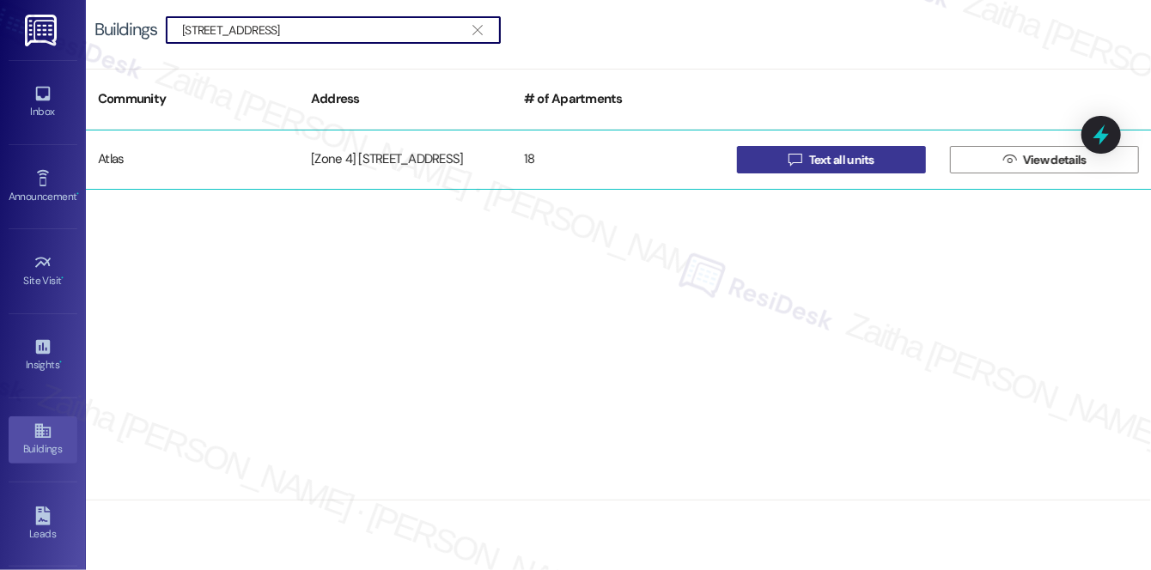
type input "[STREET_ADDRESS]"
click at [835, 161] on span "Text all units" at bounding box center [841, 160] width 65 height 18
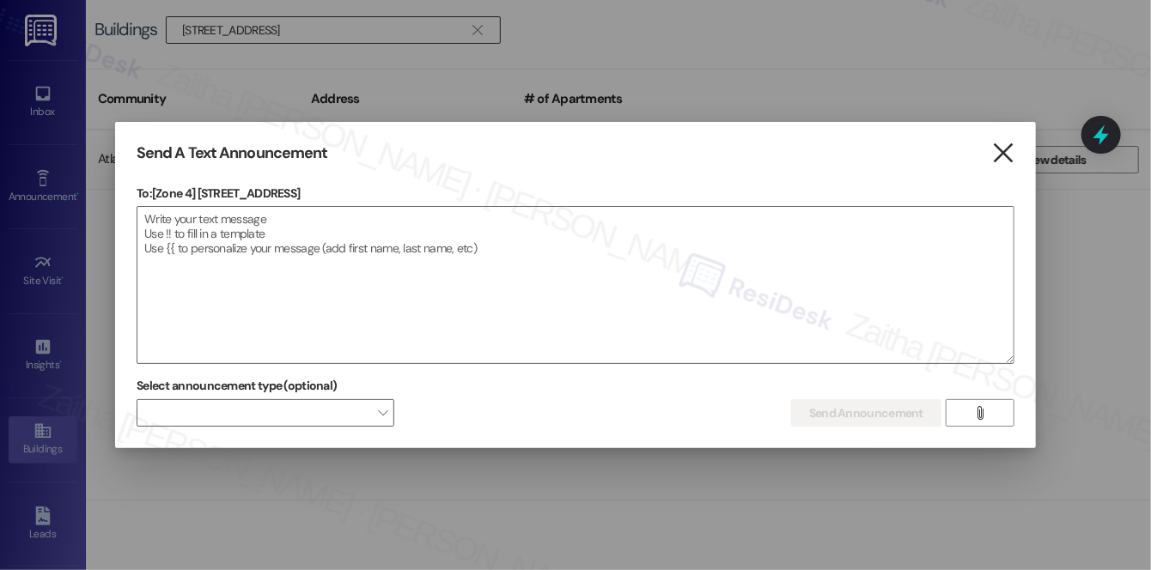
click at [1005, 151] on icon "" at bounding box center [1002, 153] width 23 height 18
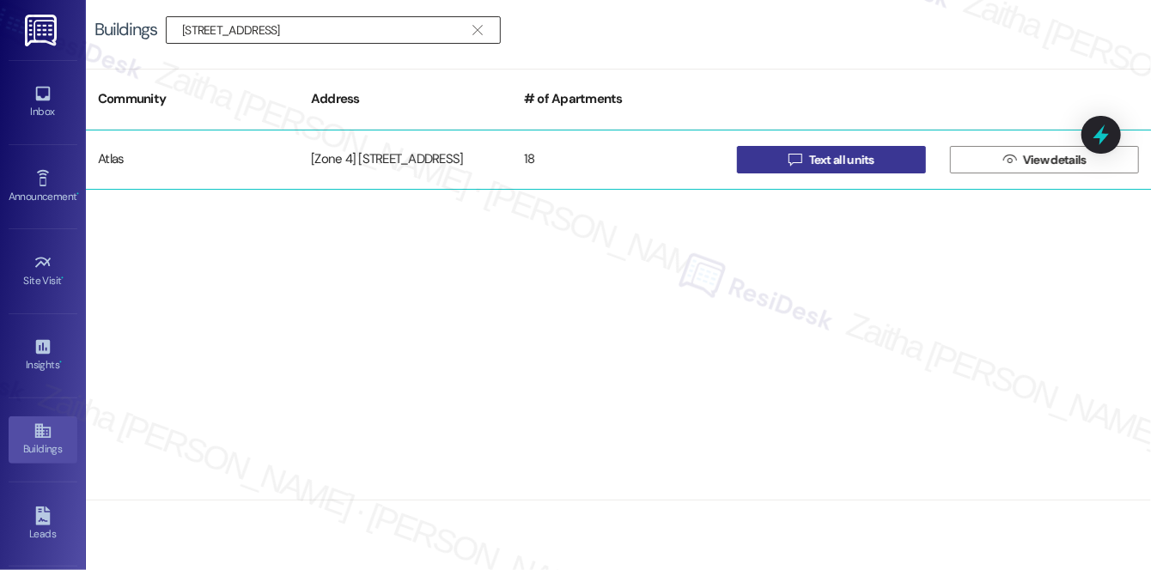
click at [827, 162] on span "Text all units" at bounding box center [841, 160] width 65 height 18
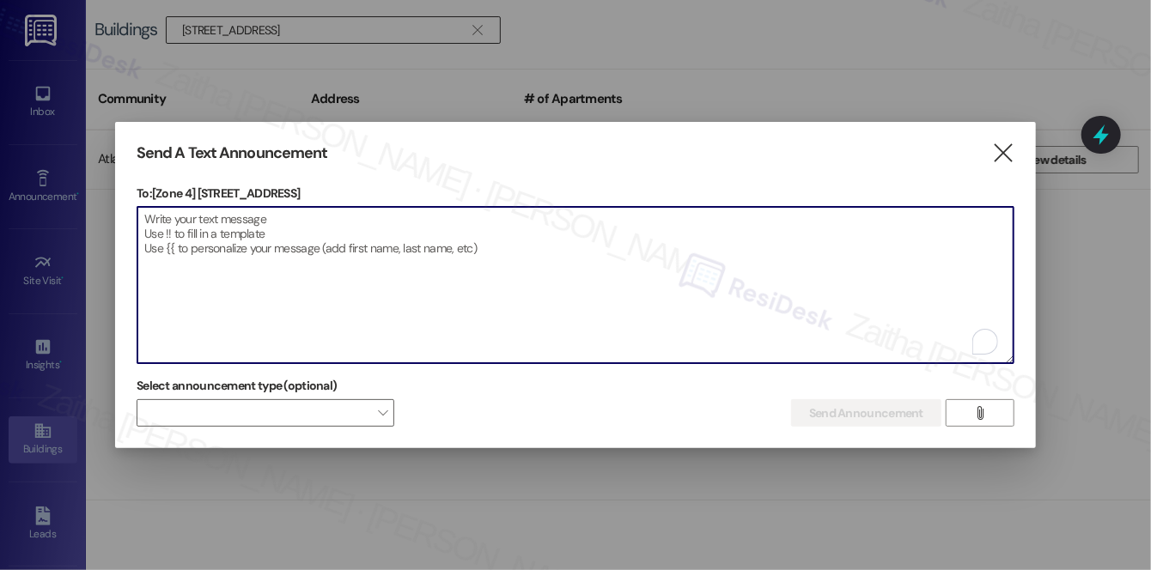
click at [215, 232] on textarea "To enrich screen reader interactions, please activate Accessibility in Grammarl…" at bounding box center [575, 285] width 876 height 156
paste textarea "Hi {{first_name}}! We have made some changes to our pest control monthly treatm…"
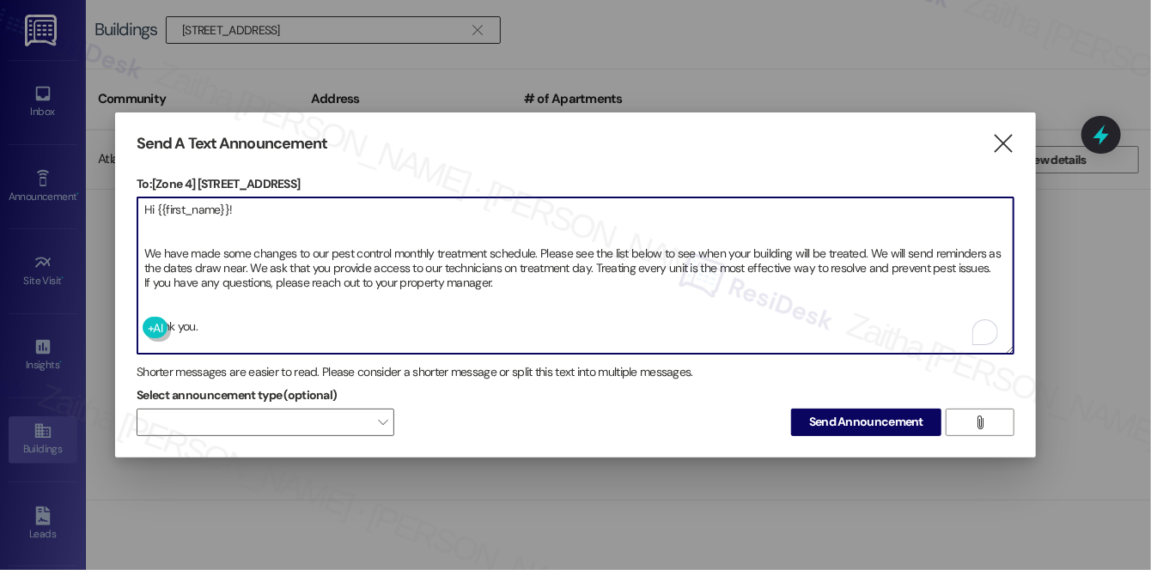
click at [160, 306] on textarea "Hi {{first_name}}! We have made some changes to our pest control monthly treatm…" at bounding box center [575, 276] width 876 height 156
click at [155, 216] on textarea "Hi {{first_name}}! We have made some changes to our pest control monthly treatm…" at bounding box center [575, 276] width 876 height 156
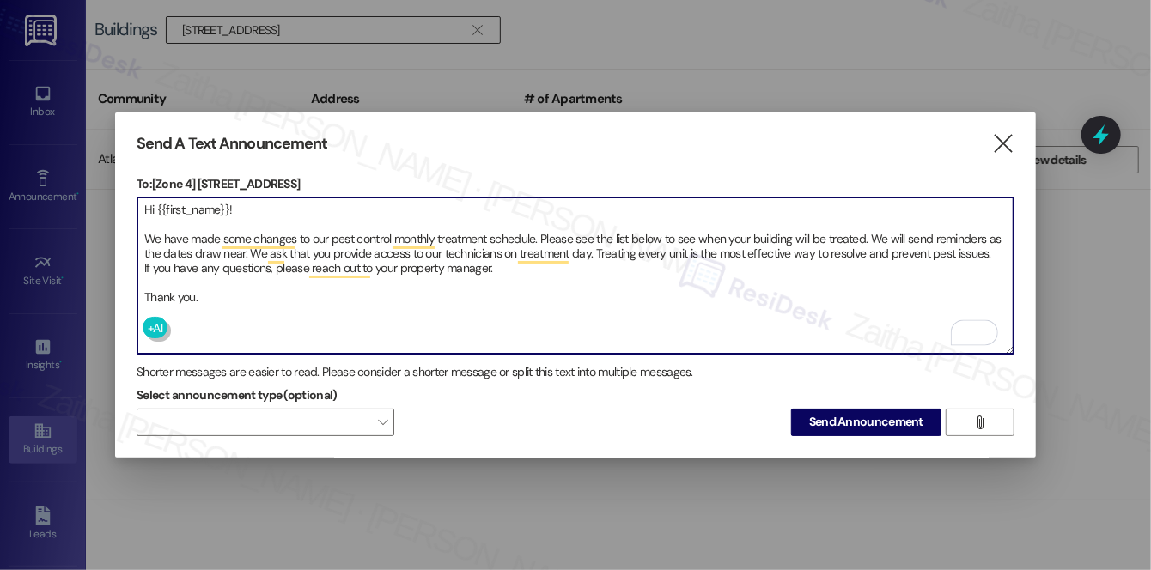
type textarea "Hi {{first_name}}! We have made some changes to our pest control monthly treatm…"
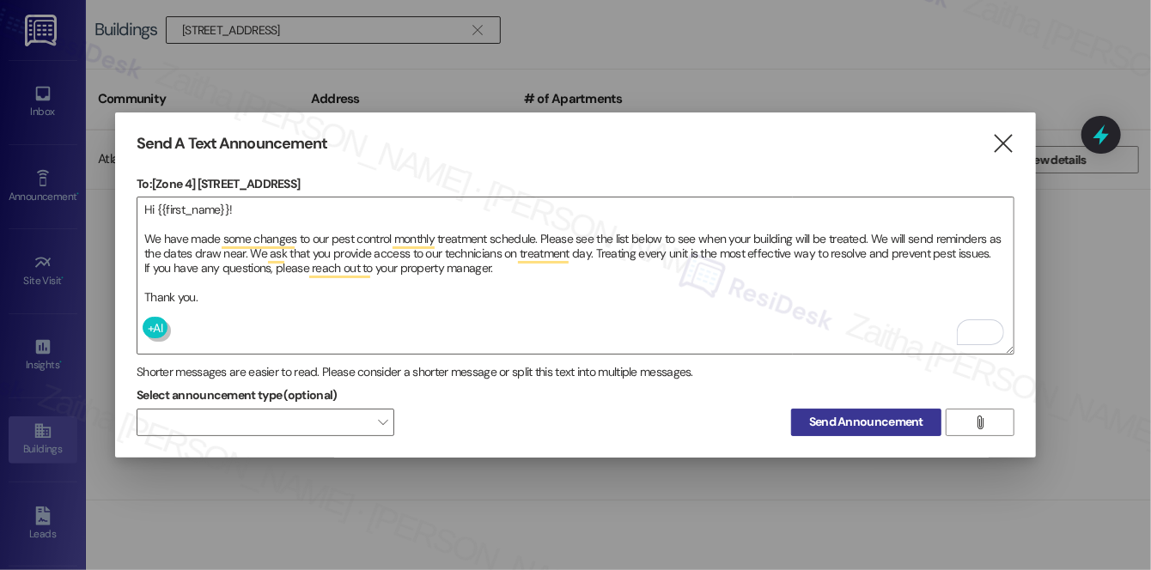
click at [866, 415] on span "Send Announcement" at bounding box center [866, 422] width 114 height 18
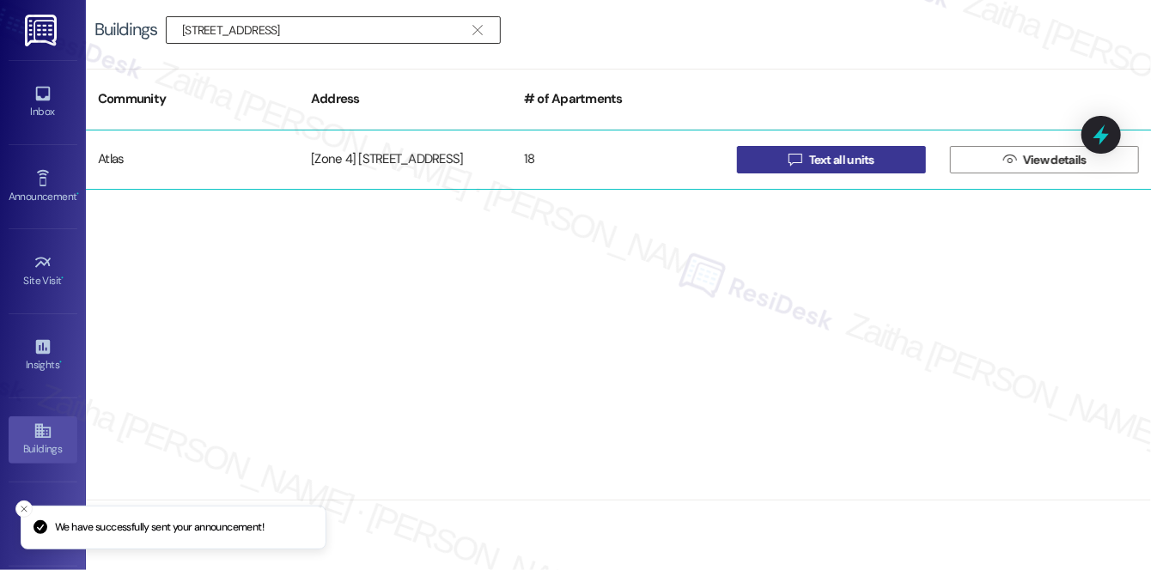
click at [842, 160] on span "Text all units" at bounding box center [841, 160] width 65 height 18
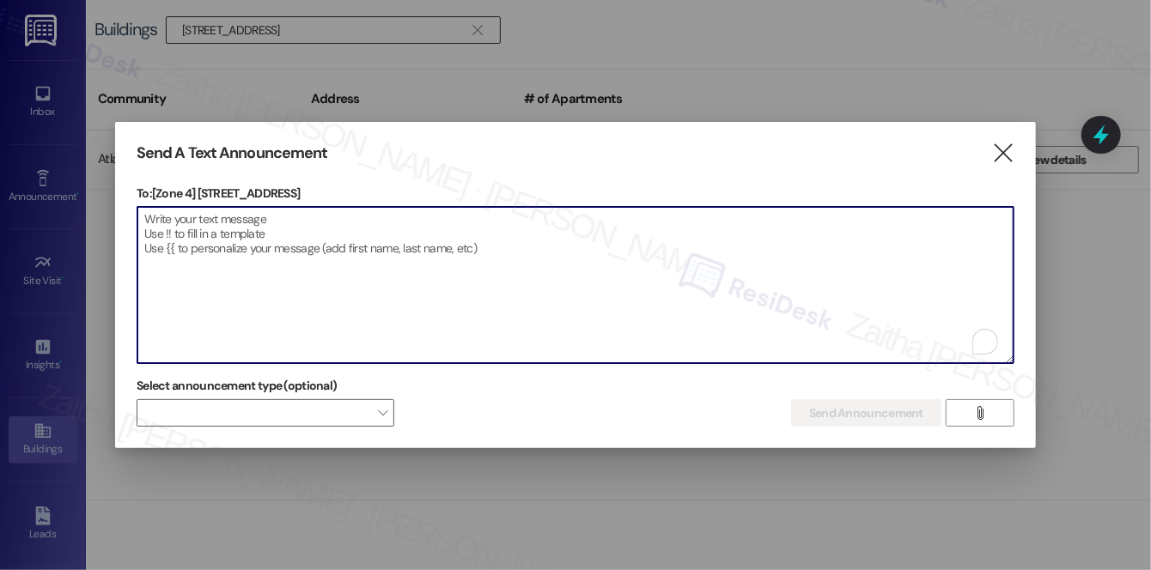
click at [774, 276] on textarea "To enrich screen reader interactions, please activate Accessibility in Grammarl…" at bounding box center [575, 285] width 876 height 156
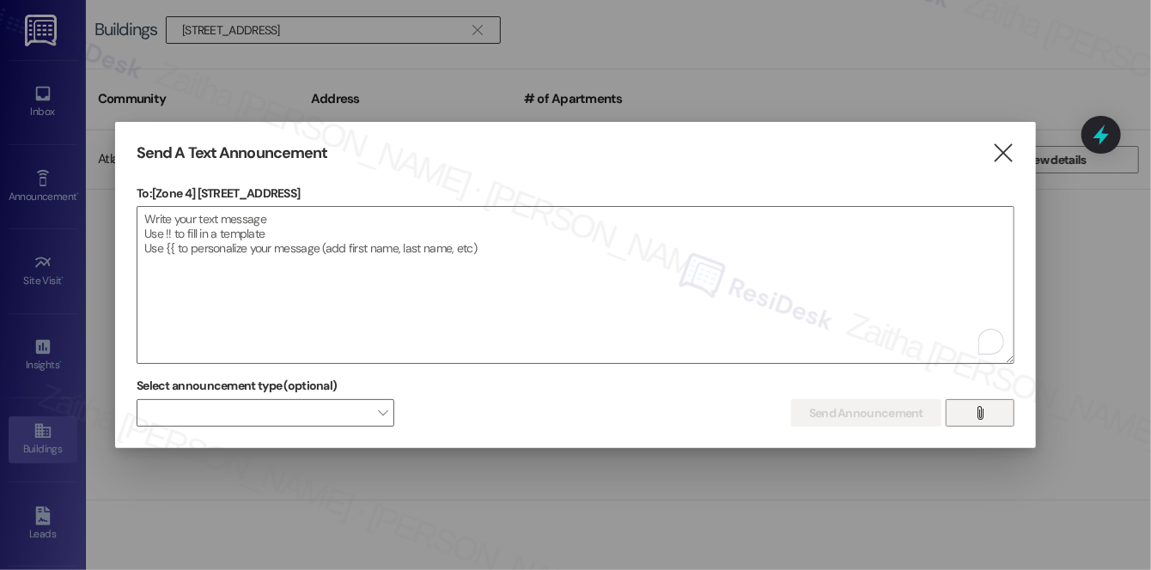
click at [966, 417] on button "" at bounding box center [980, 412] width 69 height 27
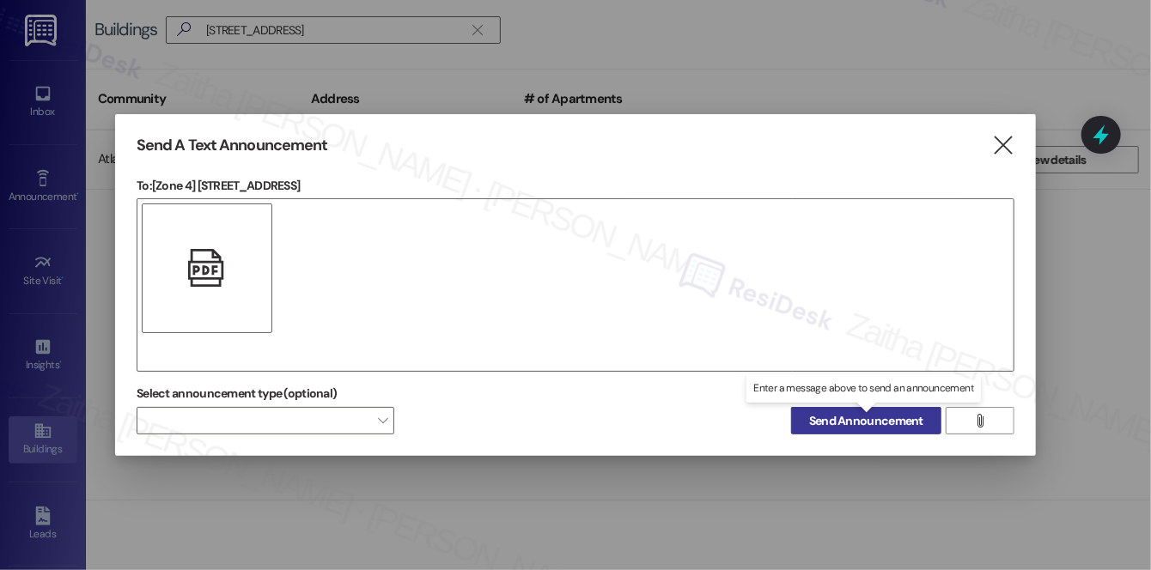
click at [845, 420] on span "Send Announcement" at bounding box center [866, 421] width 114 height 18
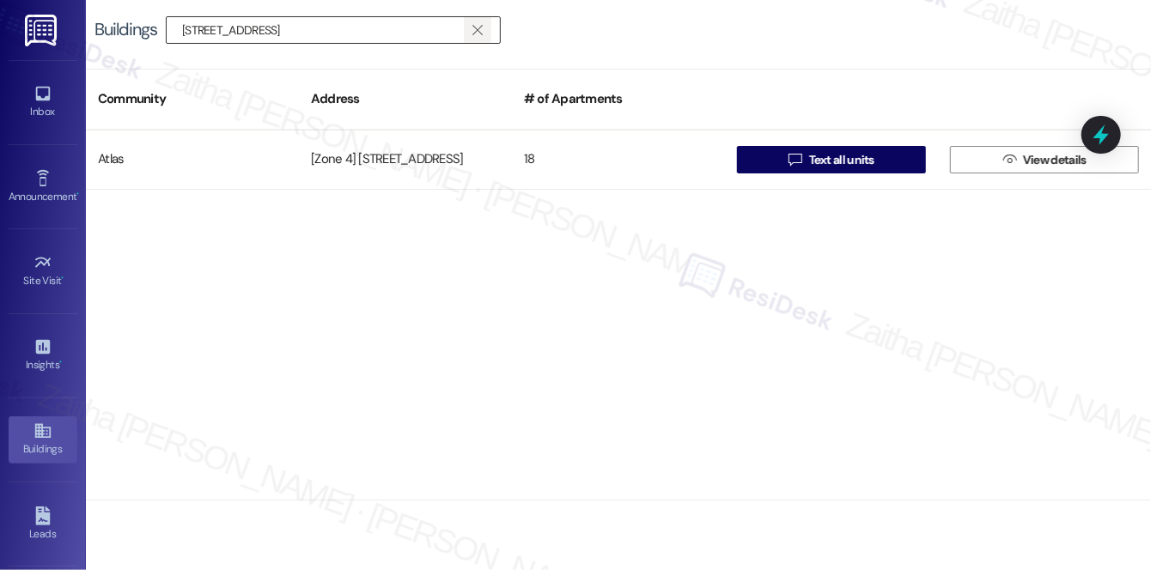
click at [478, 28] on icon "" at bounding box center [476, 30] width 9 height 14
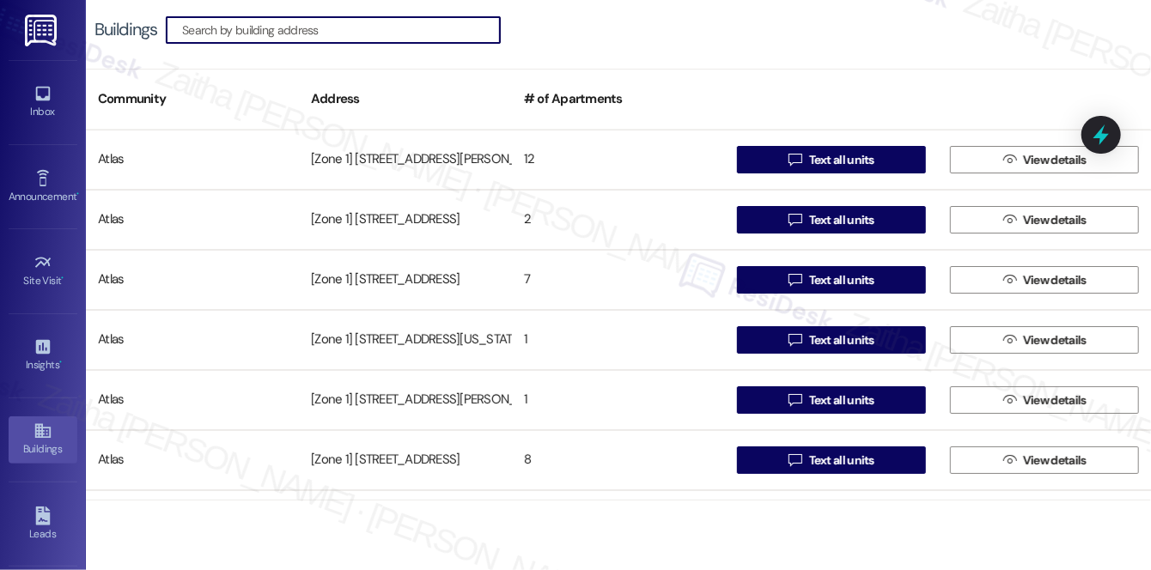
paste input "7732-36 Kedzie MOBILITY ZONE"
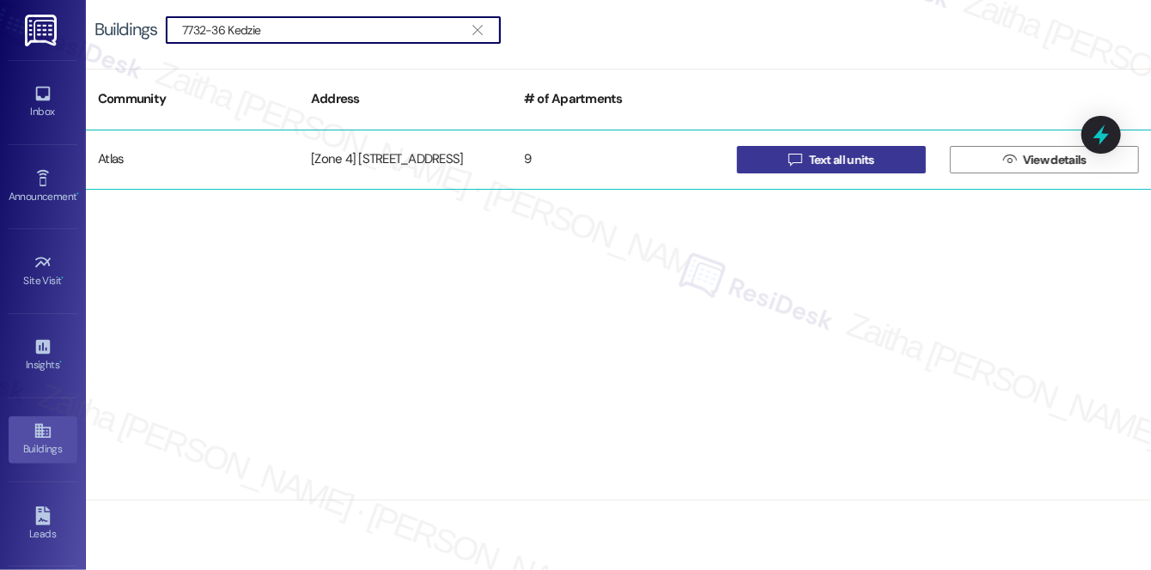
type input "7732-36 Kedzie"
click at [796, 159] on icon "" at bounding box center [794, 160] width 13 height 14
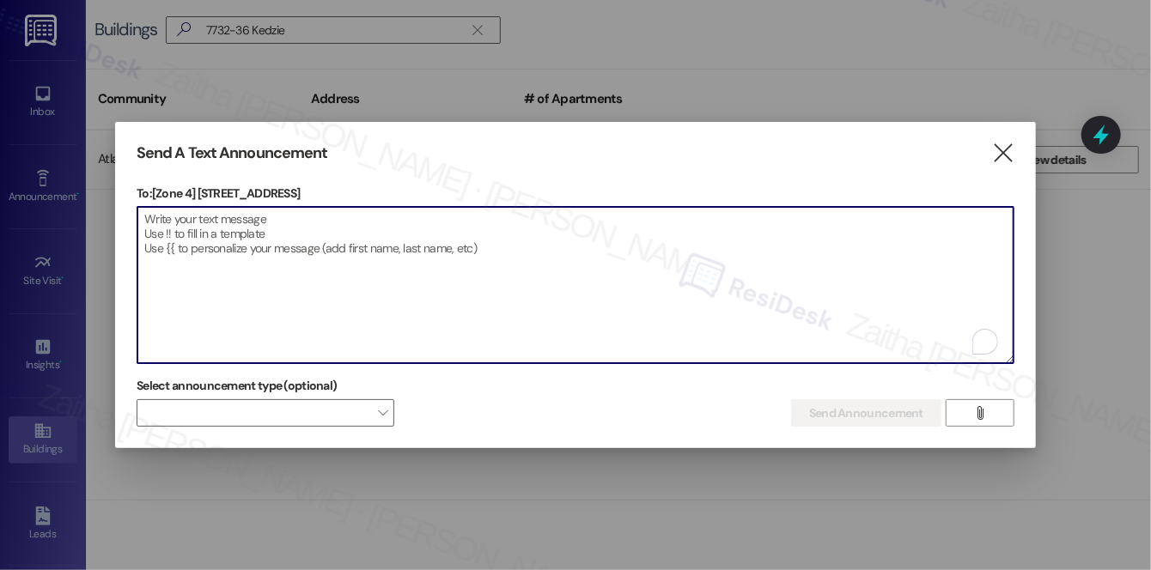
click at [393, 247] on textarea "To enrich screen reader interactions, please activate Accessibility in Grammarl…" at bounding box center [575, 285] width 876 height 156
paste textarea "Hi {{first_name}}! We have made some changes to our pest control monthly treatm…"
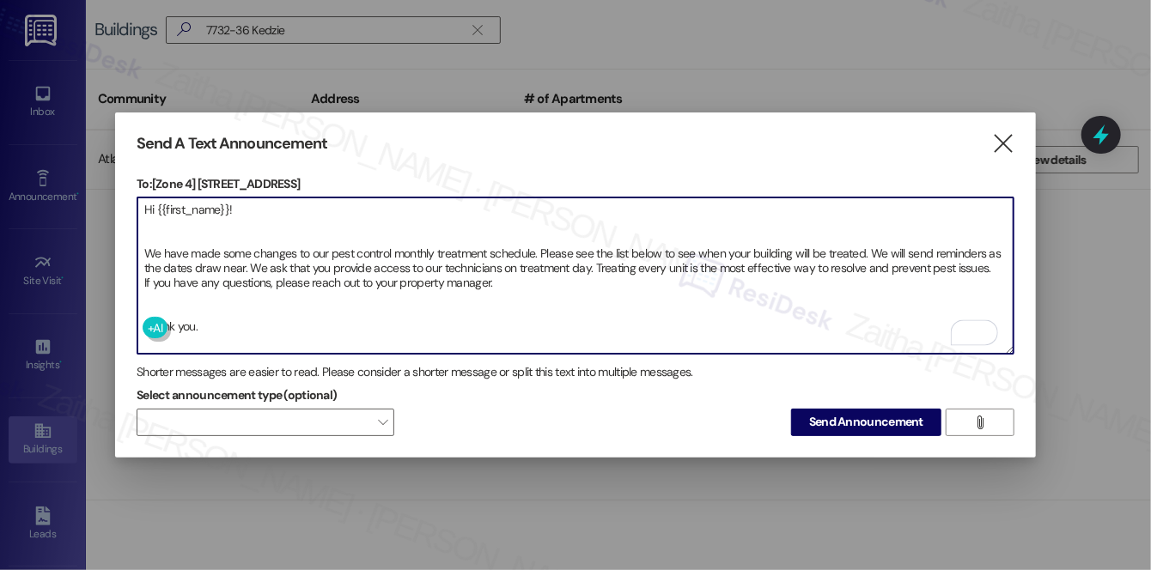
click at [197, 313] on textarea "Hi {{first_name}}! We have made some changes to our pest control monthly treatm…" at bounding box center [575, 276] width 876 height 156
click at [180, 227] on textarea "Hi {{first_name}}! We have made some changes to our pest control monthly treatm…" at bounding box center [575, 276] width 876 height 156
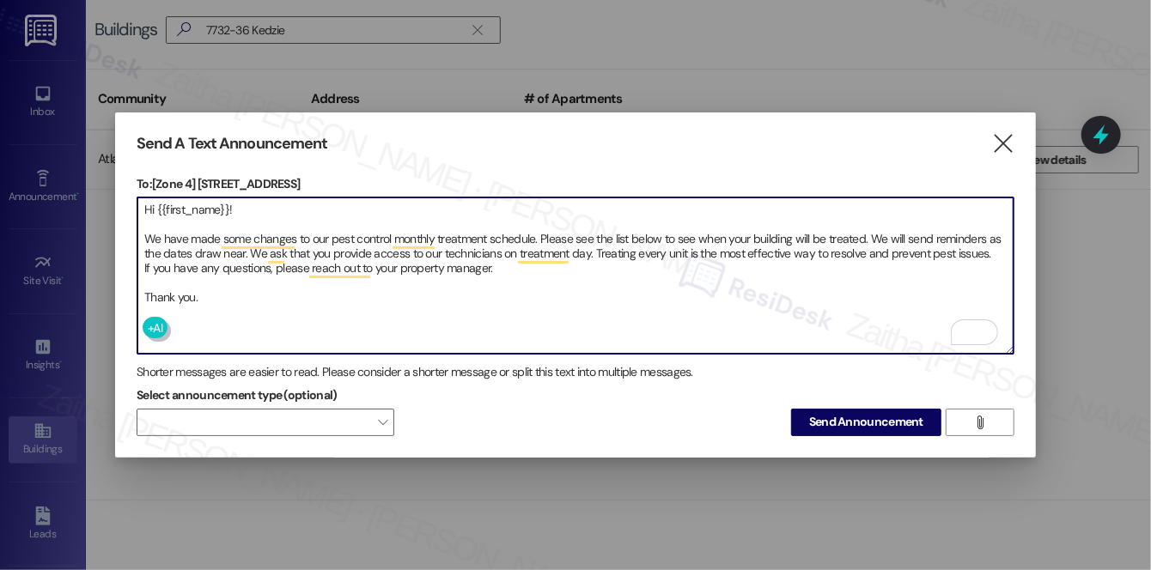
type textarea "Hi {{first_name}}! We have made some changes to our pest control monthly treatm…"
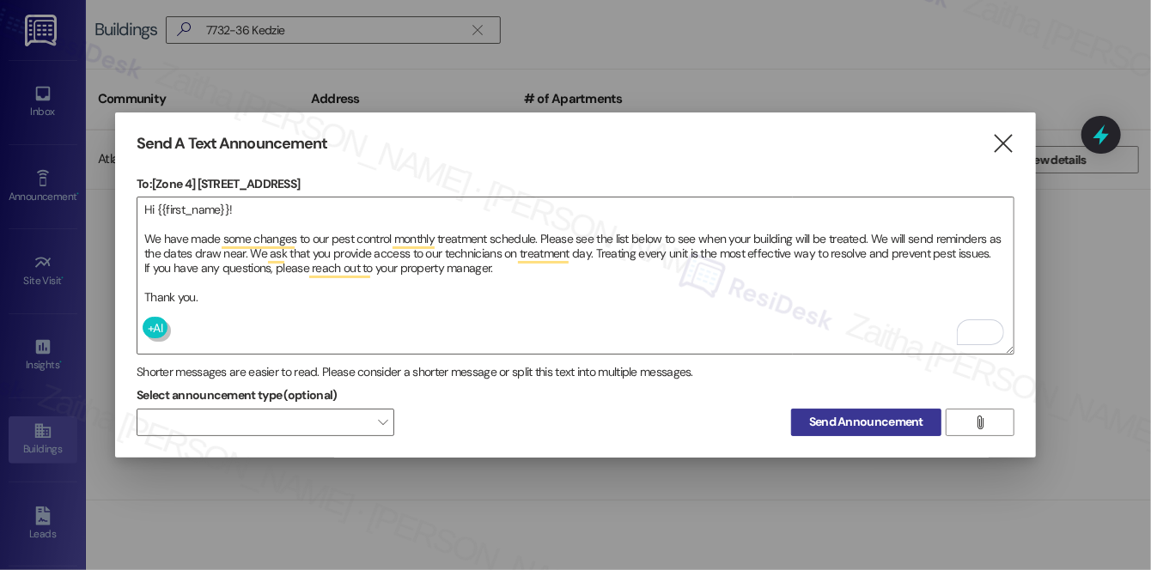
click at [870, 419] on span "Send Announcement" at bounding box center [866, 422] width 114 height 18
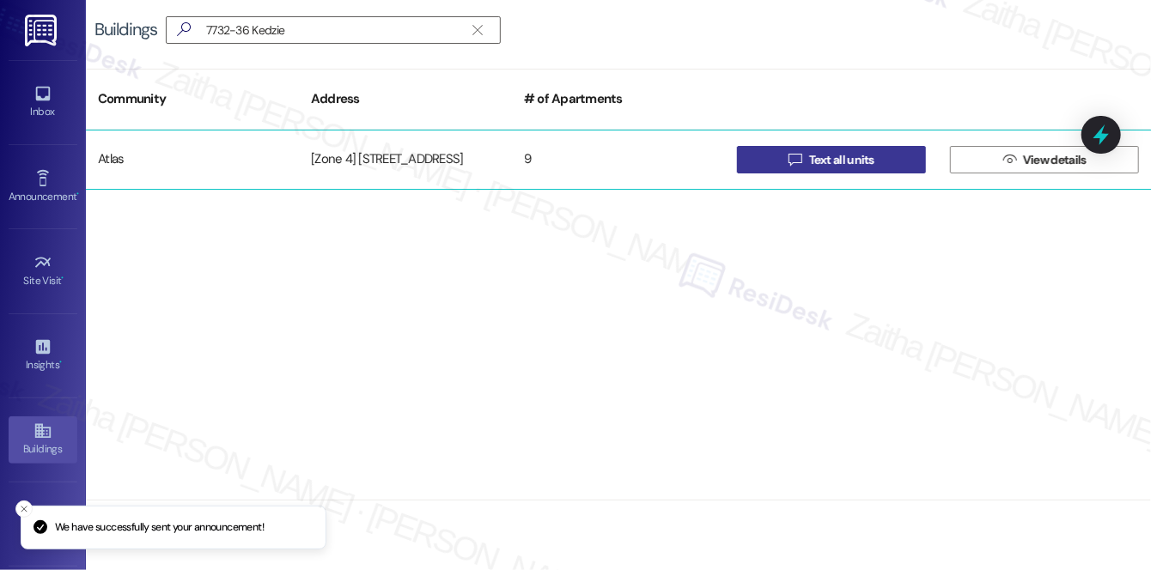
click at [842, 157] on span "Text all units" at bounding box center [841, 160] width 65 height 18
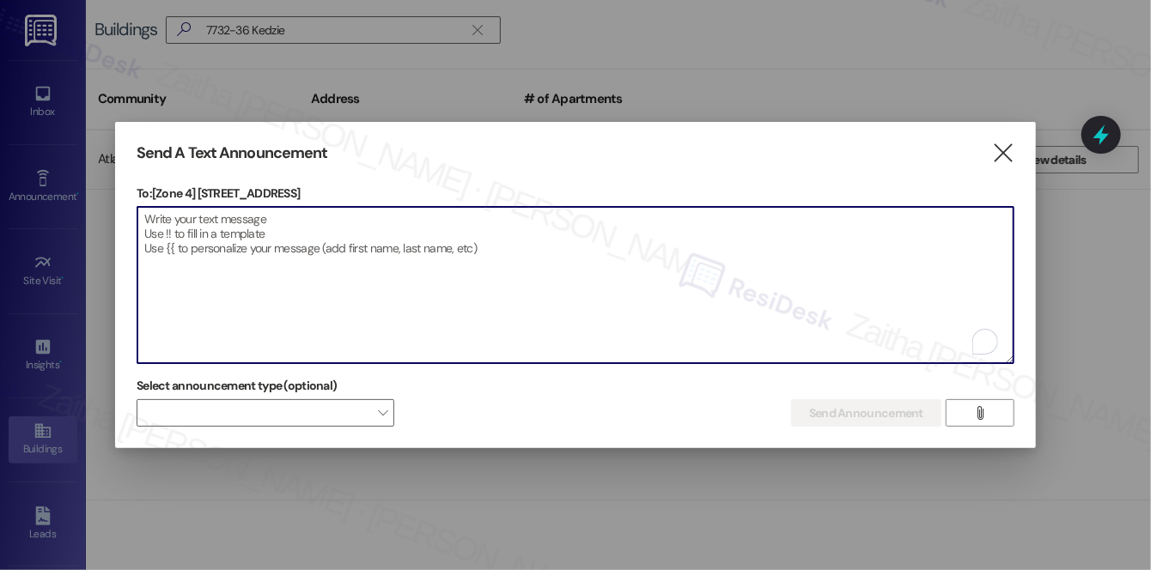
click at [551, 289] on textarea "To enrich screen reader interactions, please activate Accessibility in Grammarl…" at bounding box center [575, 285] width 876 height 156
click at [986, 412] on icon "" at bounding box center [979, 413] width 13 height 14
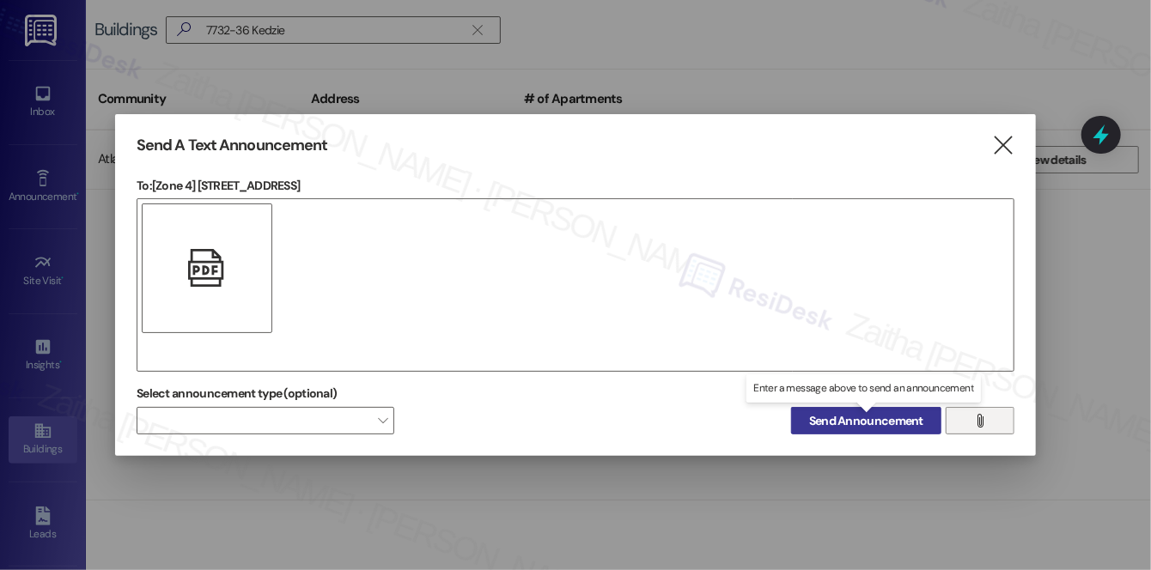
click at [834, 412] on span "Send Announcement" at bounding box center [866, 421] width 114 height 18
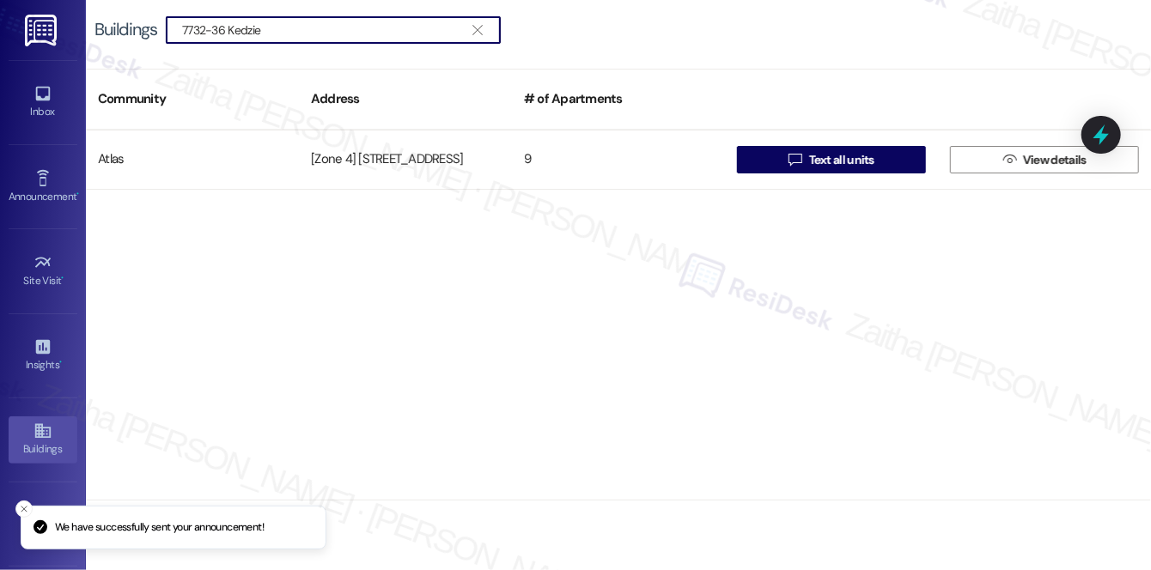
drag, startPoint x: 323, startPoint y: 27, endPoint x: 228, endPoint y: 37, distance: 95.8
click at [228, 37] on input "7732-36 Kedzie" at bounding box center [323, 30] width 282 height 24
type input "7"
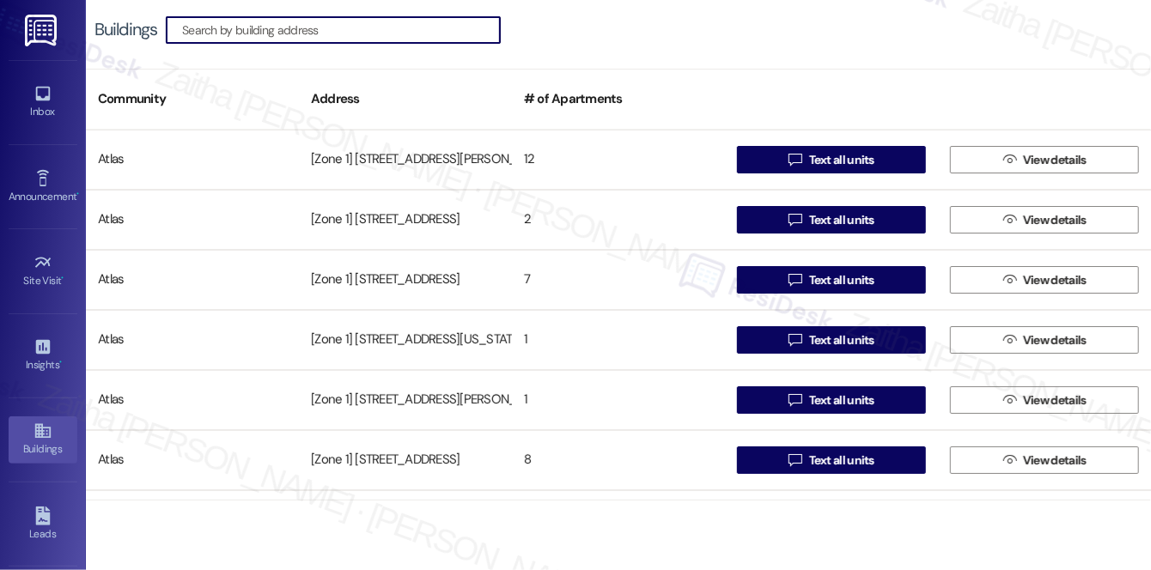
click at [257, 32] on input at bounding box center [341, 30] width 318 height 24
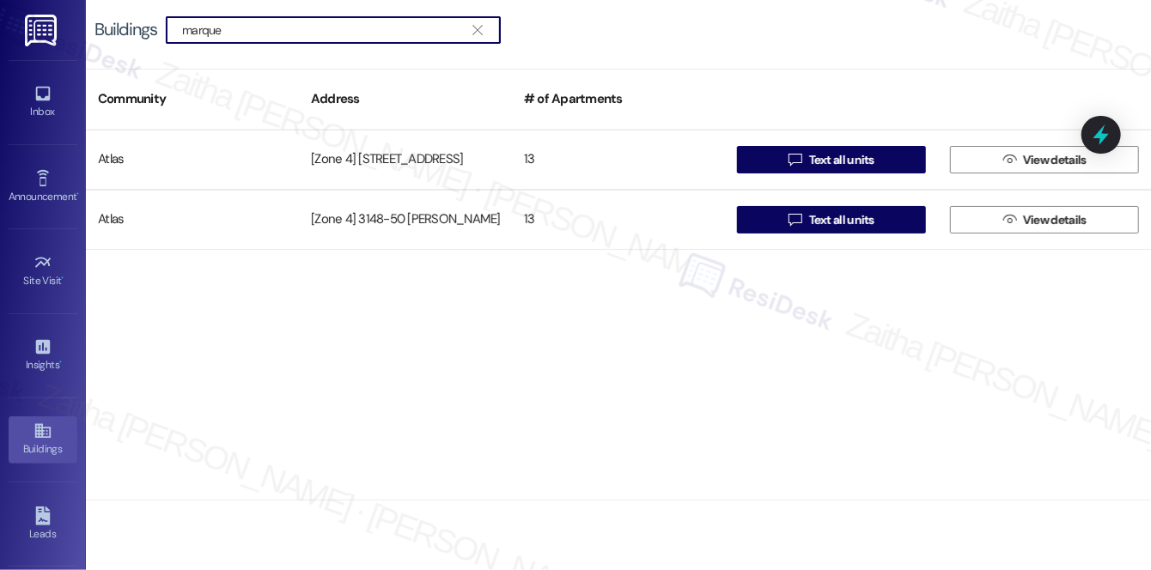
type input "marque"
click at [483, 27] on span "" at bounding box center [477, 30] width 16 height 26
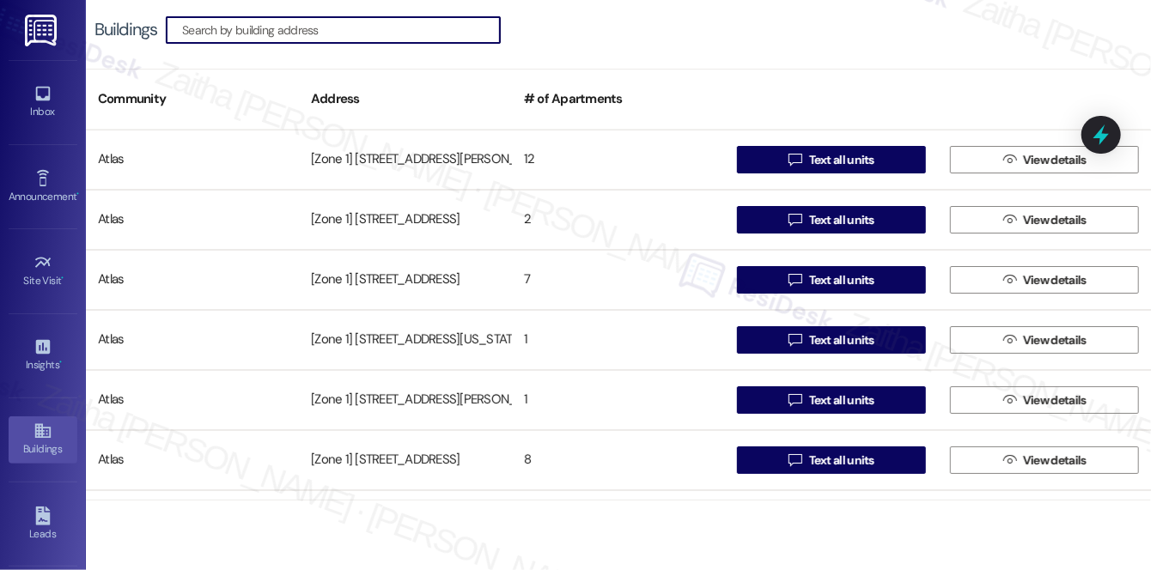
paste input "2736 W 64th S"
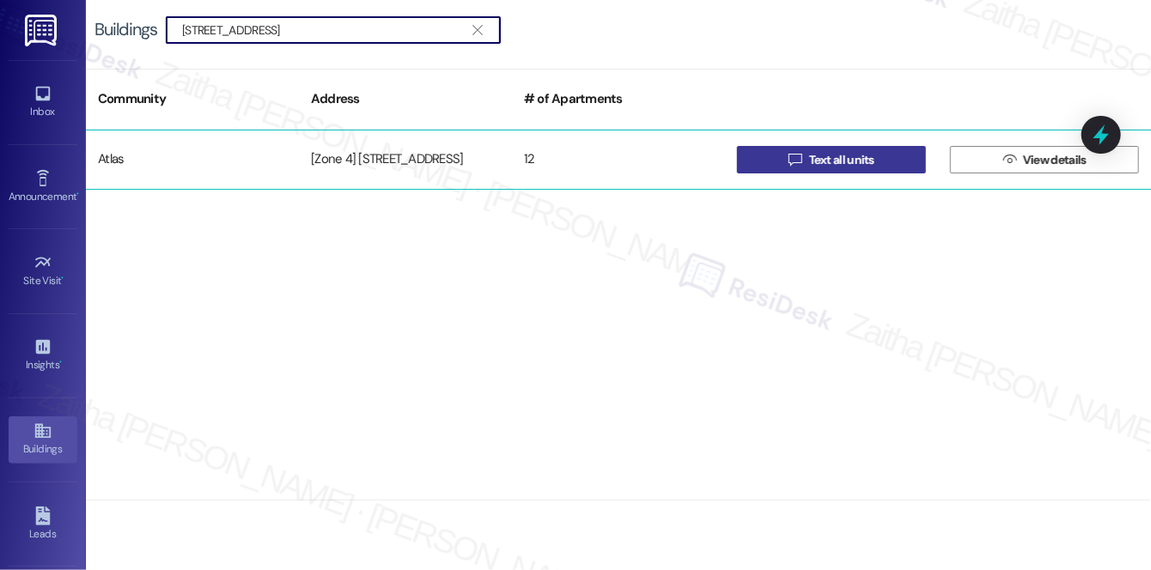
type input "2736 W 64th S"
click at [813, 156] on span "Text all units" at bounding box center [841, 160] width 65 height 18
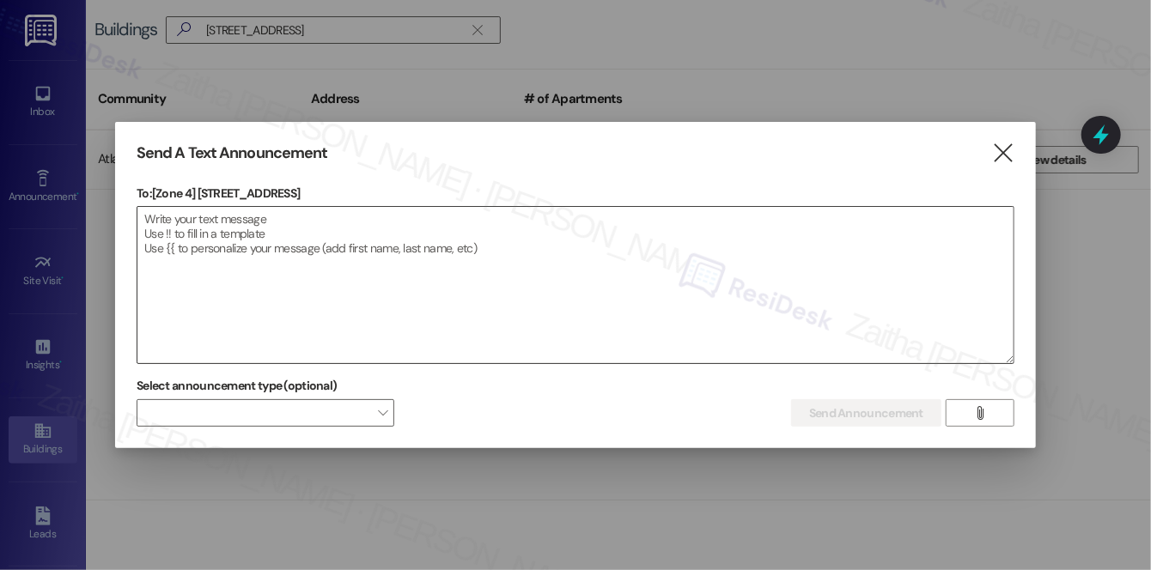
click at [256, 241] on textarea at bounding box center [575, 285] width 876 height 156
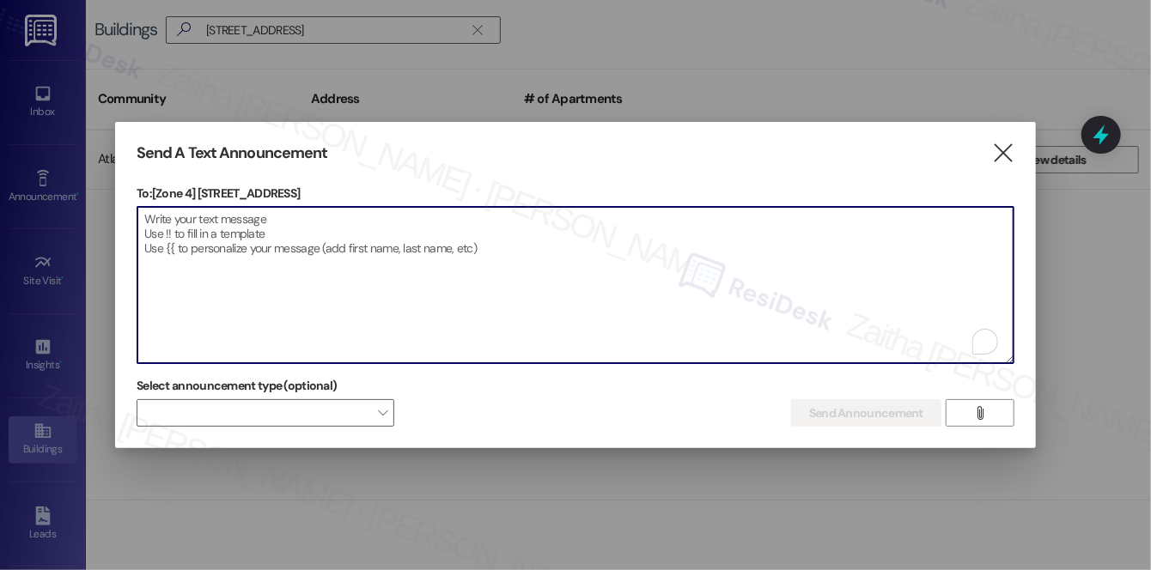
paste textarea "Hi {{first_name}}! We have made some changes to our pest control monthly treatm…"
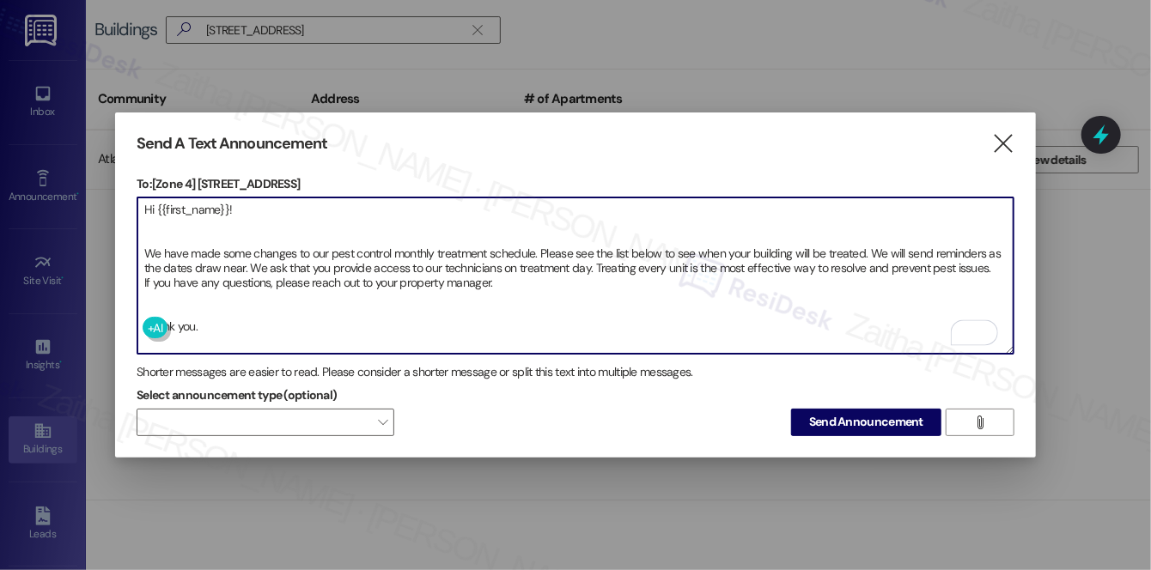
click at [149, 234] on textarea "Hi {{first_name}}! We have made some changes to our pest control monthly treatm…" at bounding box center [575, 276] width 876 height 156
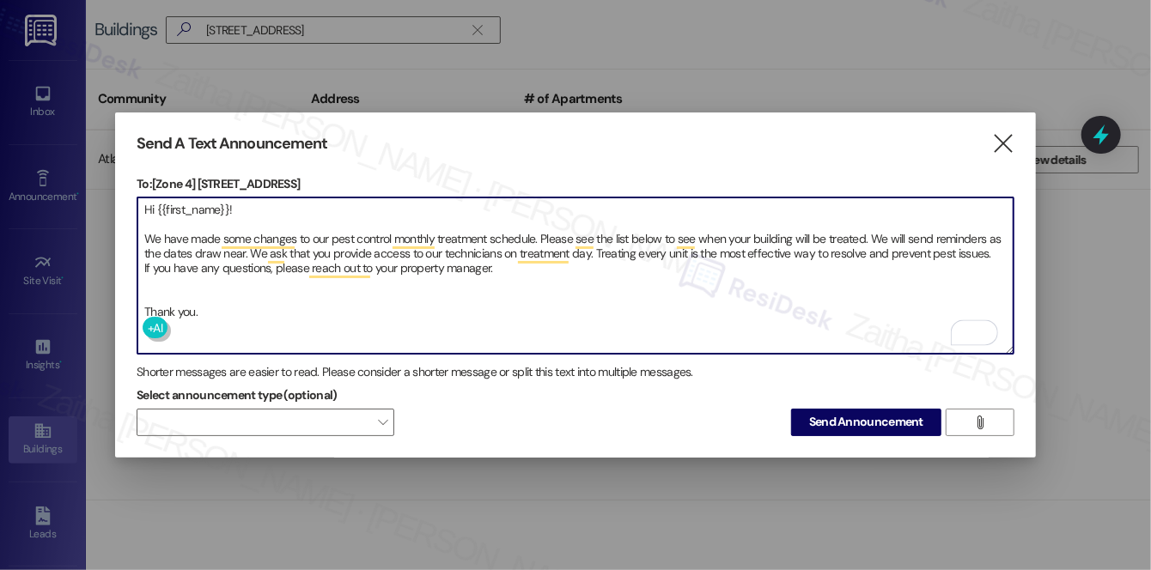
click at [160, 289] on textarea "Hi {{first_name}}! We have made some changes to our pest control monthly treatm…" at bounding box center [575, 276] width 876 height 156
type textarea "Hi {{first_name}}! We have made some changes to our pest control monthly treatm…"
click at [842, 413] on span "Send Announcement" at bounding box center [866, 422] width 114 height 18
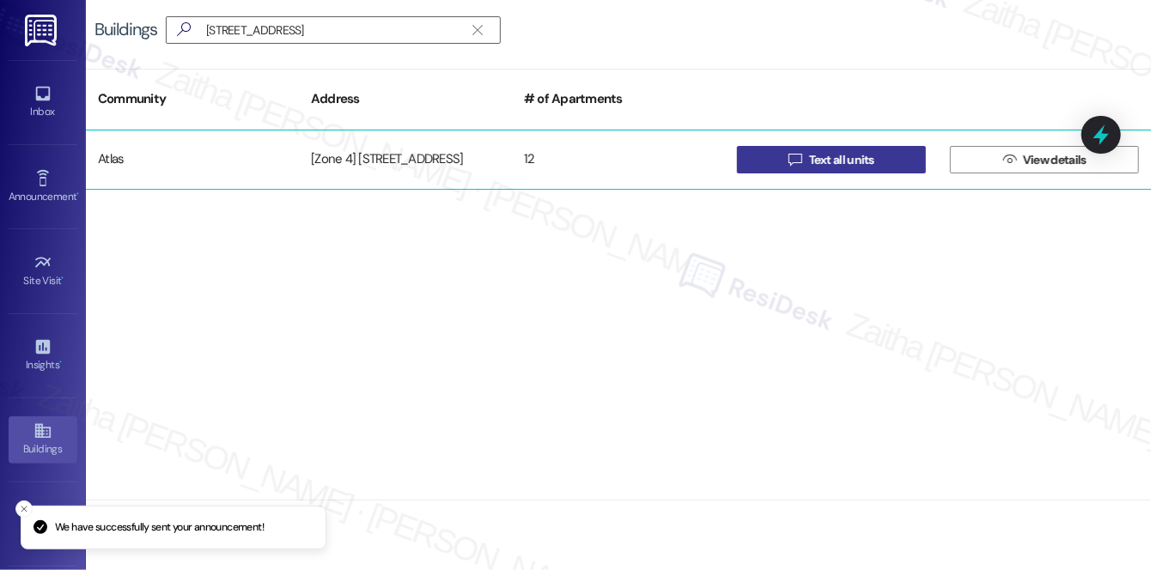
click at [819, 163] on span "Text all units" at bounding box center [841, 160] width 65 height 18
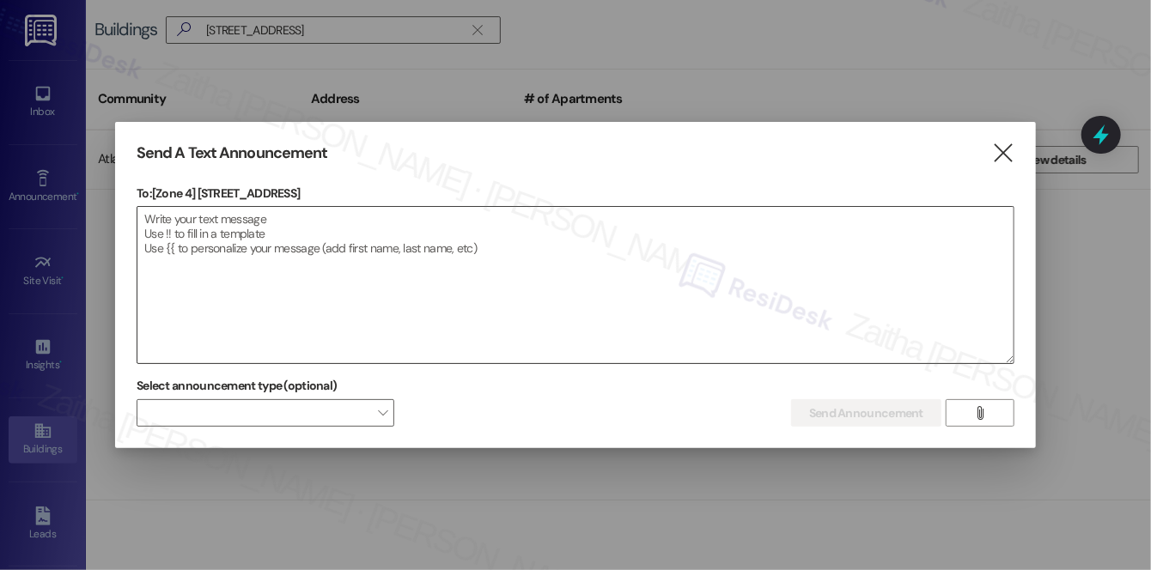
click at [616, 288] on textarea at bounding box center [575, 285] width 876 height 156
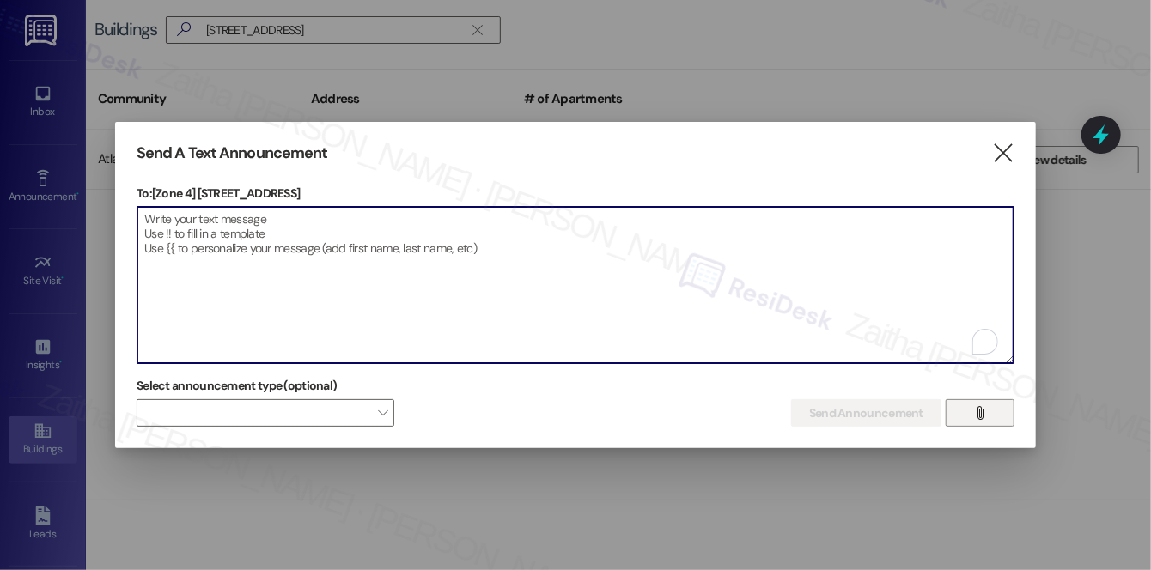
click at [976, 416] on icon "" at bounding box center [979, 413] width 13 height 14
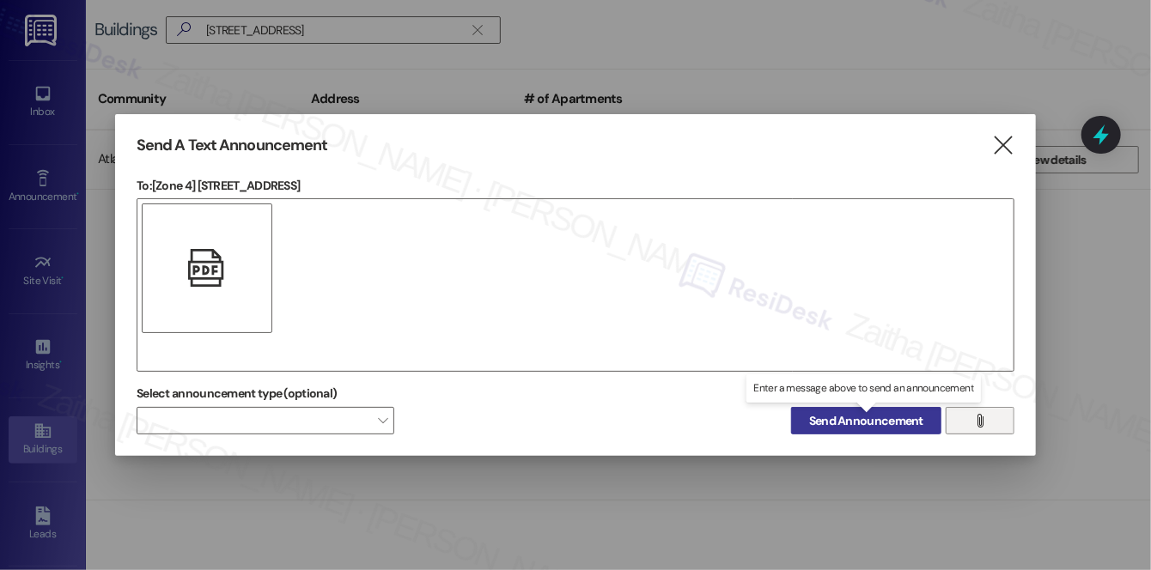
click at [826, 423] on span "Send Announcement" at bounding box center [866, 421] width 114 height 18
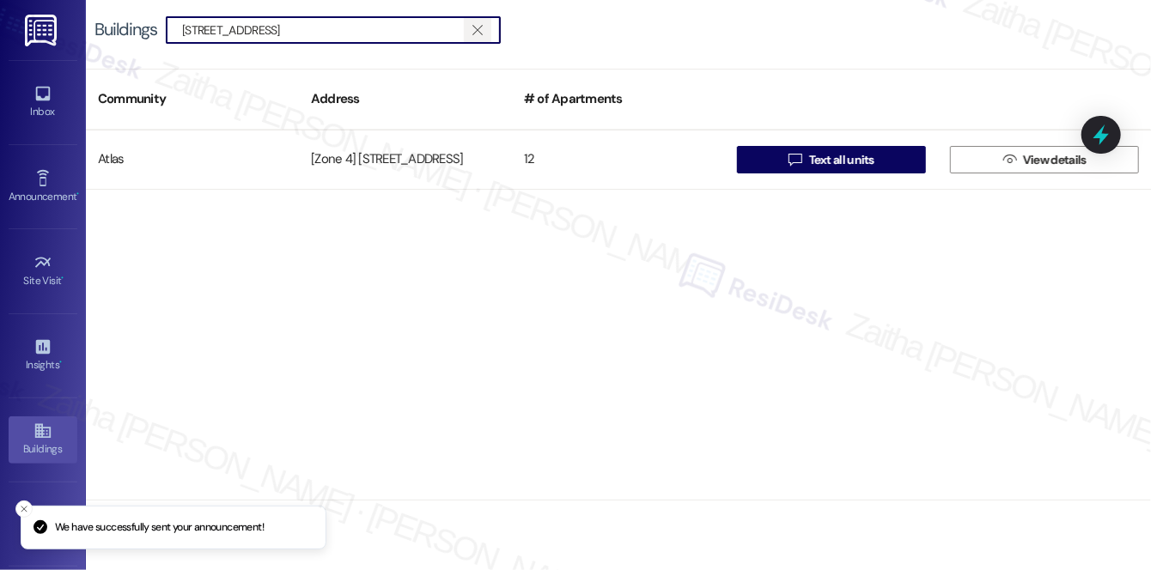
click at [478, 29] on icon "" at bounding box center [476, 30] width 9 height 14
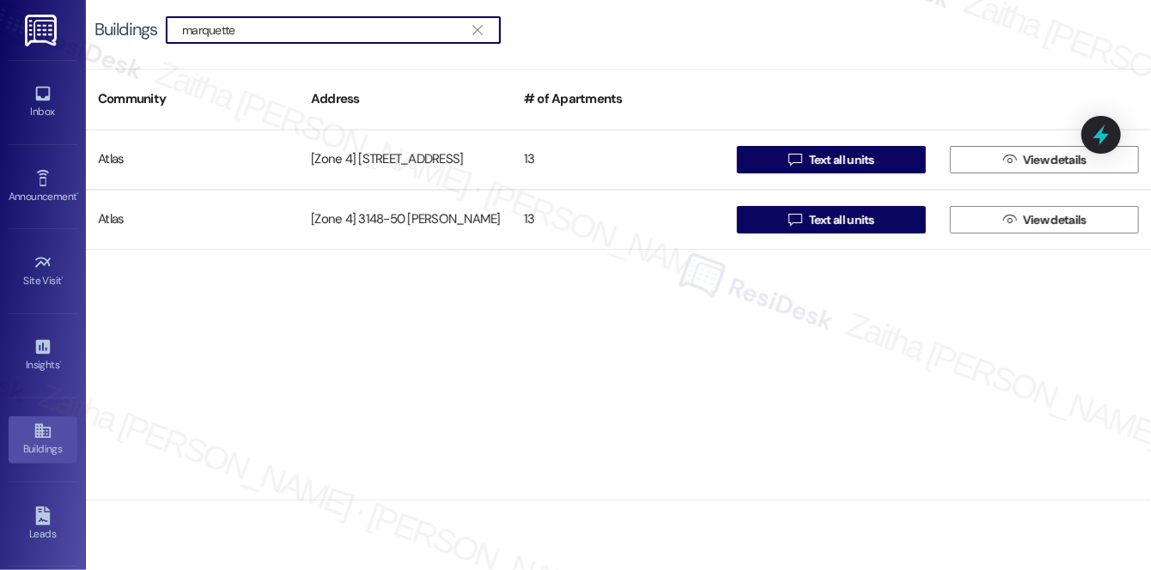
type input "marquette"
